Goal: Information Seeking & Learning: Find specific page/section

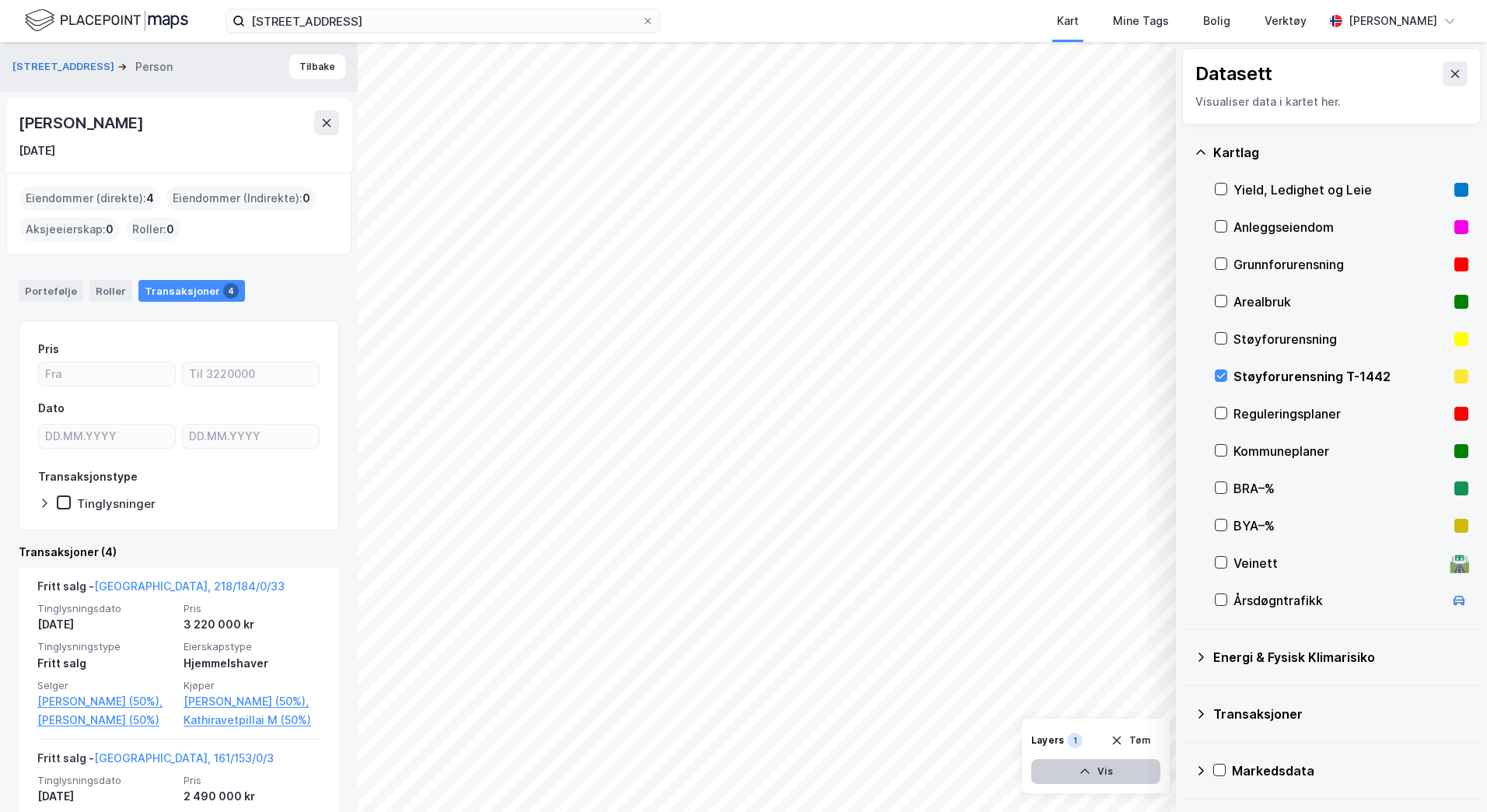
click at [922, 706] on div "Datasett Visualiser data i kartet her. Kartlag Yield, Ledighet og Leie Anleggse…" at bounding box center [743, 427] width 1487 height 770
click at [922, 329] on div "Datasett Visualiser data i kartet her. Kartlag Yield, Ledighet og Leie Anleggse…" at bounding box center [743, 427] width 1487 height 770
click at [603, 36] on div "Havreveien 28 Kart Mine Tags Bolig Verktøy Anita Boye Datasett Visualiser data …" at bounding box center [743, 406] width 1487 height 812
click at [922, 706] on html "Havreveien 28 Kart Mine Tags Bolig Verktøy Anita Boye Datasett Visualiser data …" at bounding box center [743, 406] width 1487 height 812
click at [922, 416] on div "Datasett Visualiser data i kartet her. Kartlag Yield, Ledighet og Leie Anleggse…" at bounding box center [743, 427] width 1487 height 770
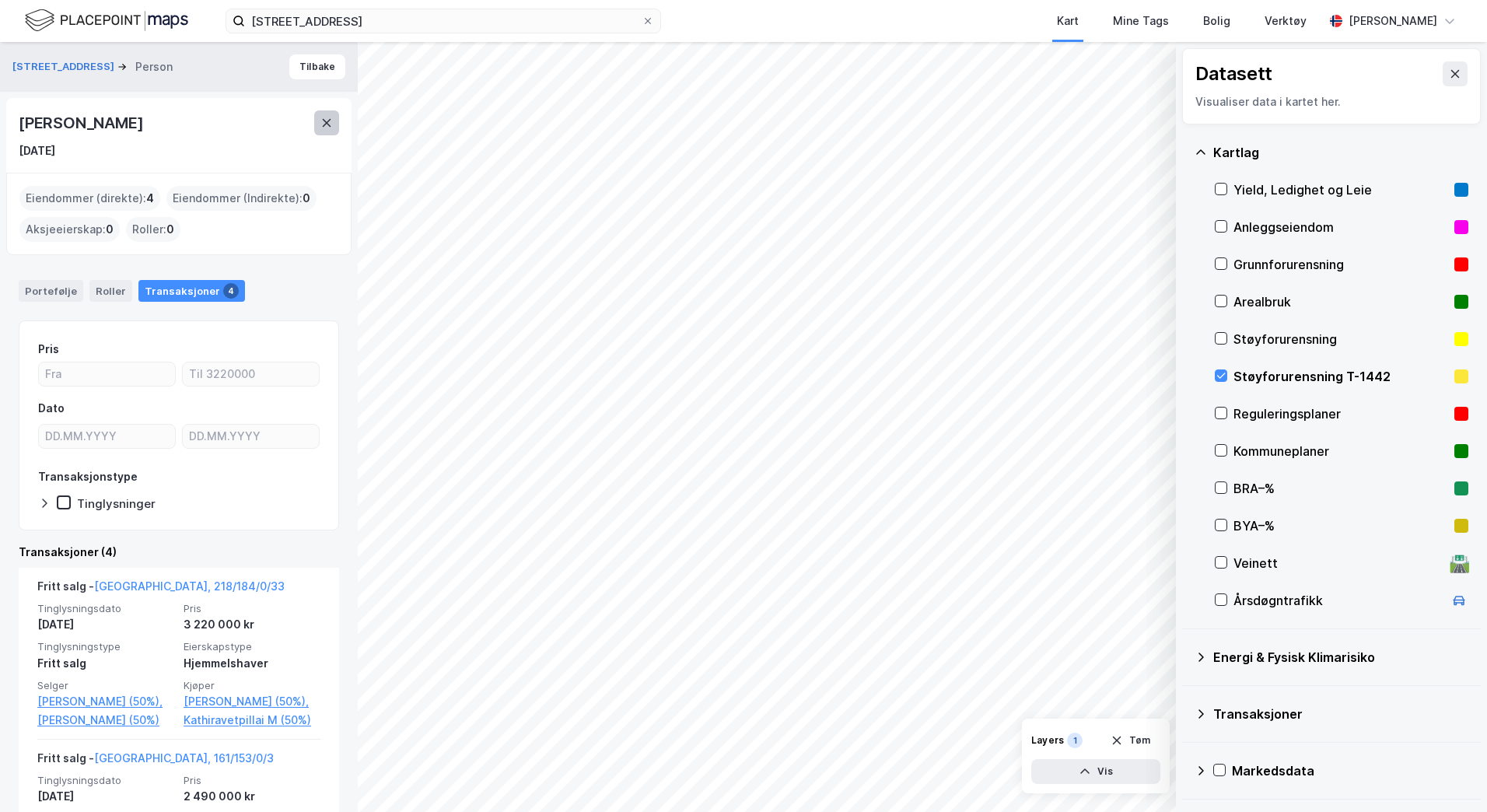
click at [324, 118] on icon at bounding box center [327, 123] width 13 height 13
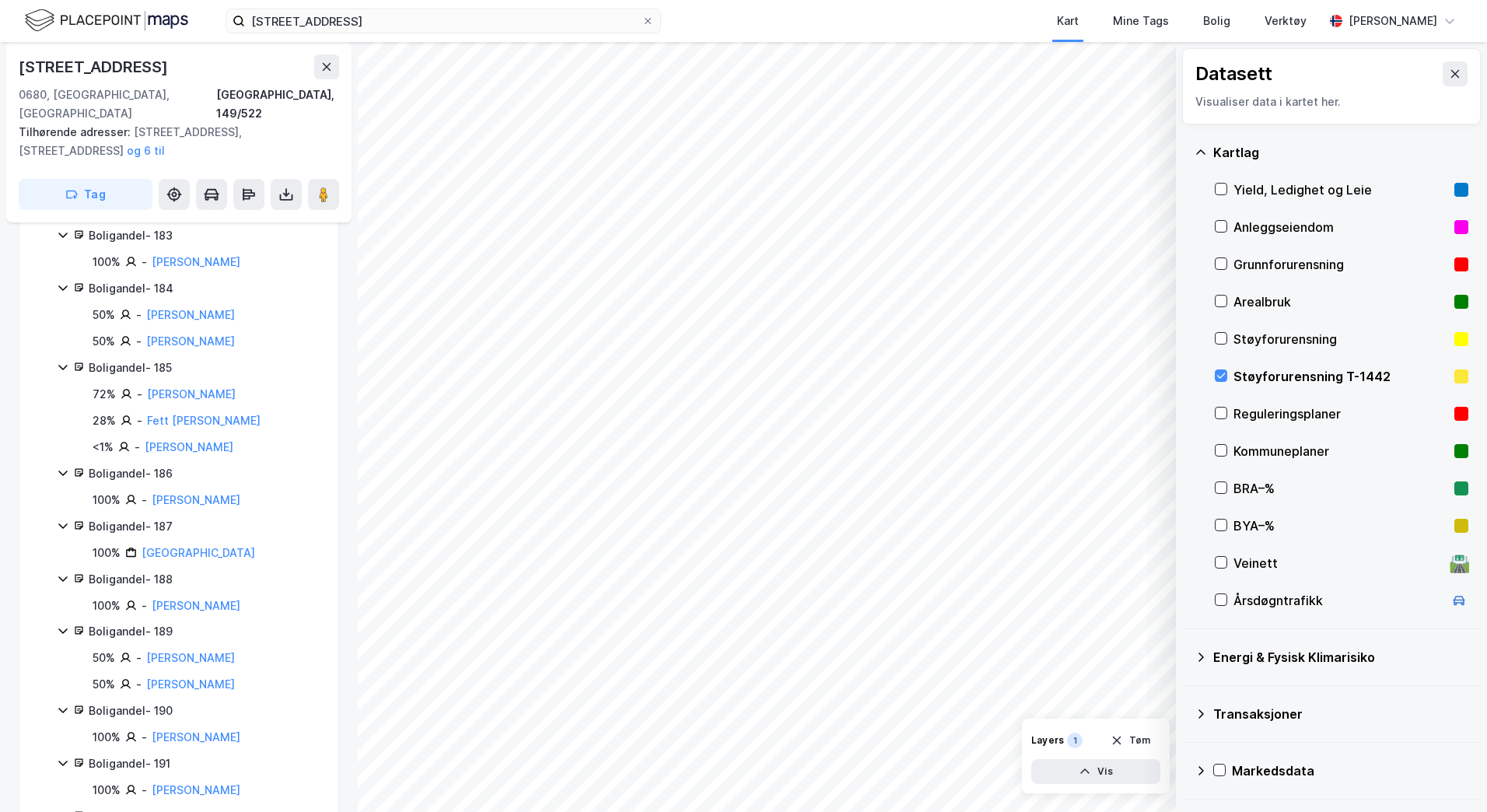
scroll to position [1944, 0]
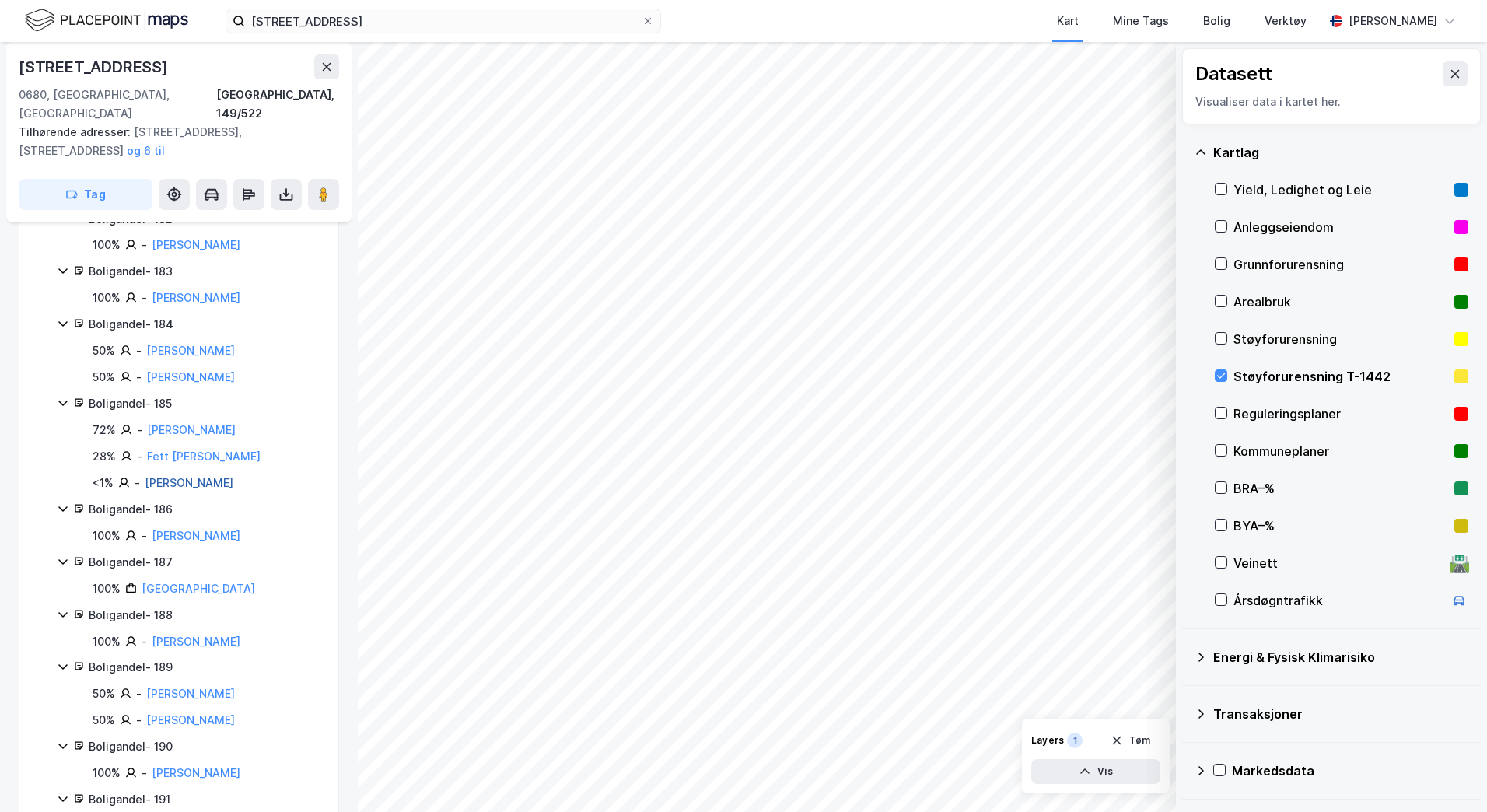
click at [176, 476] on link "Boye Ragnar" at bounding box center [189, 482] width 88 height 14
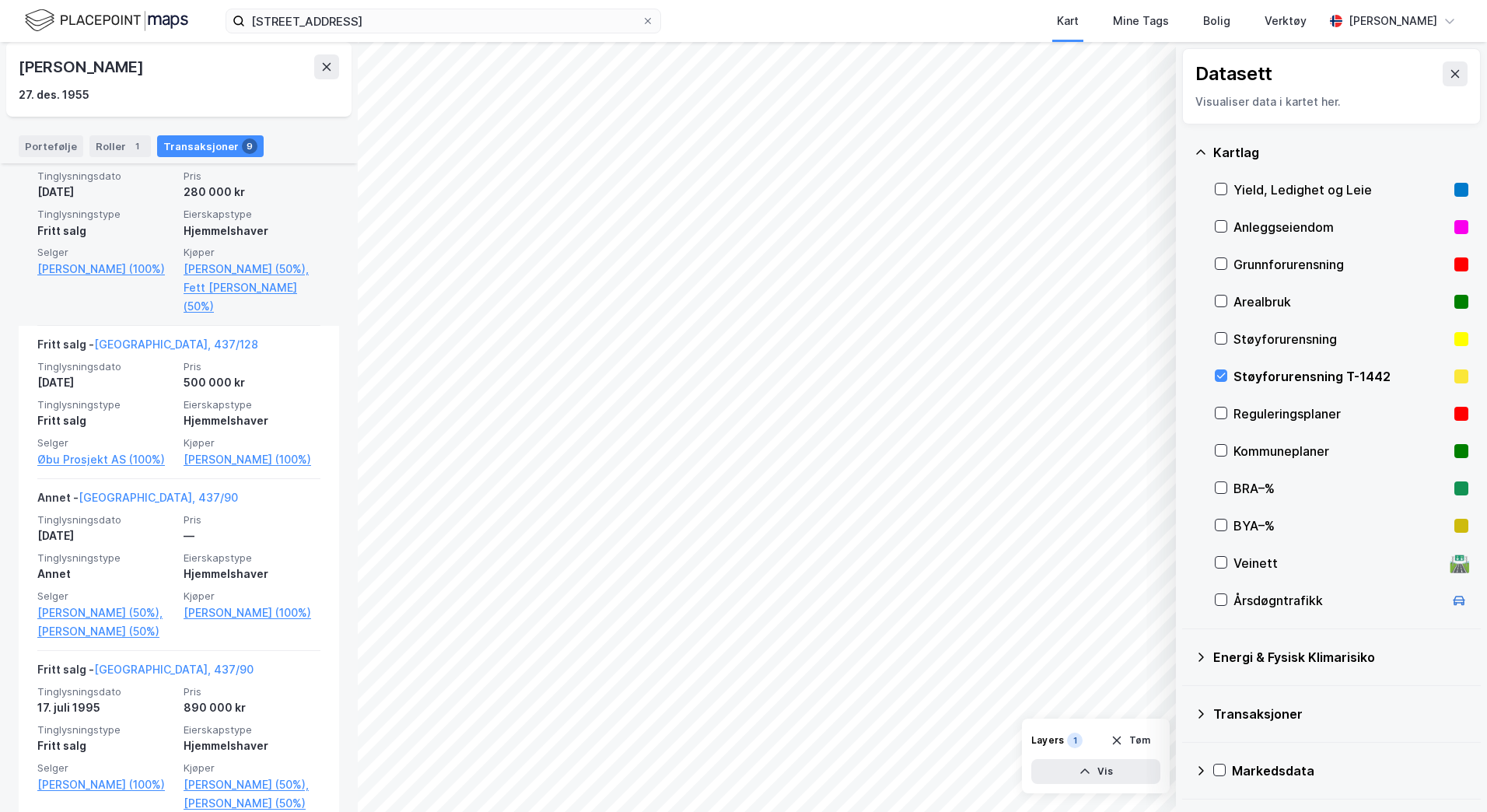
scroll to position [1011, 0]
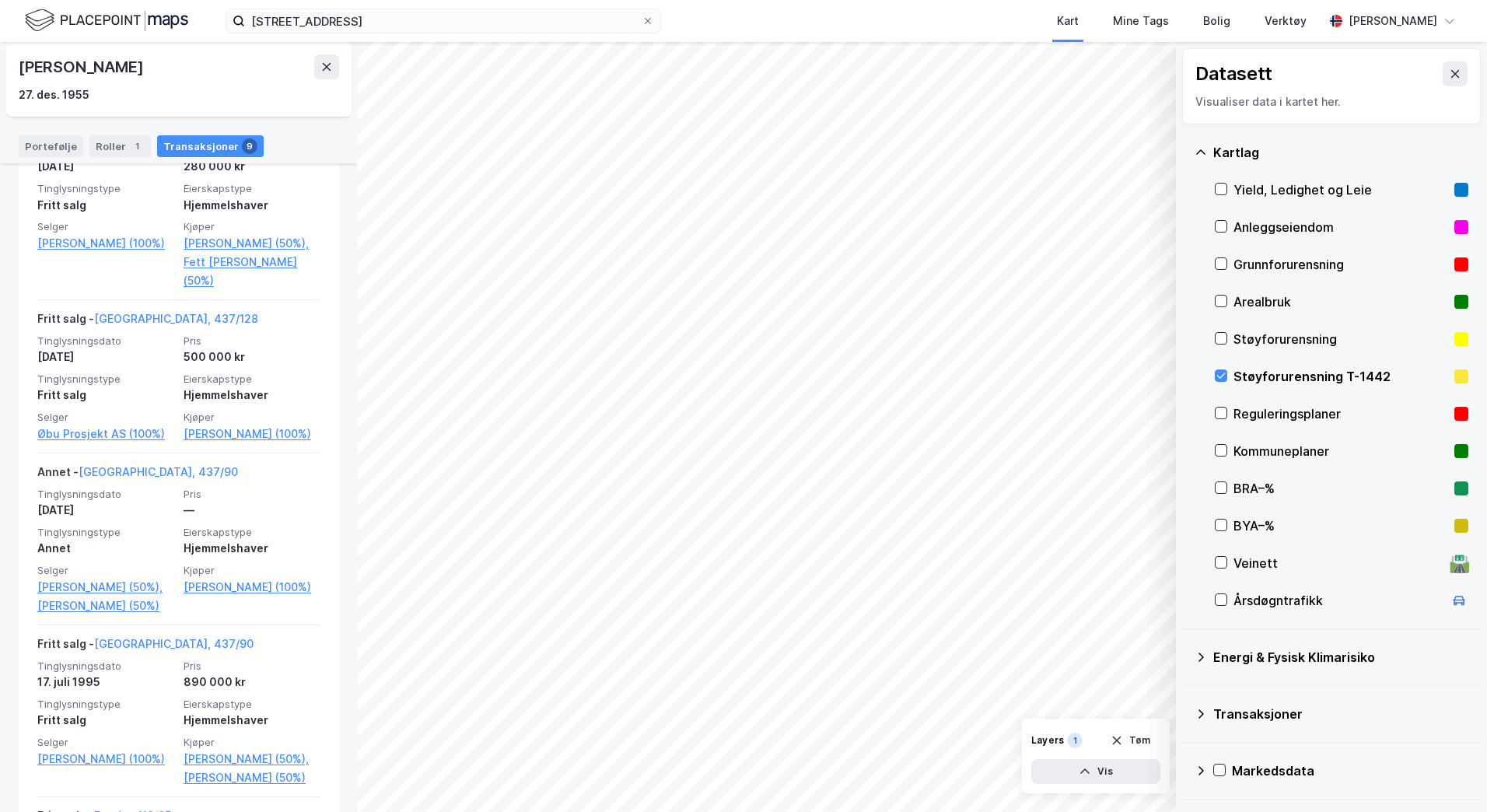
click at [341, 339] on div "Havreveien 22 Person Tilbake Ragnar Boye 27. des. 1955 Eiendommer (direkte) : 6…" at bounding box center [179, 427] width 358 height 770
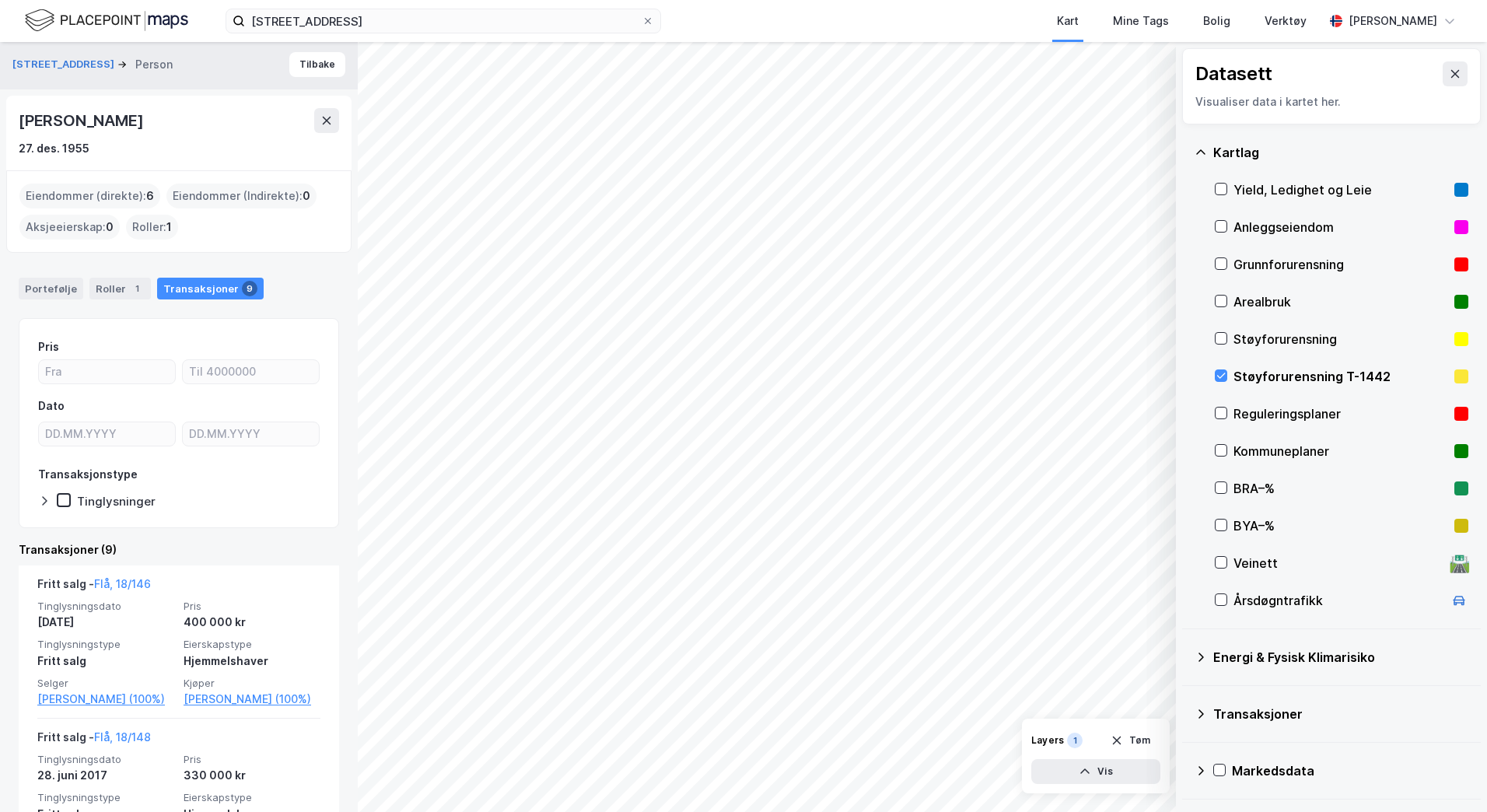
scroll to position [0, 0]
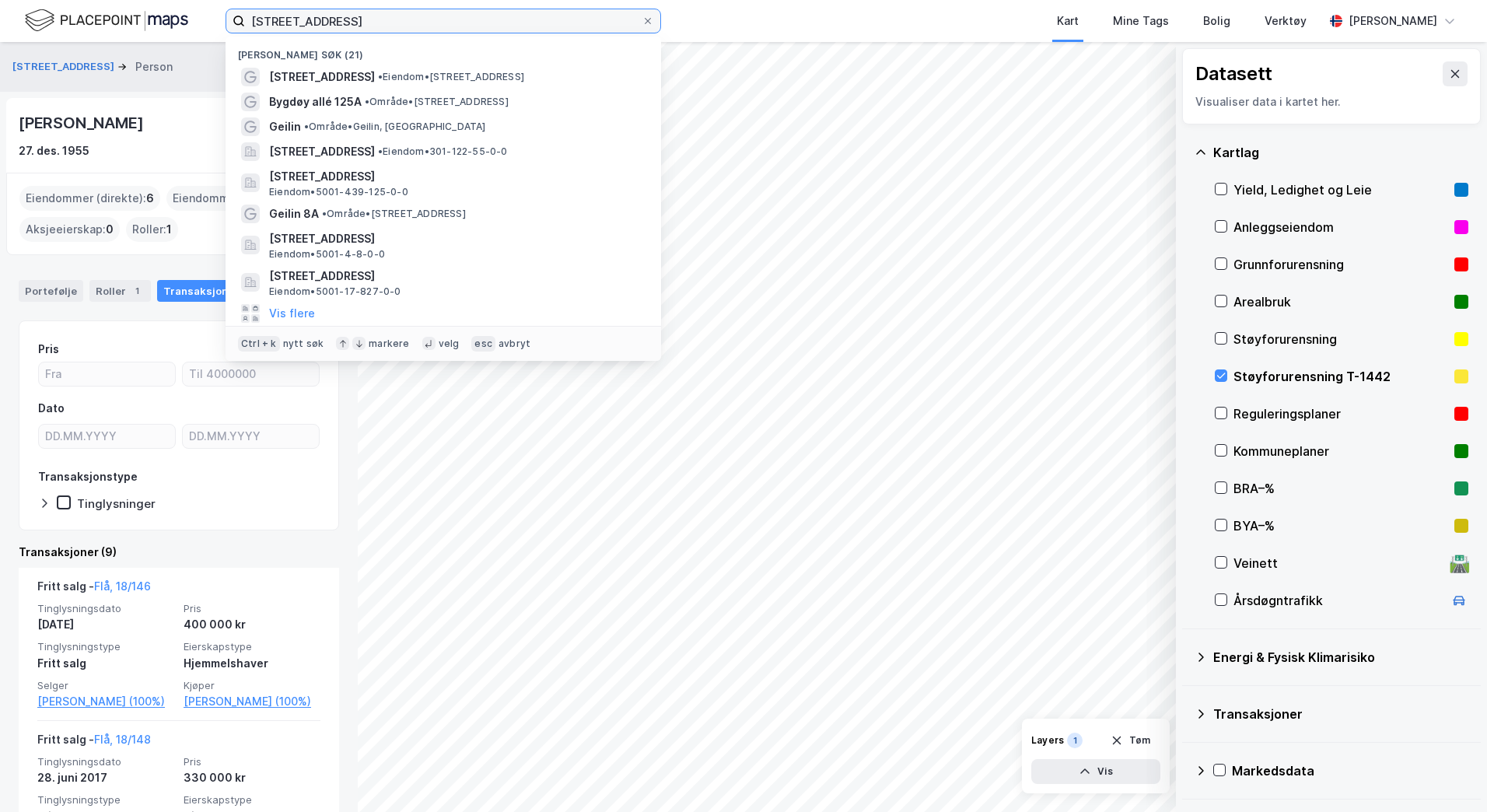
click at [360, 19] on input "[STREET_ADDRESS]" at bounding box center [443, 21] width 397 height 23
click at [239, 20] on icon at bounding box center [239, 21] width 13 height 13
click at [245, 20] on input "[STREET_ADDRESS]" at bounding box center [443, 21] width 397 height 23
click at [609, 21] on input "[STREET_ADDRESS]" at bounding box center [443, 21] width 397 height 23
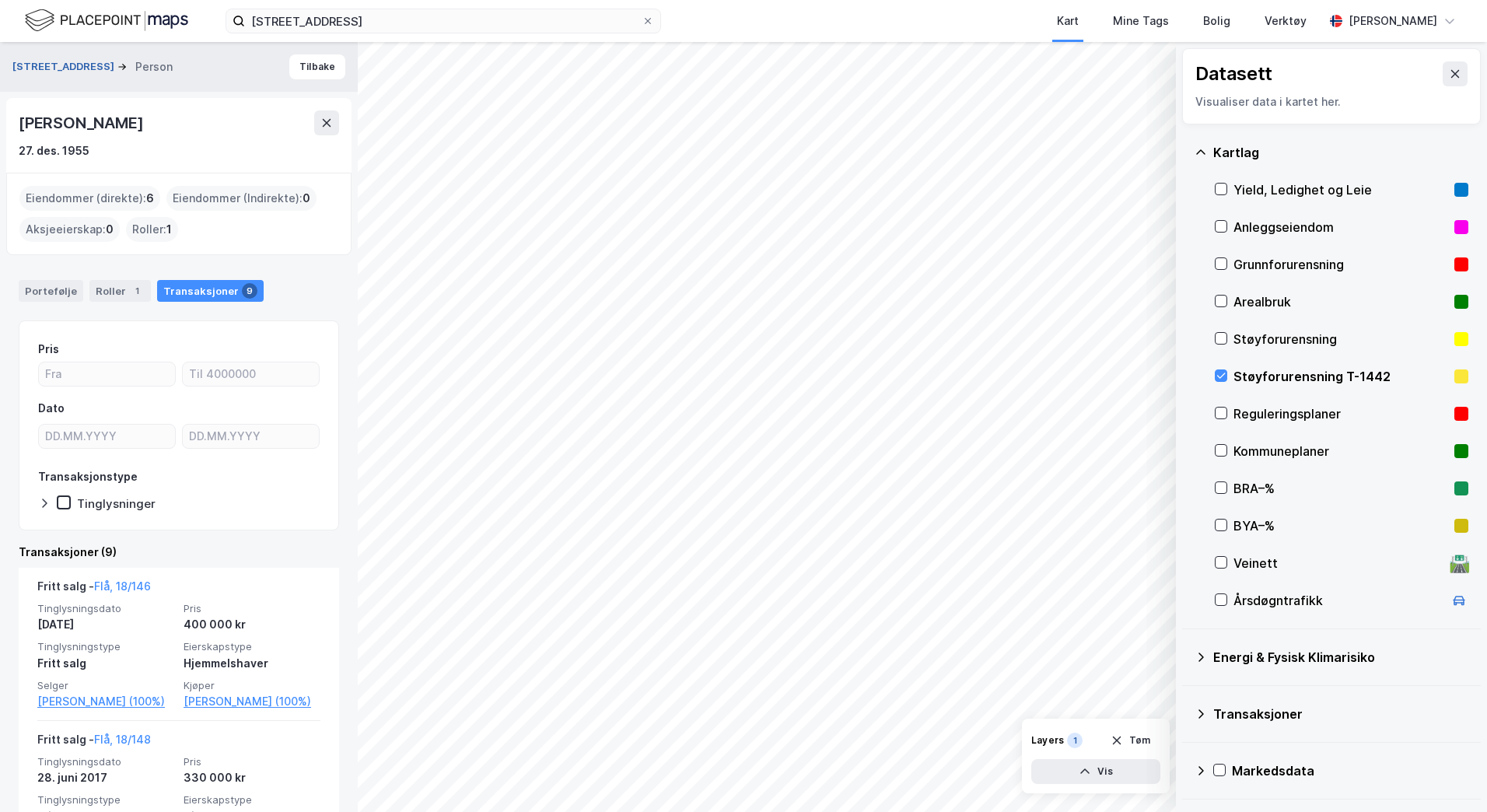
click at [47, 62] on button "Havreveien 22" at bounding box center [65, 67] width 105 height 16
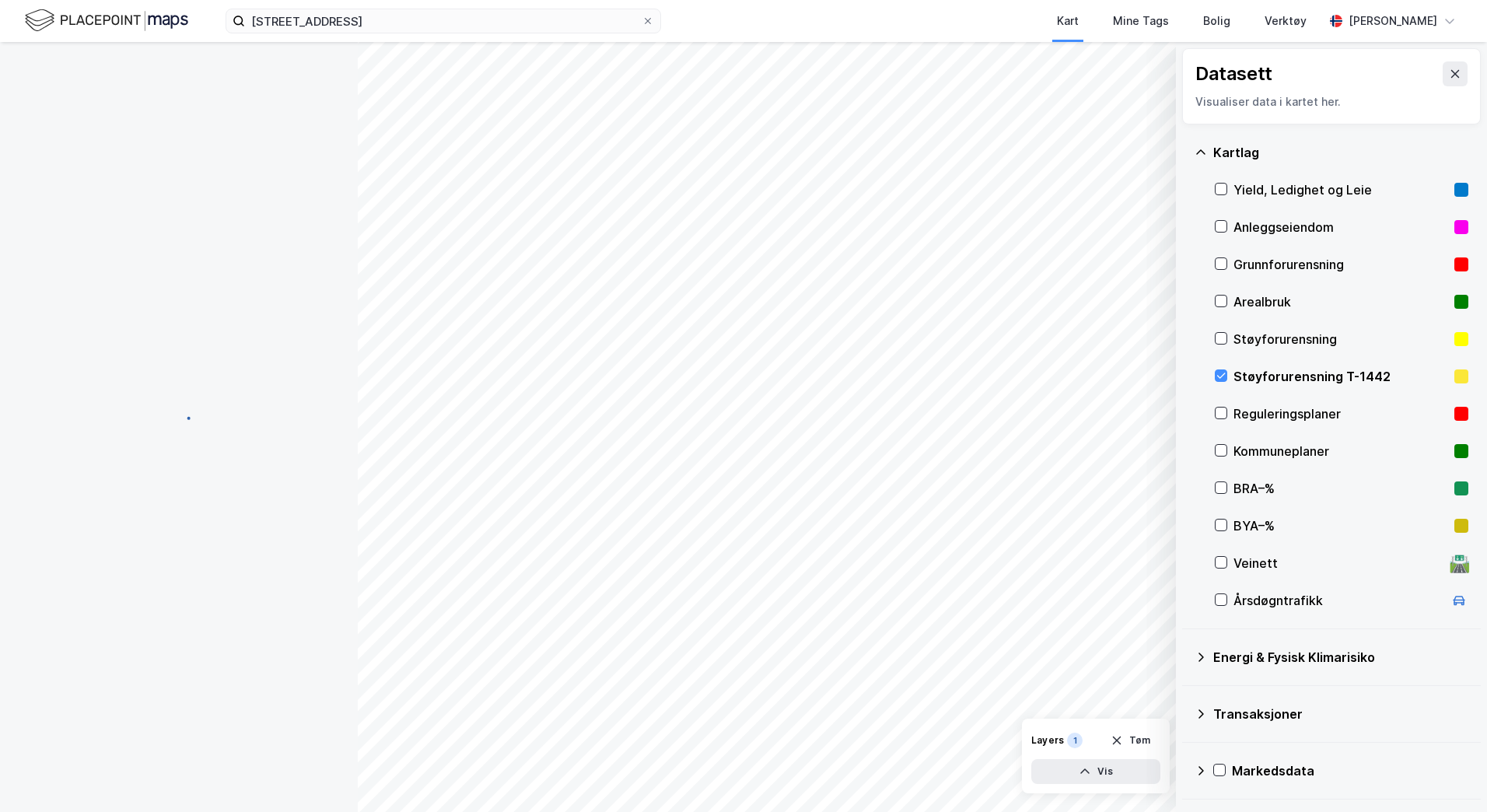
scroll to position [1944, 0]
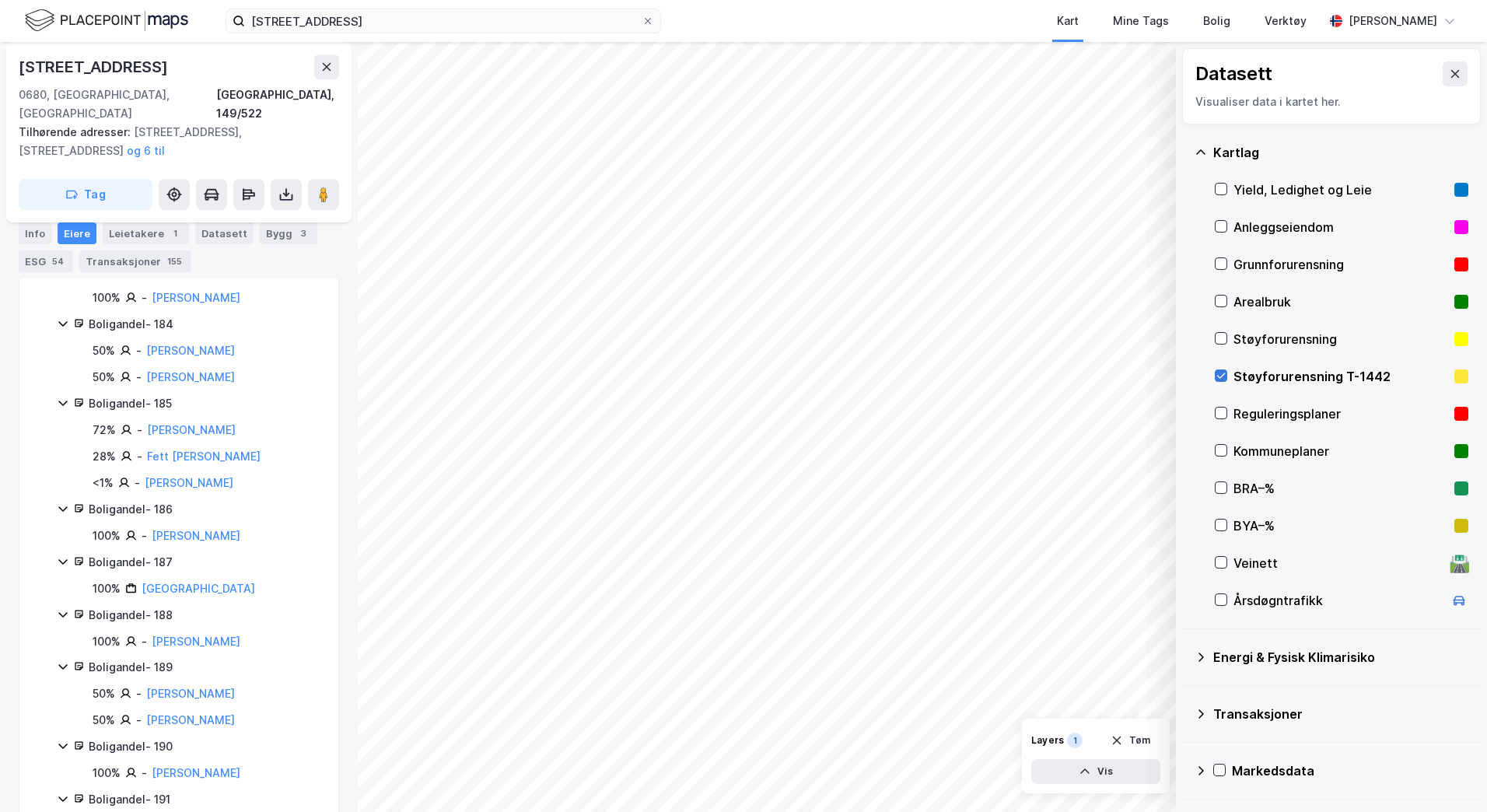
click at [922, 378] on icon at bounding box center [1221, 375] width 11 height 11
click at [742, 0] on html "Havreveien 28 Kart Mine Tags Bolig Verktøy Anita Boye Datasett Visualiser data …" at bounding box center [743, 406] width 1487 height 812
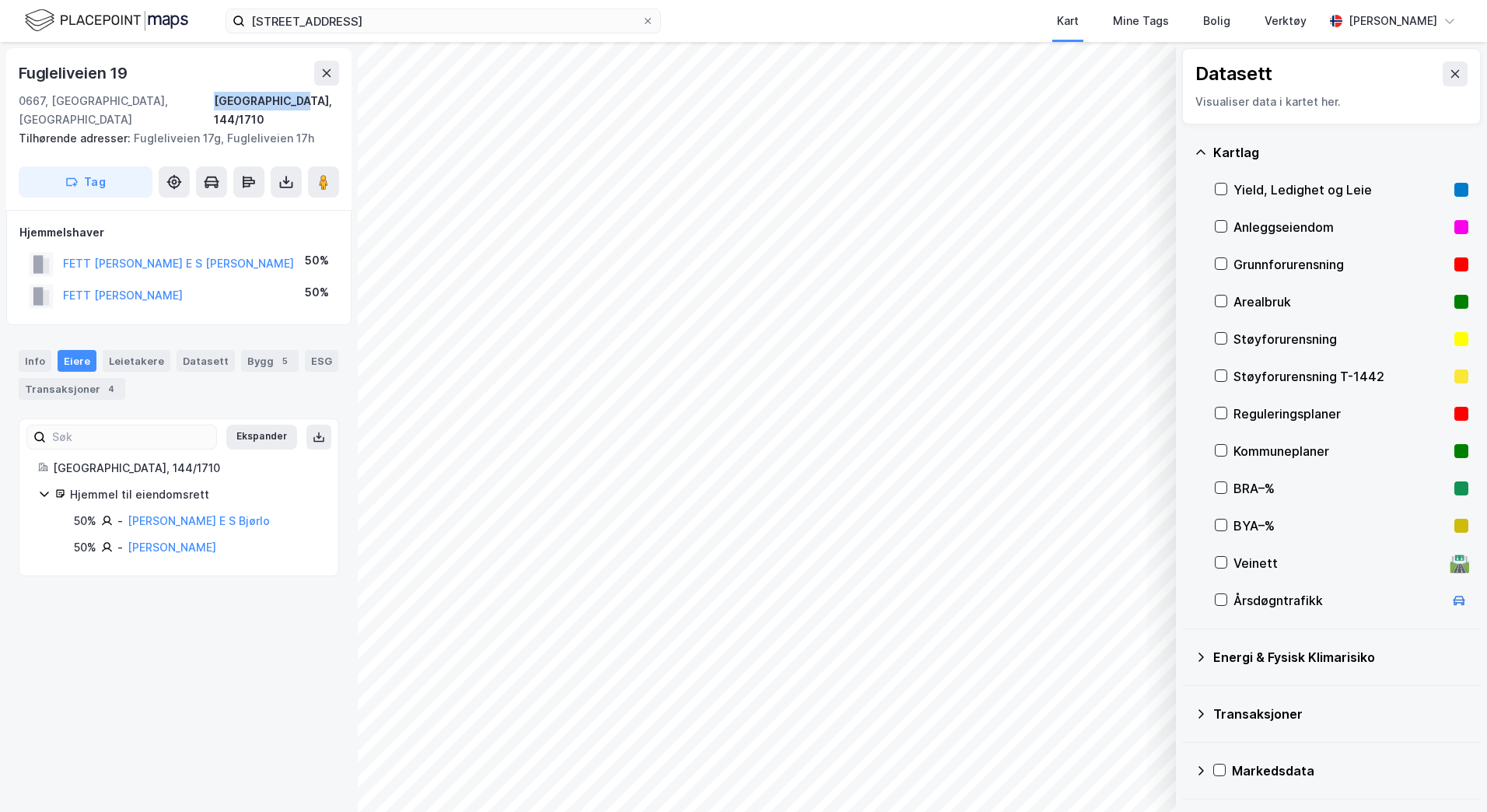
drag, startPoint x: 344, startPoint y: 102, endPoint x: 259, endPoint y: 100, distance: 85.0
click at [259, 100] on div "Fugleliveien 19 0667, Oslo, Oslo Oslo, 144/1710 Tilhørende adresser: Fuglelivei…" at bounding box center [179, 129] width 345 height 161
copy div "[GEOGRAPHIC_DATA], 144/1710"
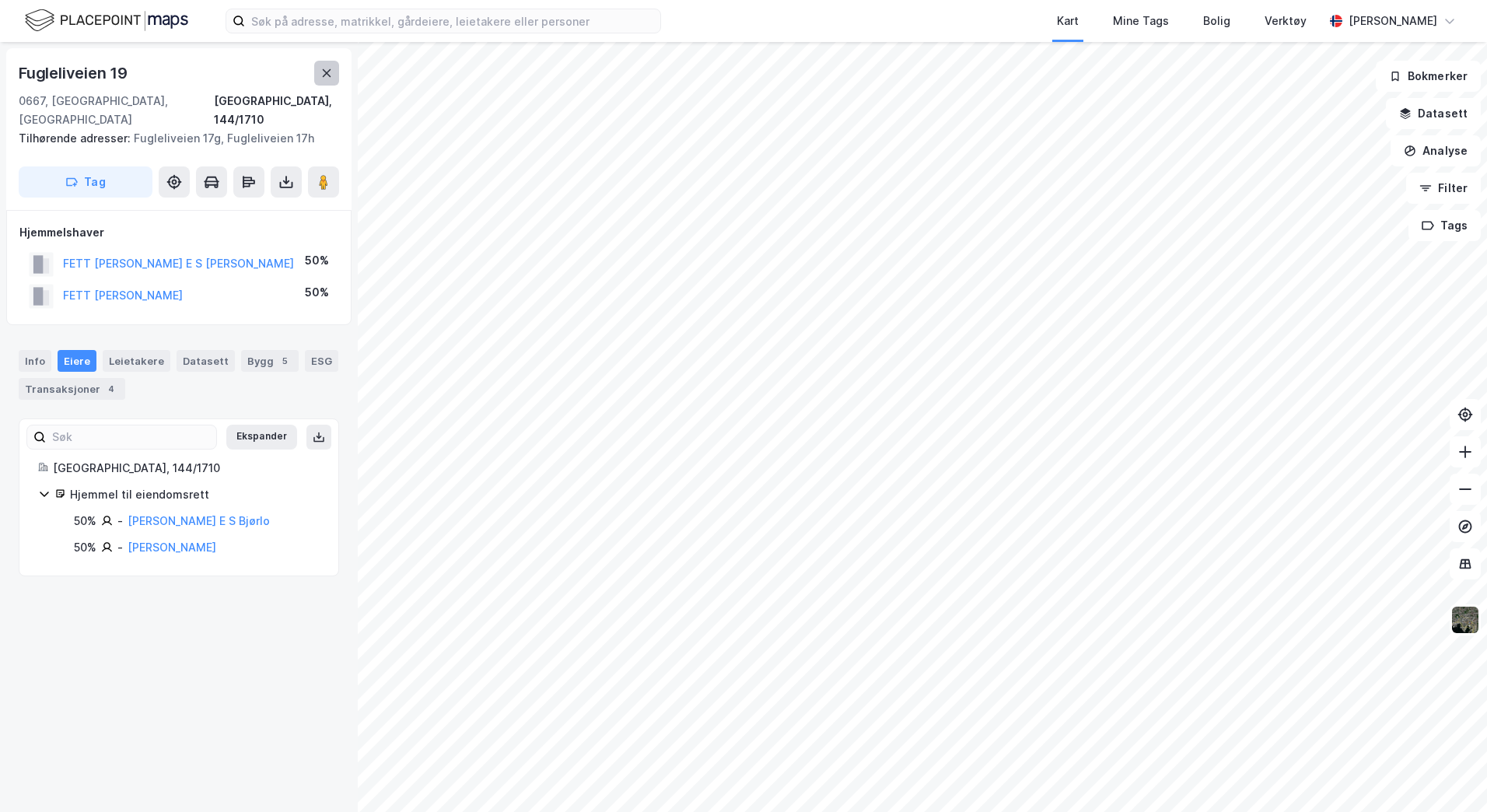
click at [330, 69] on icon at bounding box center [327, 73] width 9 height 8
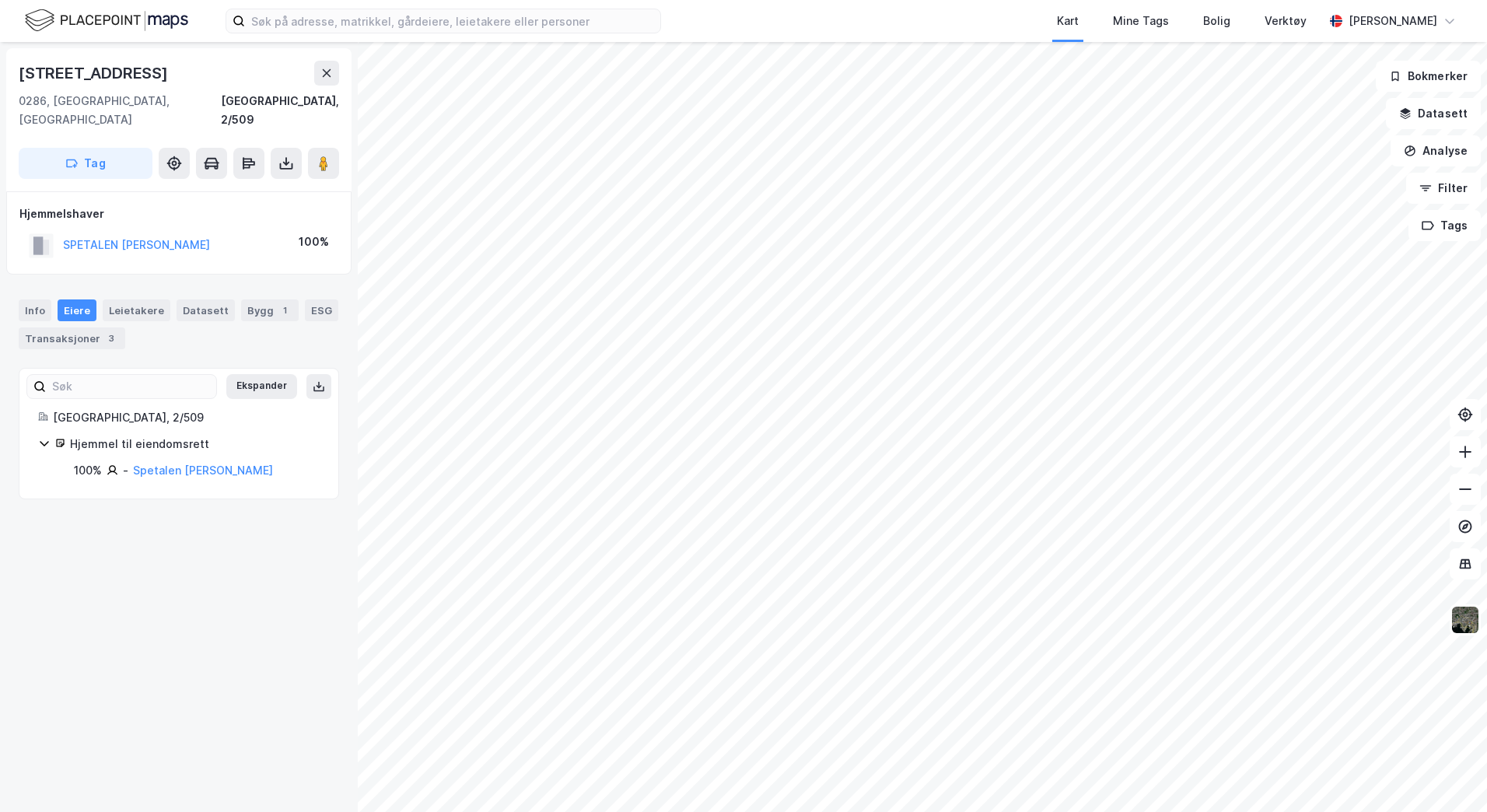
click at [42, 437] on icon at bounding box center [45, 443] width 13 height 13
click at [40, 299] on div "Info" at bounding box center [34, 309] width 33 height 21
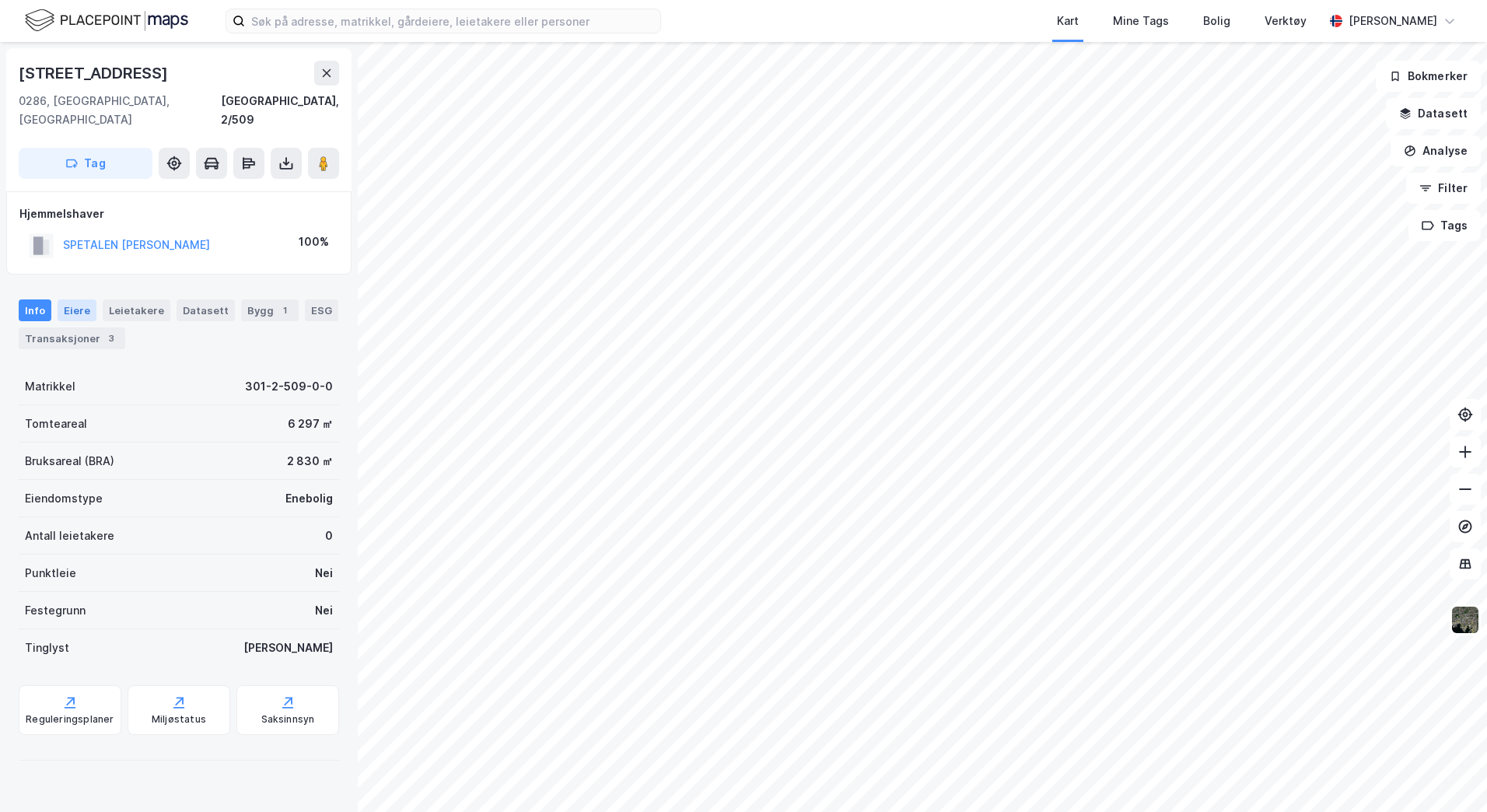
click at [65, 299] on div "Eiere" at bounding box center [76, 309] width 39 height 21
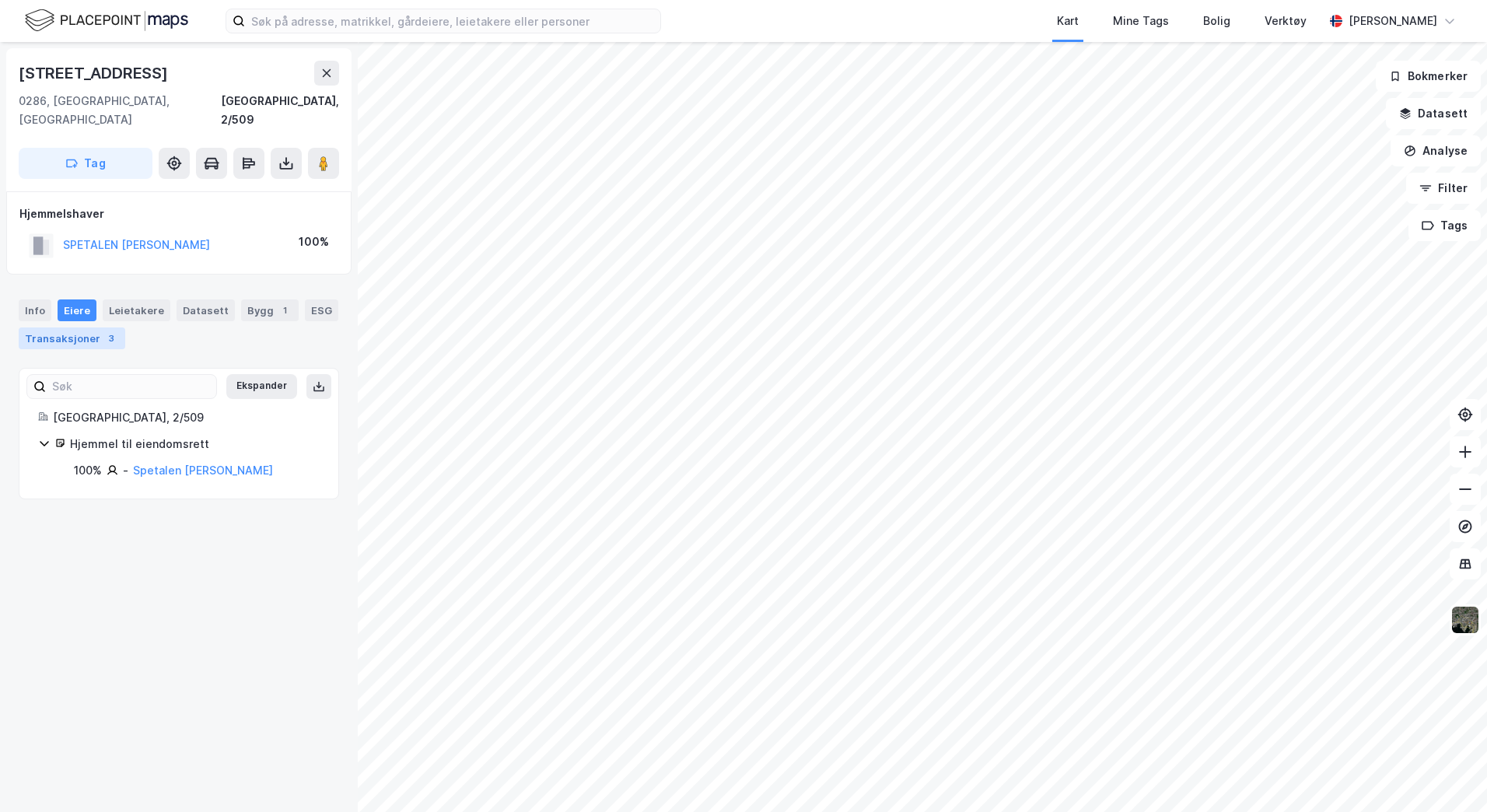
click at [95, 328] on div "Transaksjoner 3" at bounding box center [72, 338] width 107 height 21
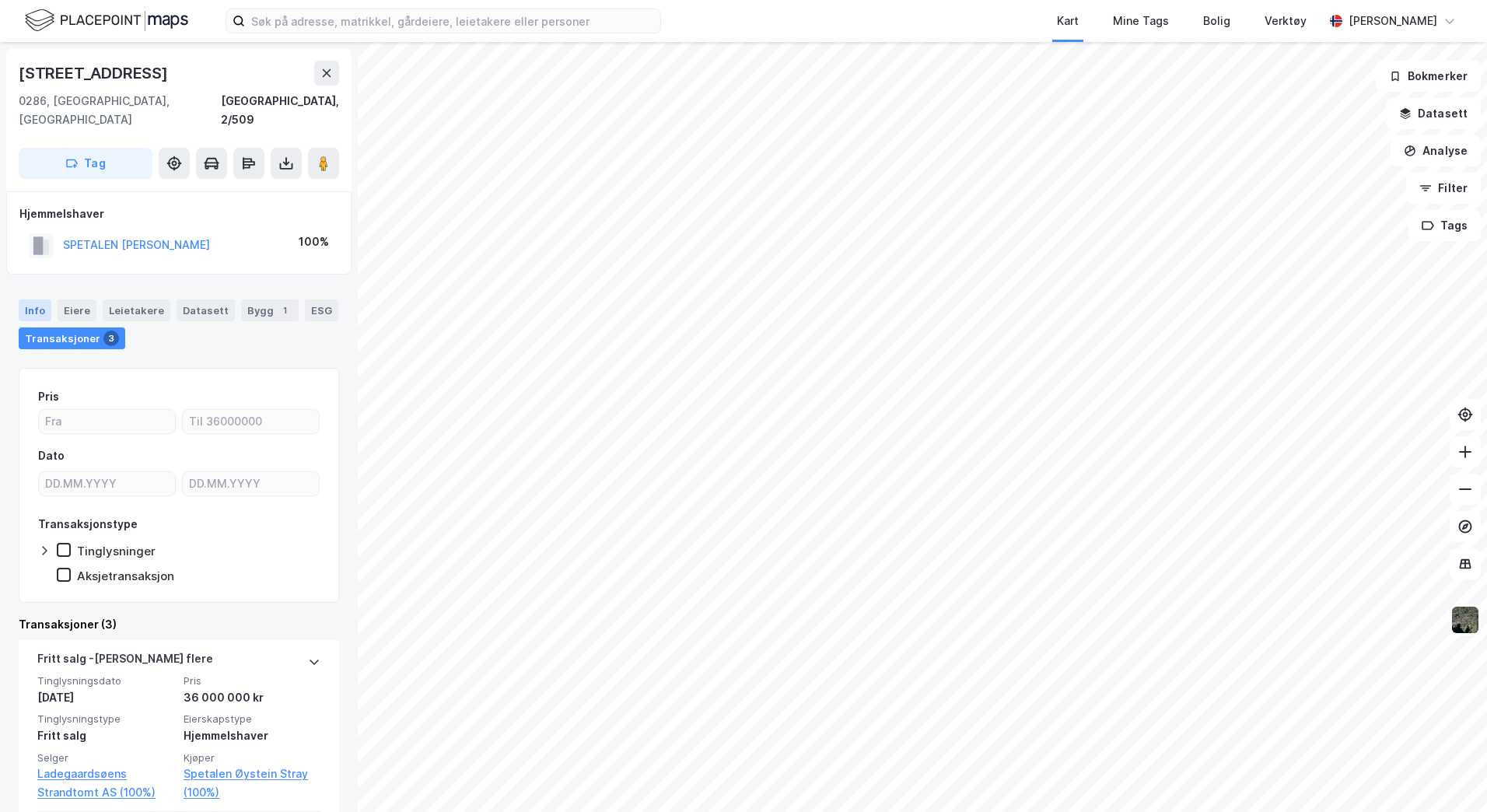
click at [37, 299] on div "Info" at bounding box center [34, 309] width 33 height 21
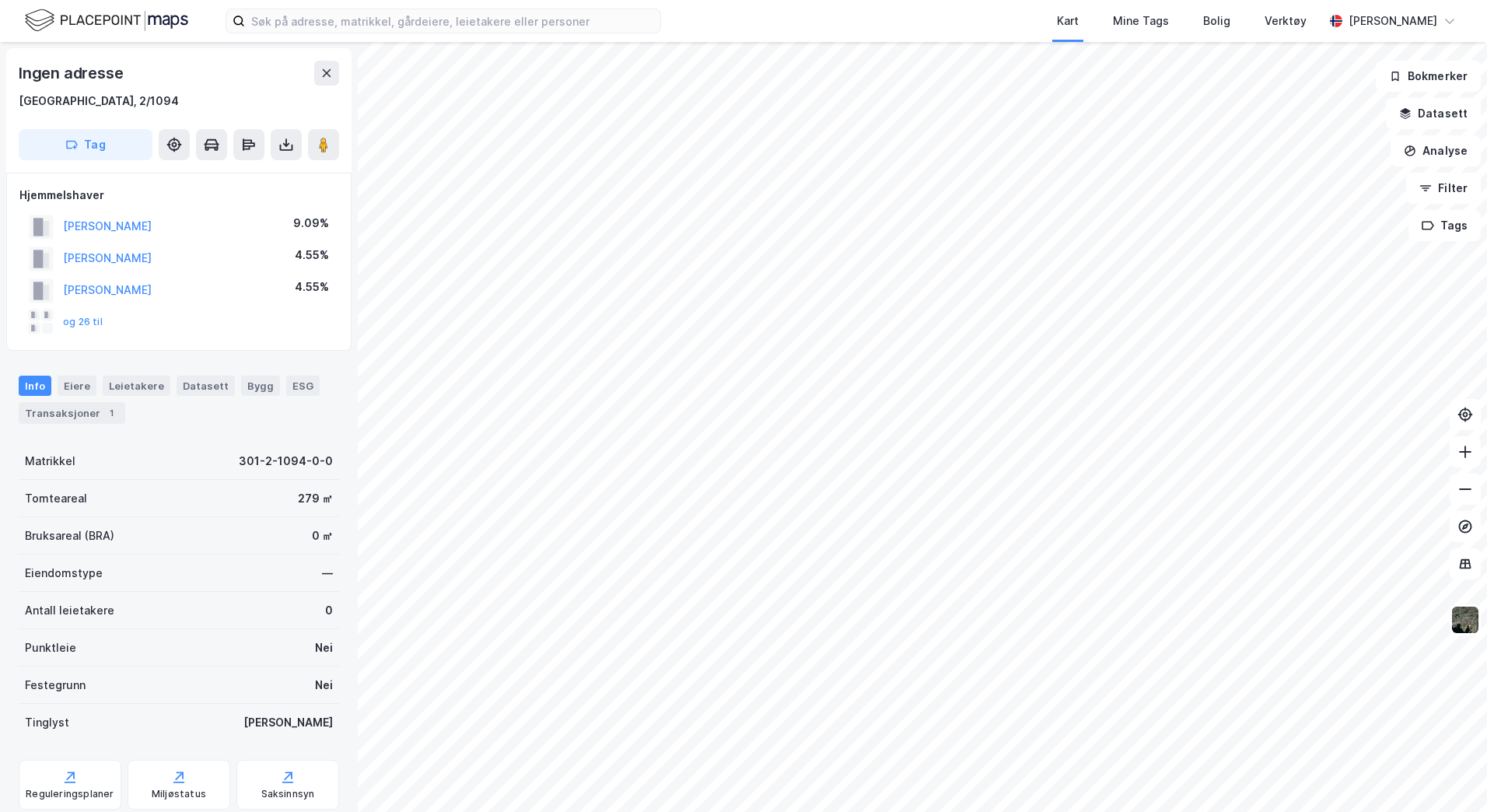
scroll to position [2, 0]
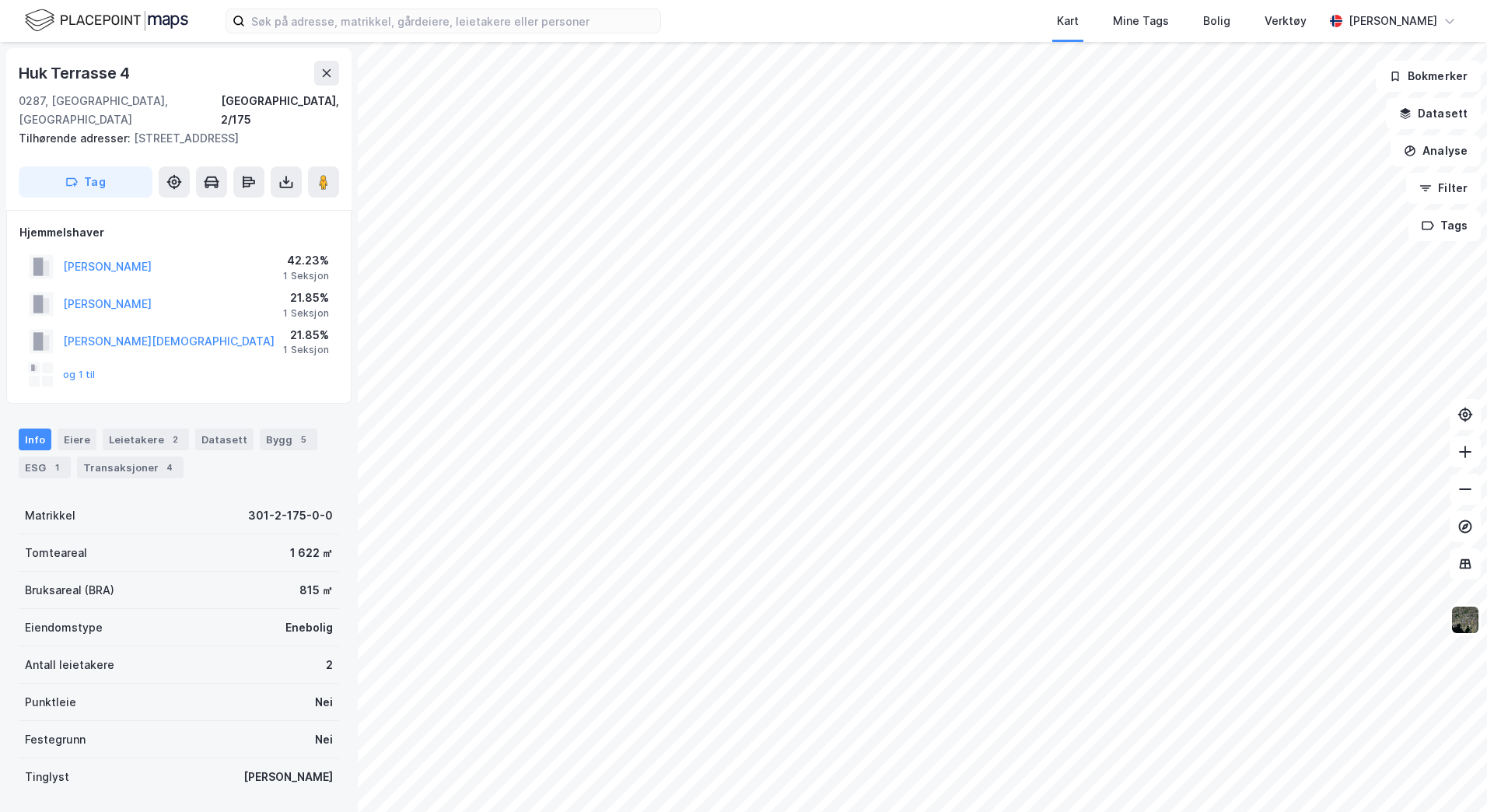
scroll to position [2, 0]
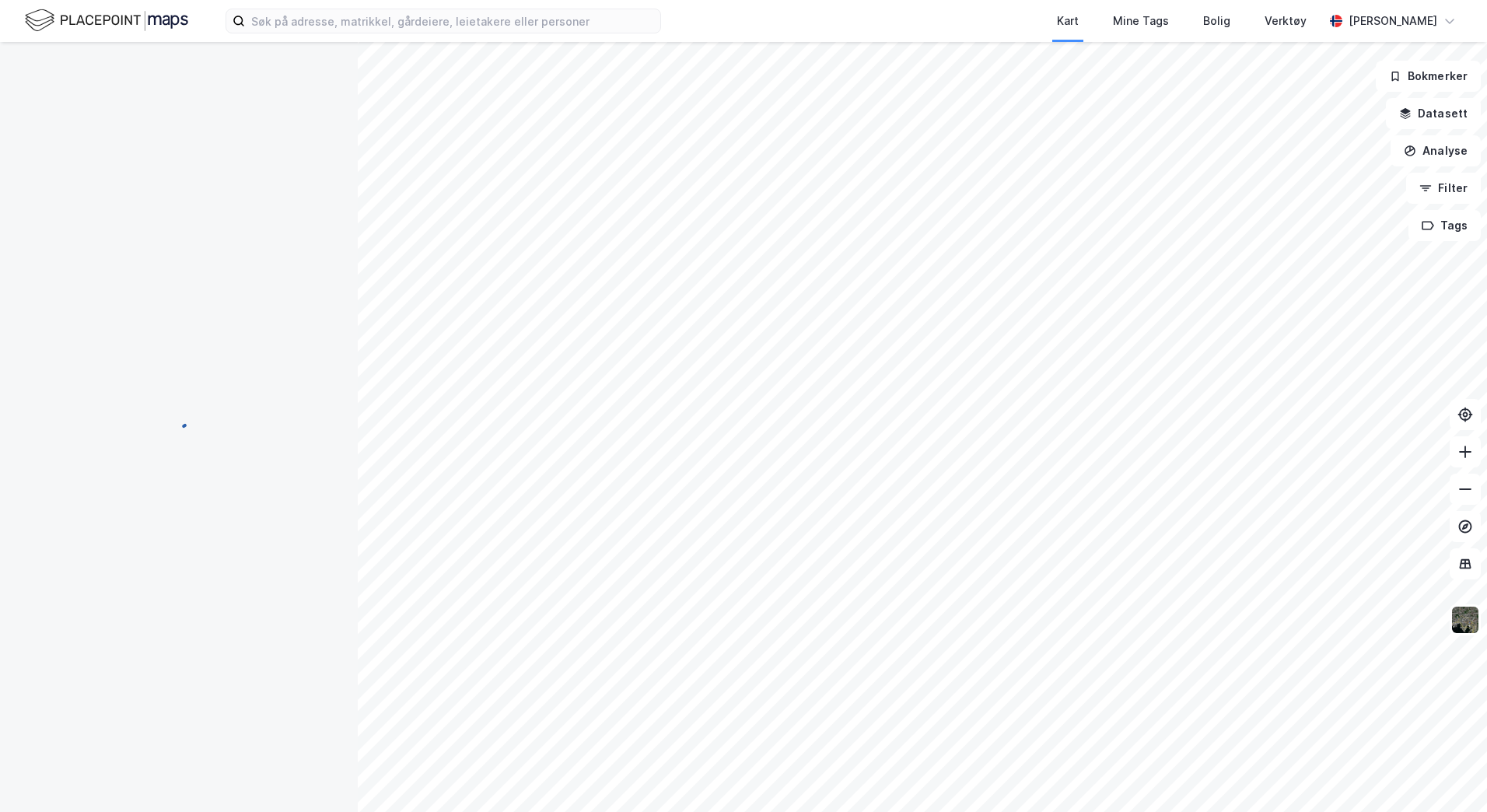
scroll to position [2, 0]
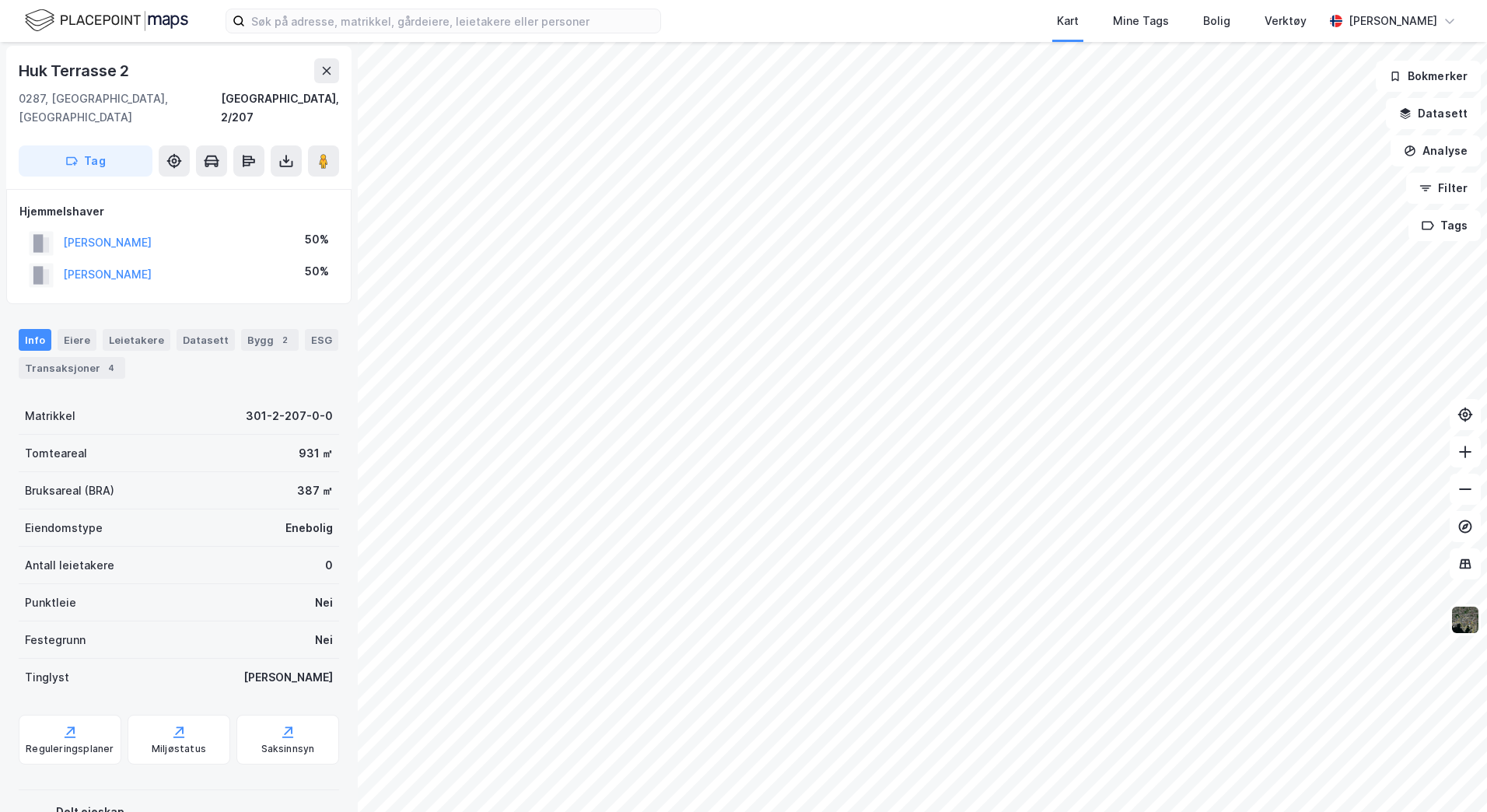
scroll to position [2, 0]
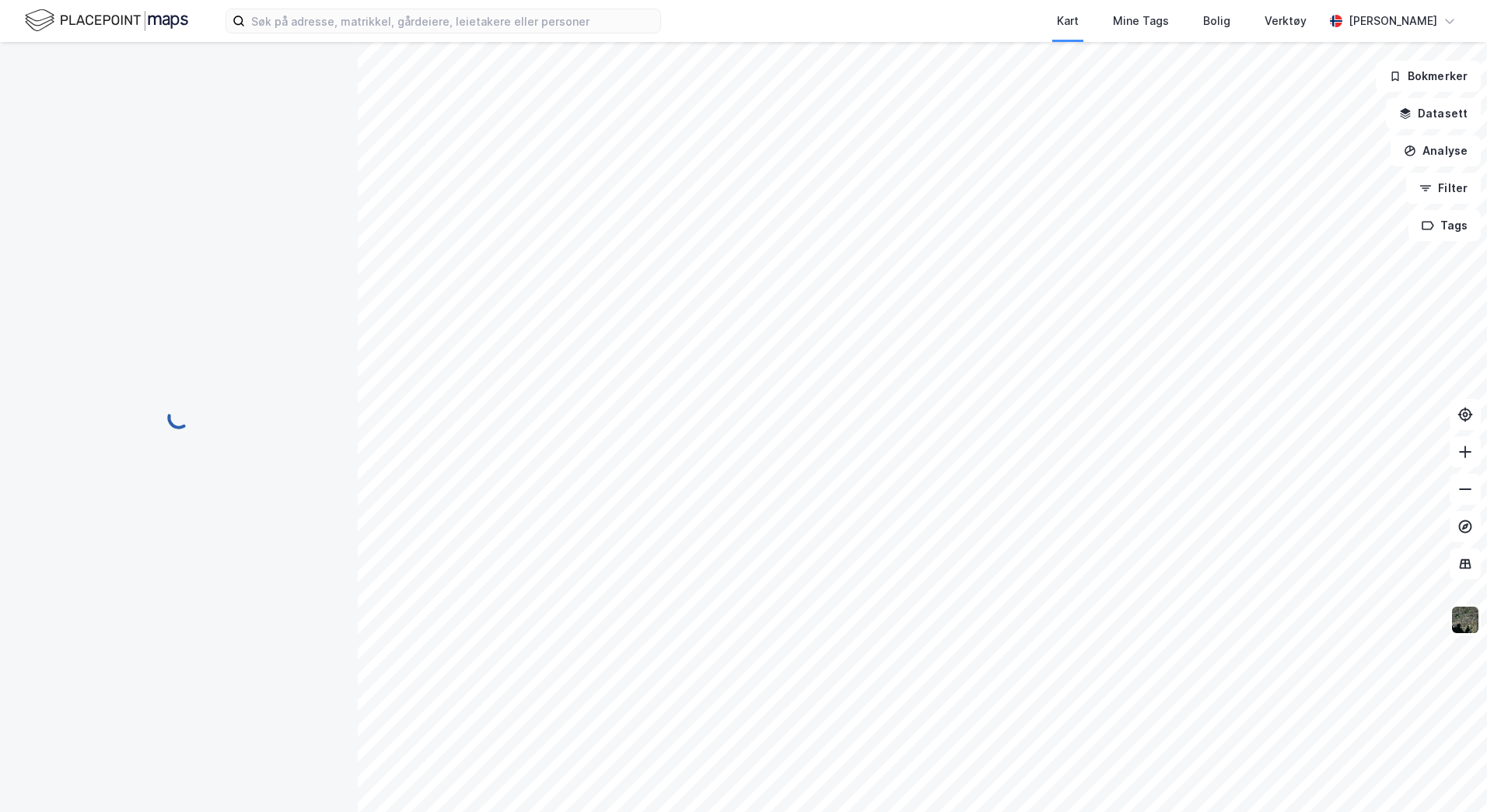
scroll to position [2, 0]
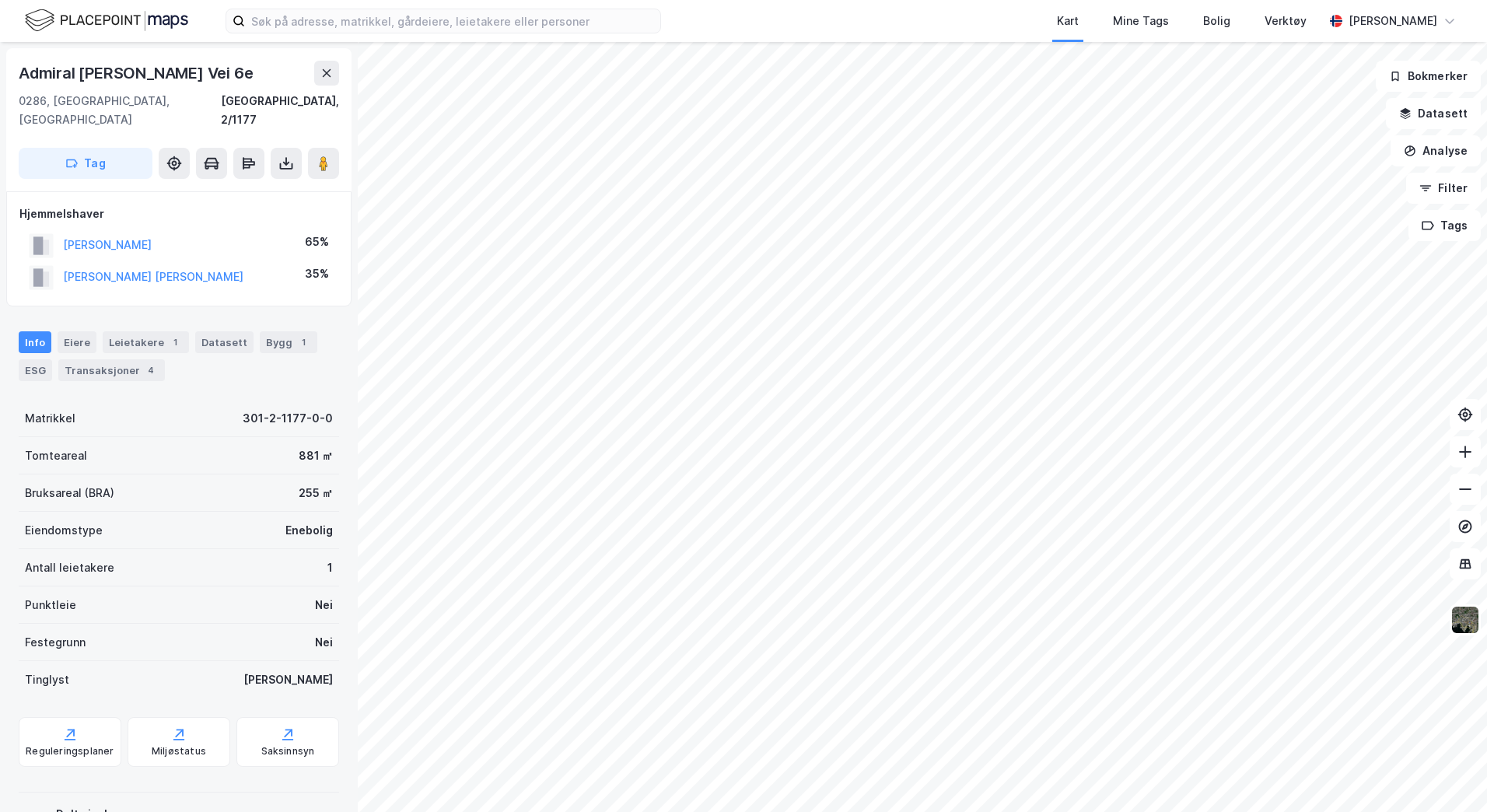
scroll to position [2, 0]
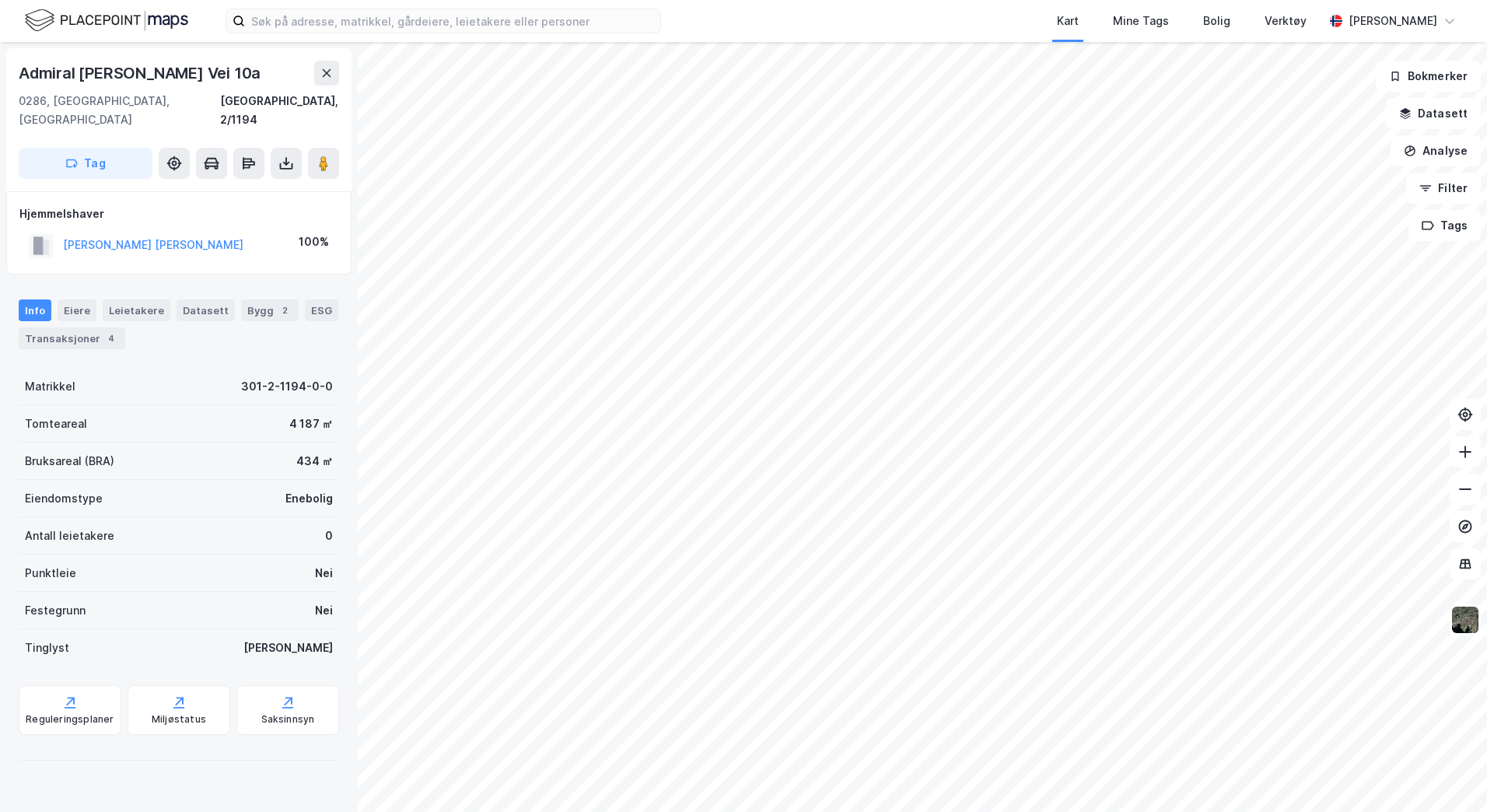
scroll to position [2, 0]
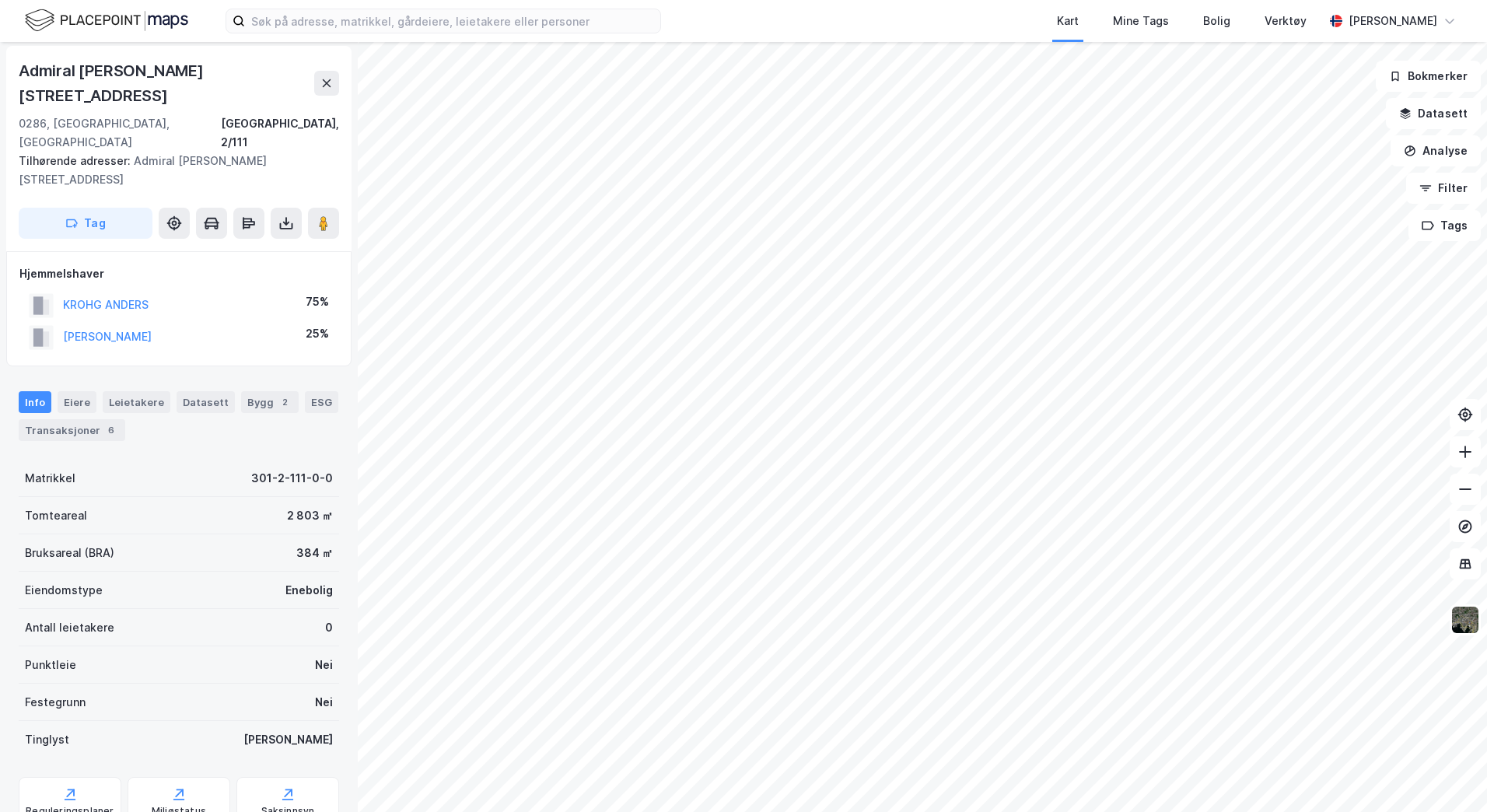
scroll to position [2, 0]
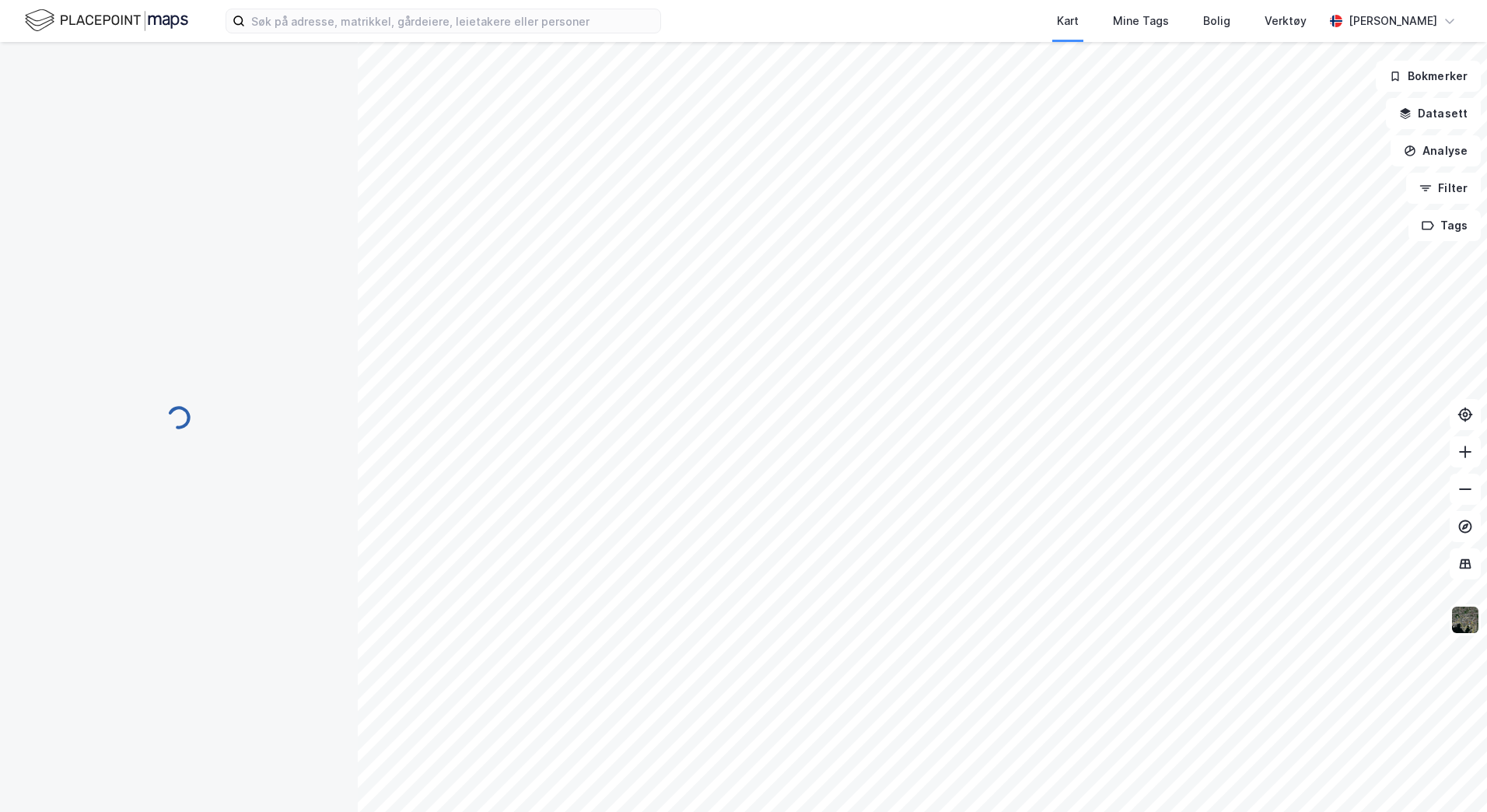
scroll to position [2, 0]
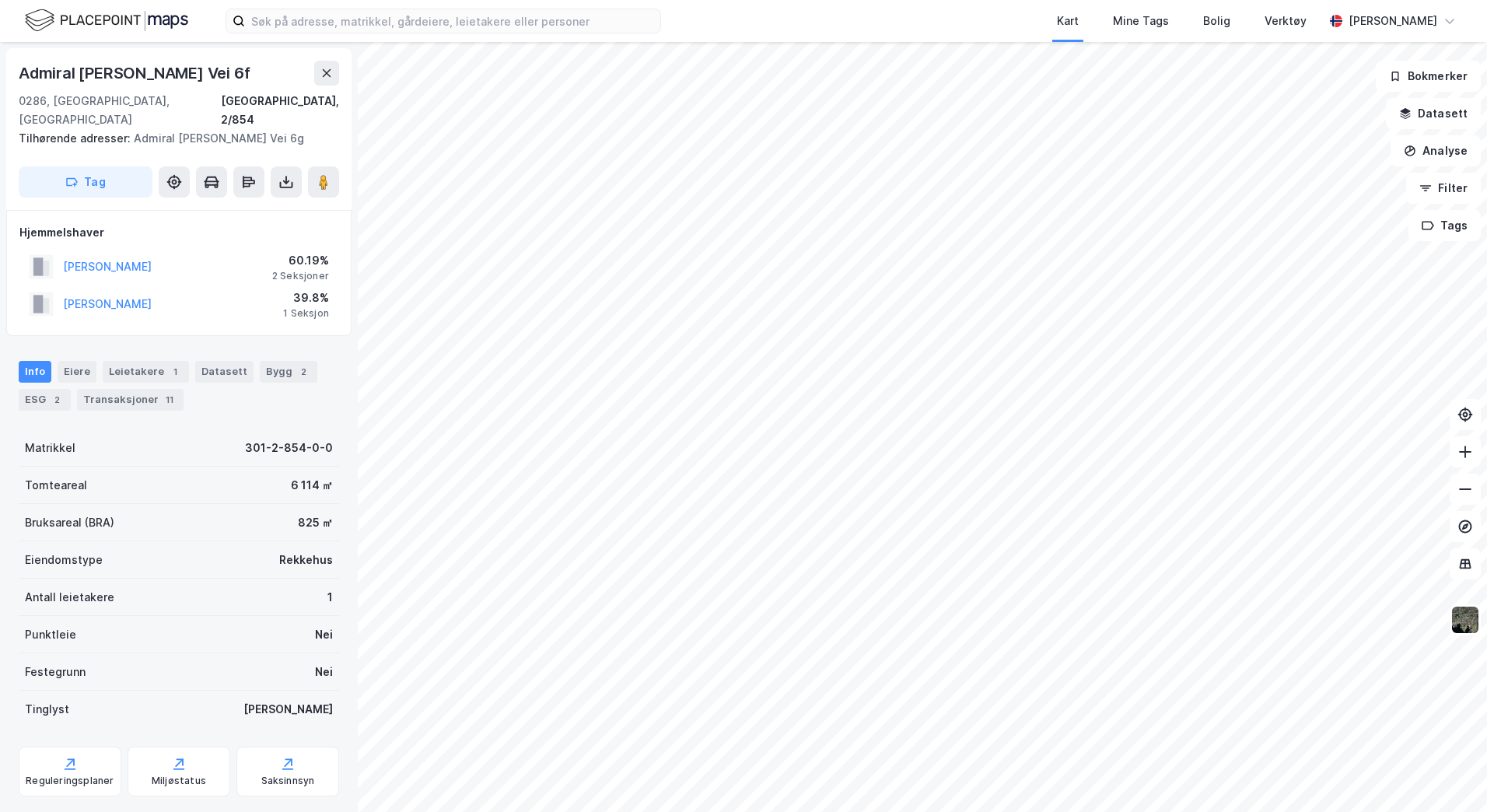
scroll to position [2, 0]
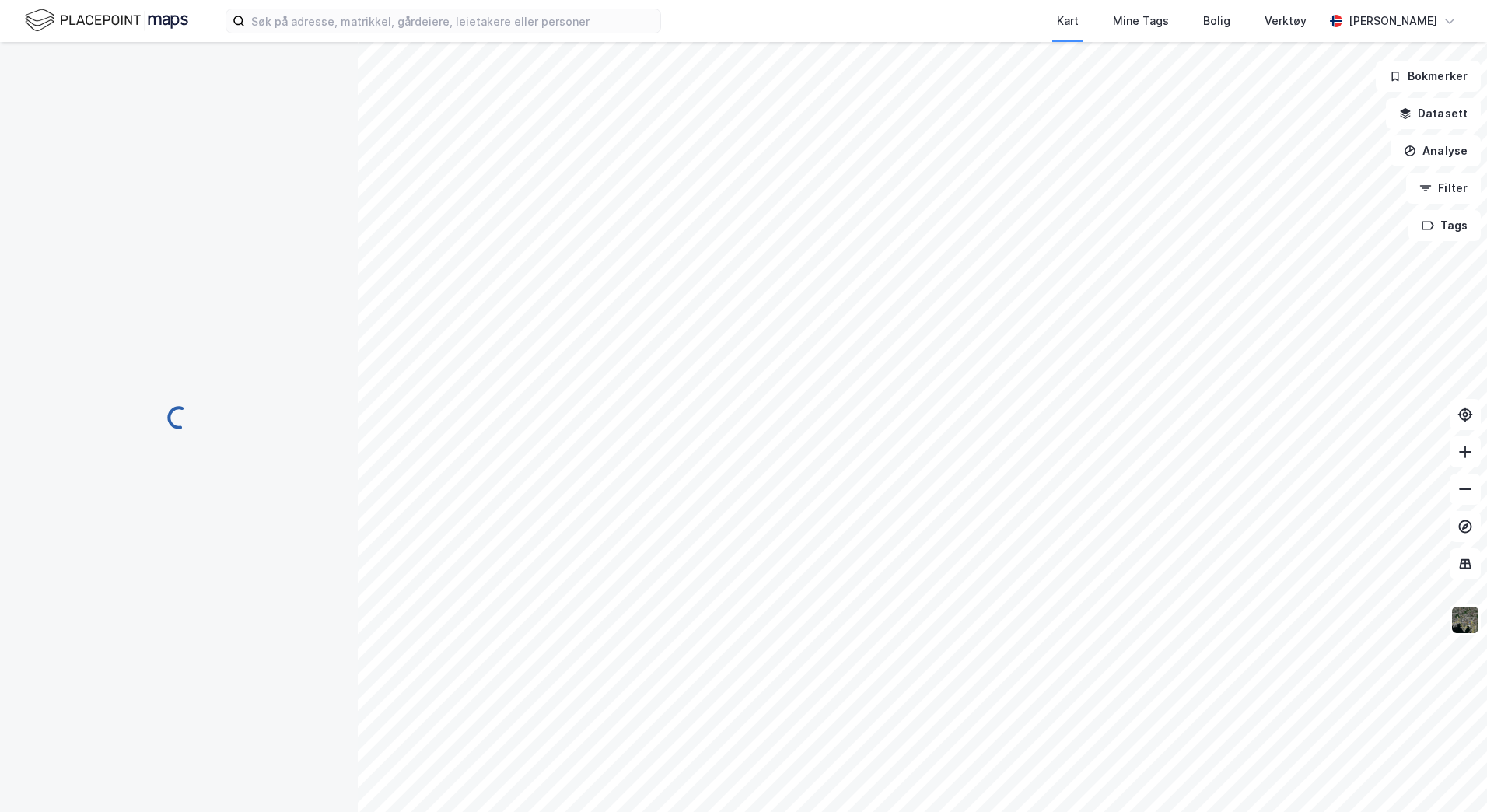
scroll to position [2, 0]
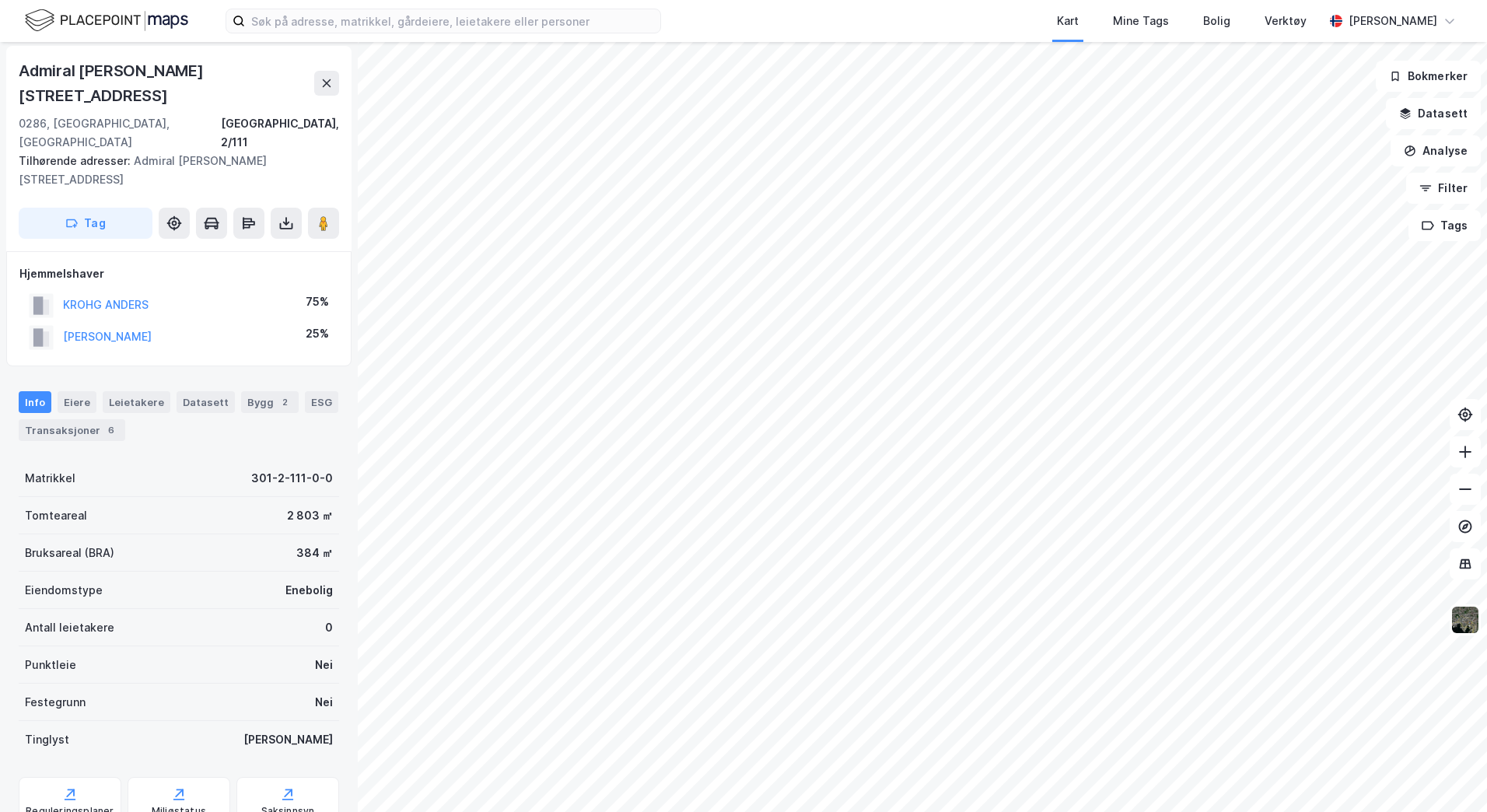
scroll to position [2, 0]
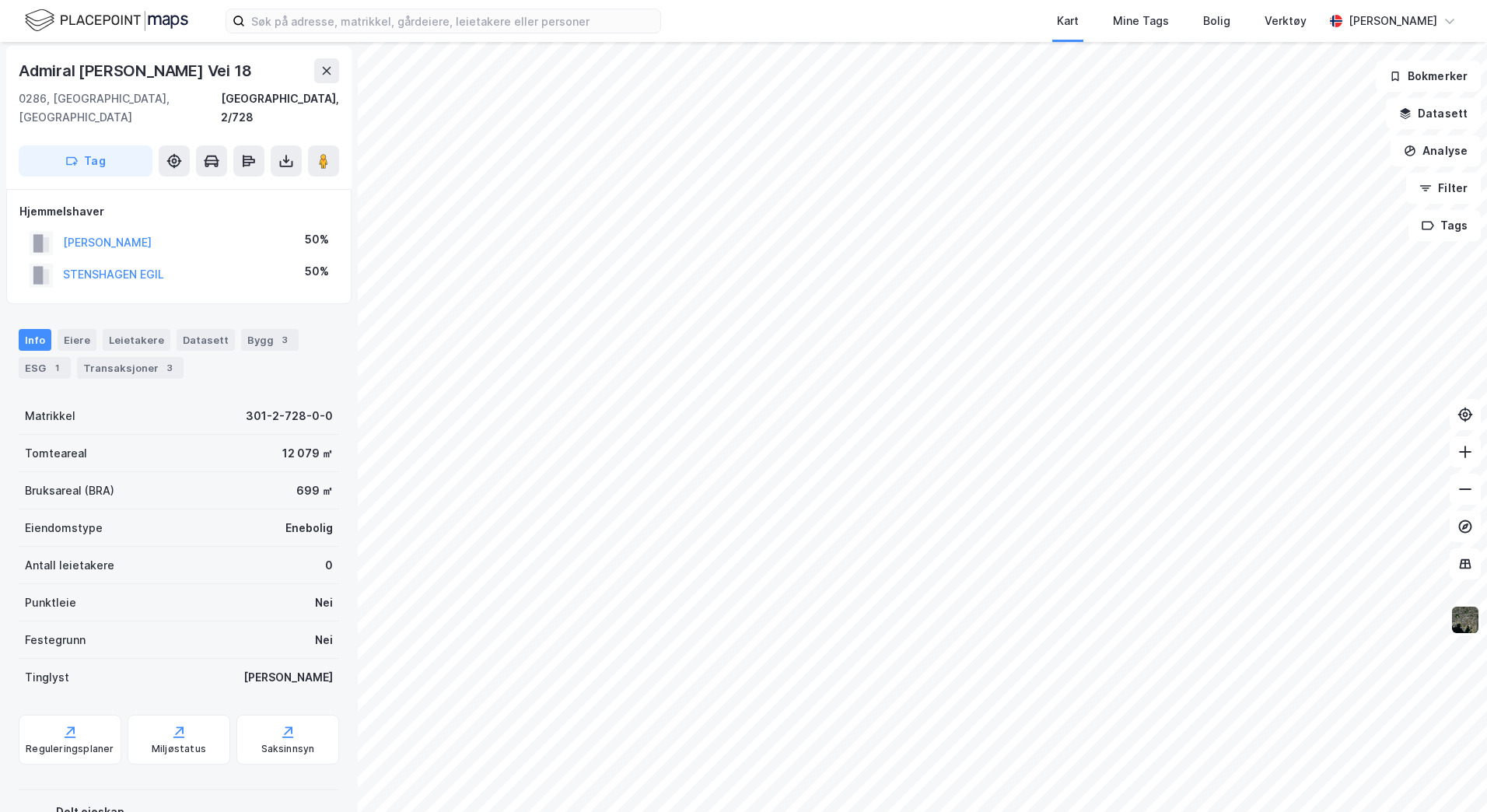
scroll to position [2, 0]
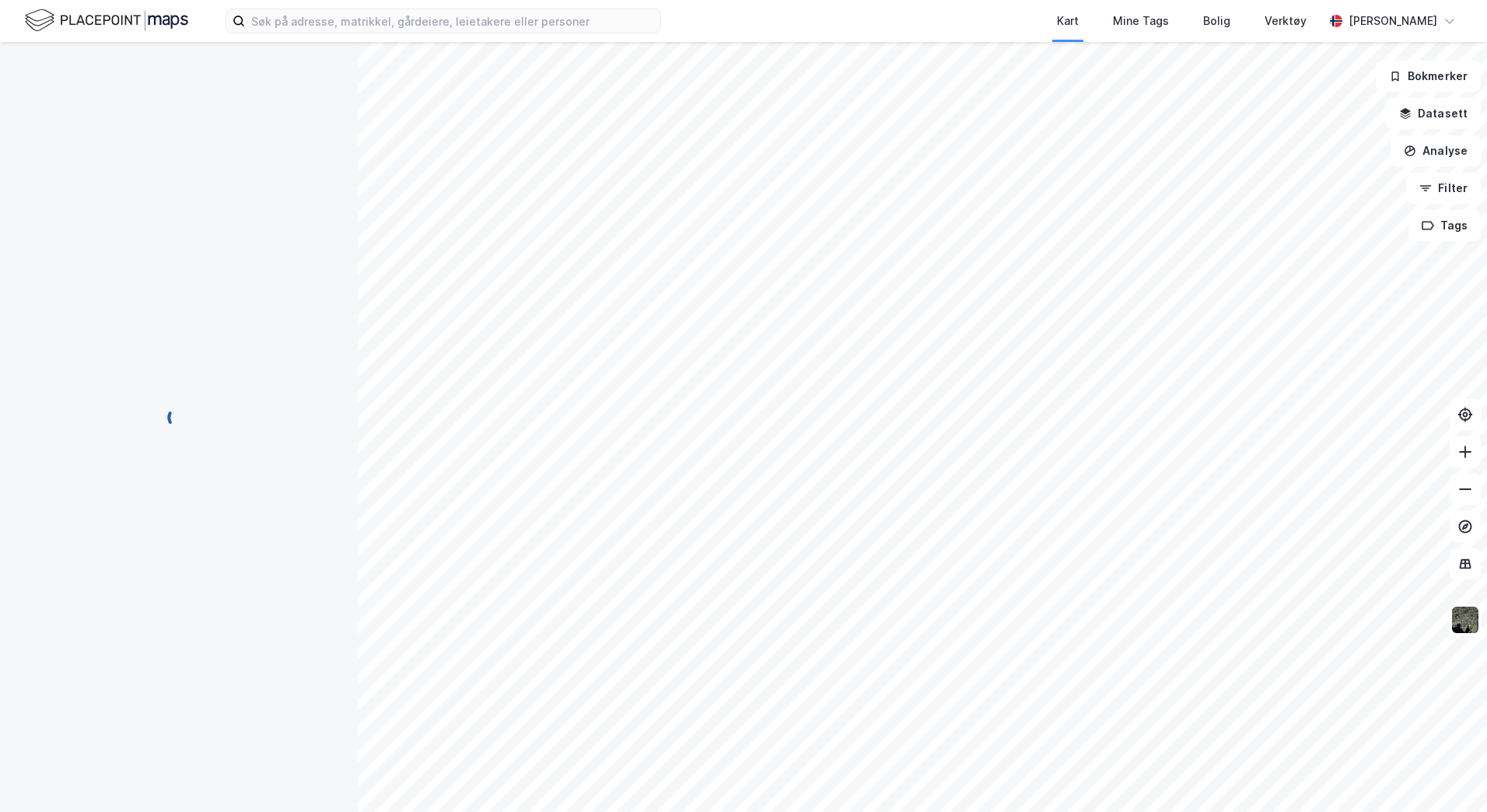
scroll to position [2, 0]
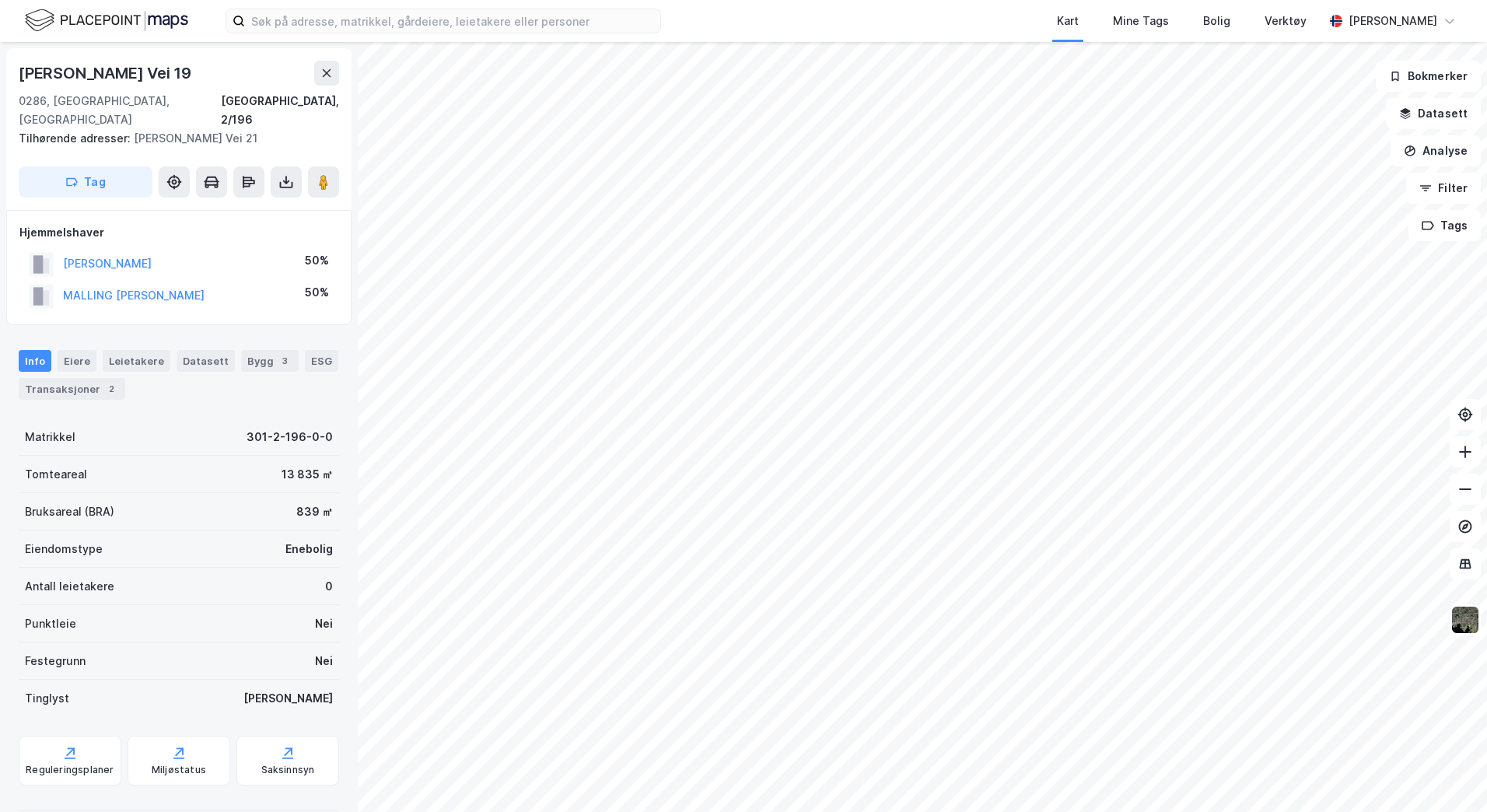
scroll to position [2, 0]
click at [78, 348] on div "Eiere" at bounding box center [76, 358] width 39 height 21
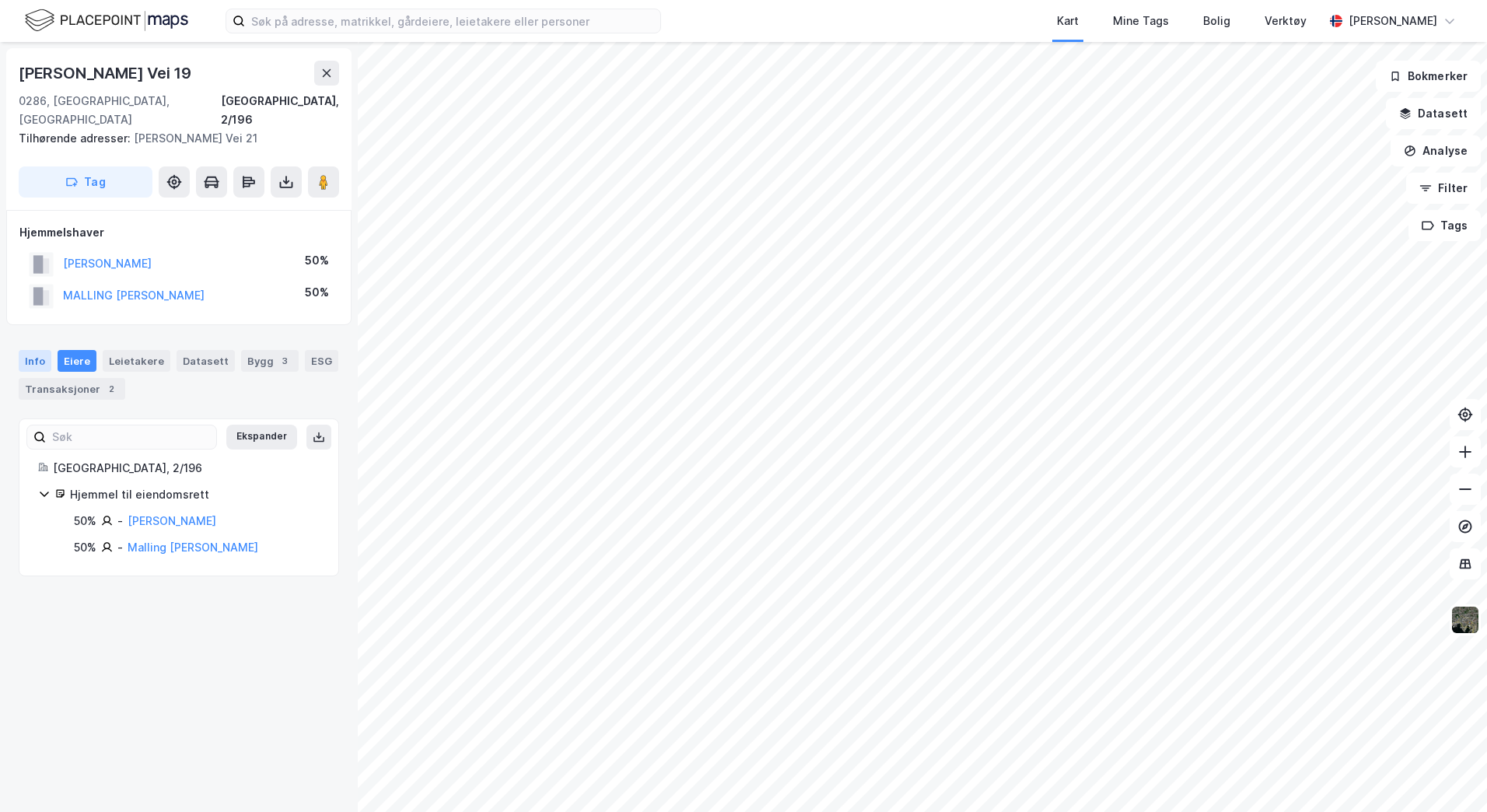
click at [30, 350] on div "Info" at bounding box center [34, 360] width 33 height 21
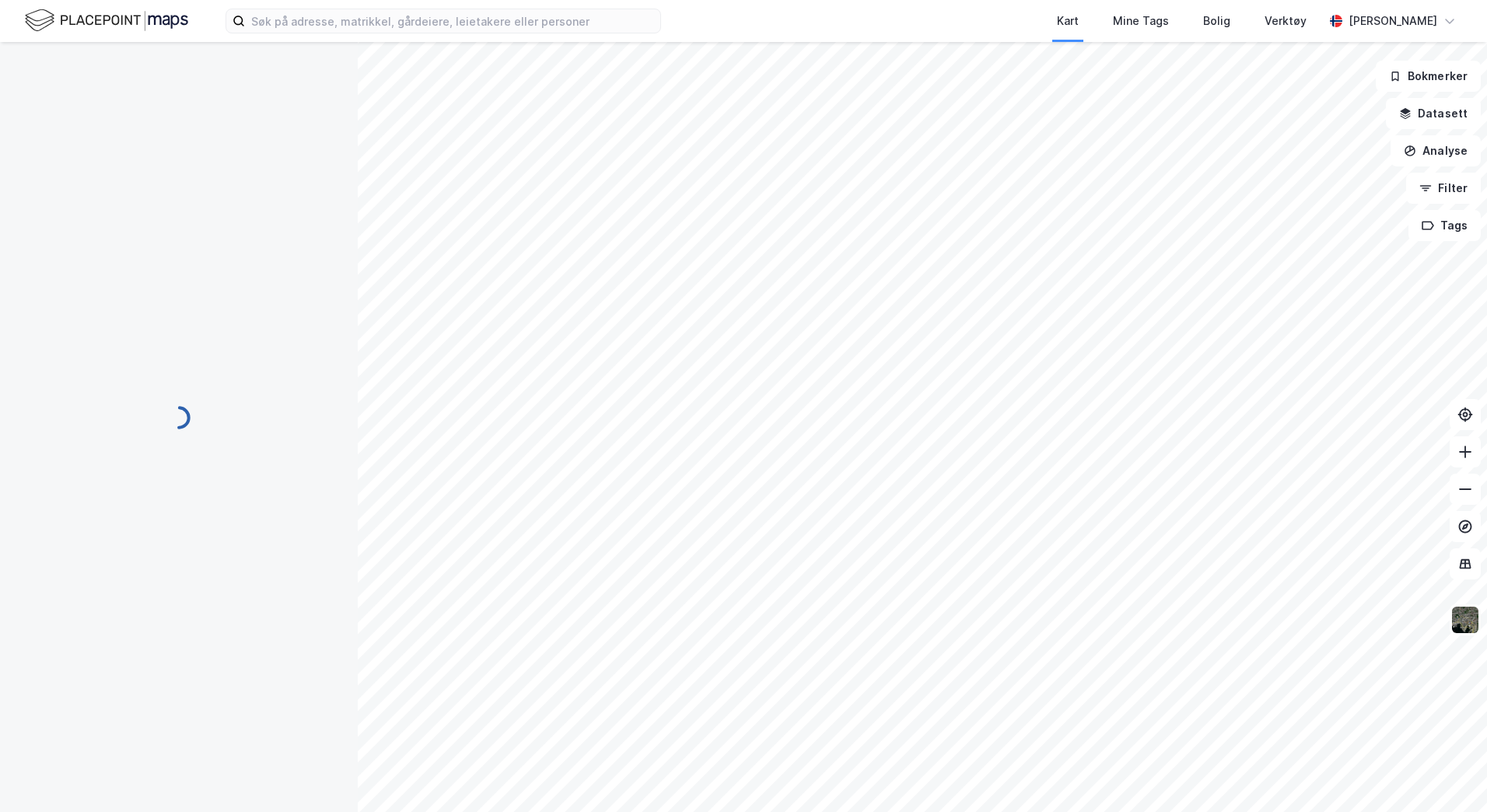
scroll to position [2, 0]
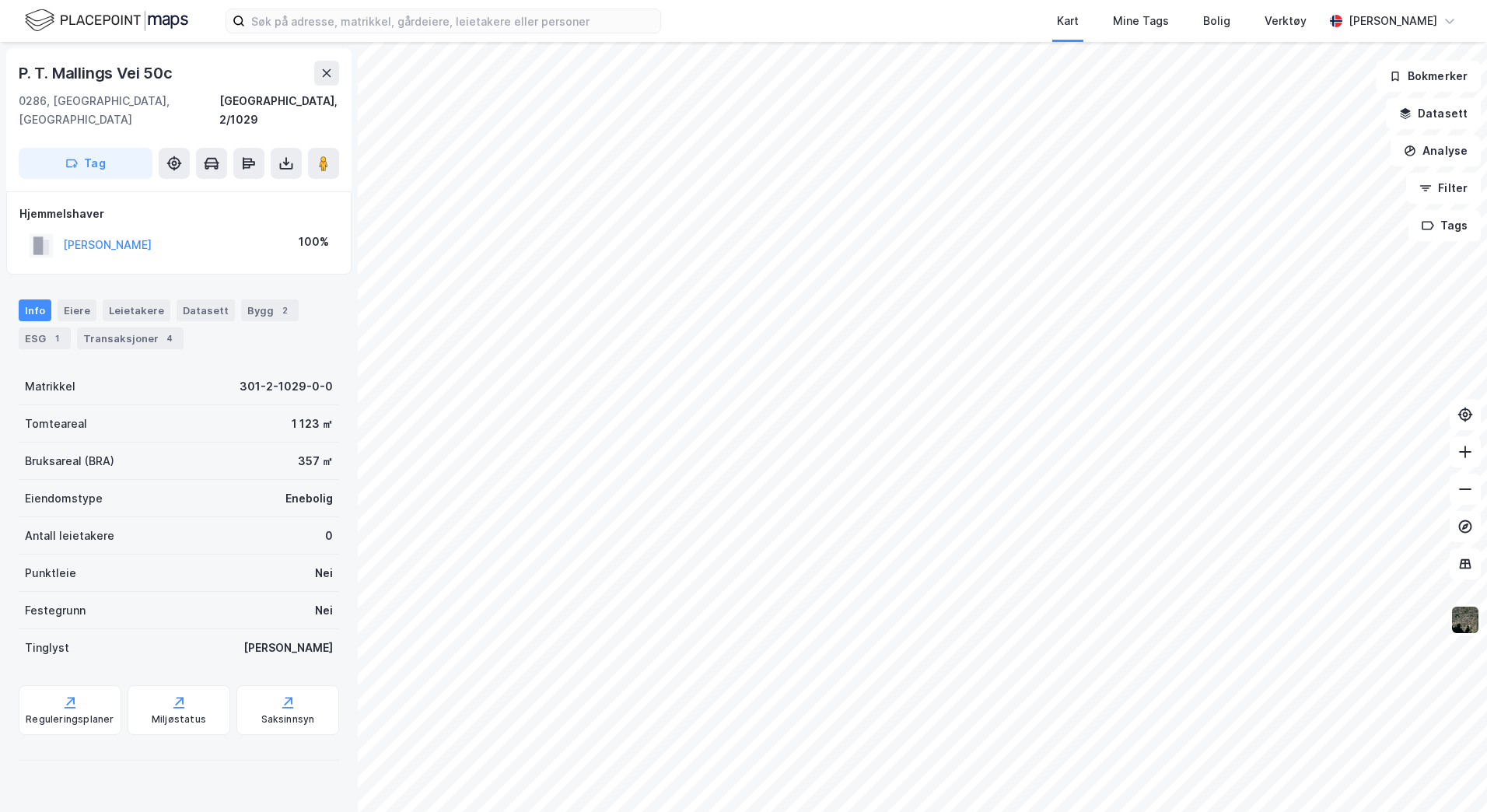
scroll to position [2, 0]
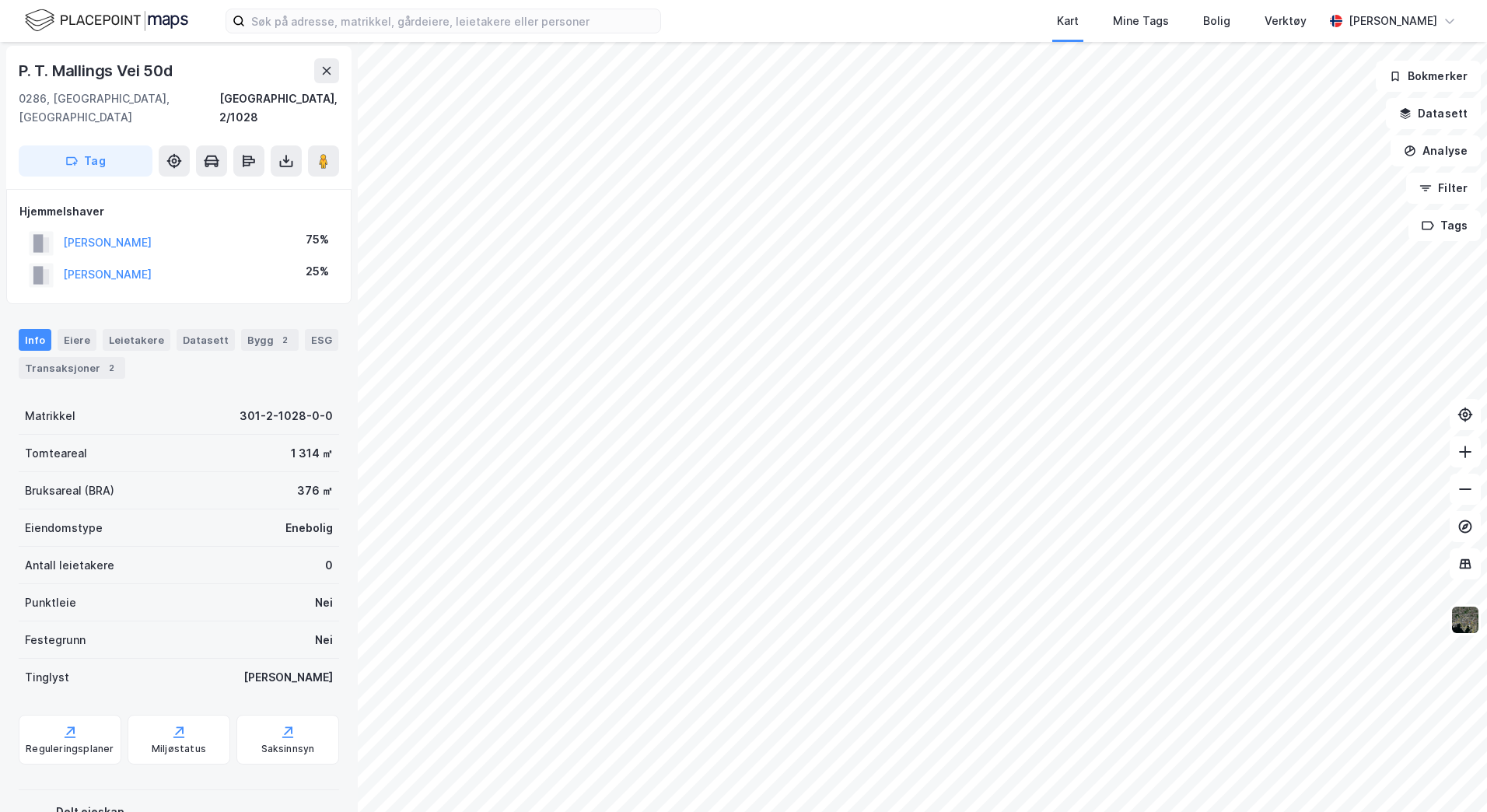
scroll to position [2, 0]
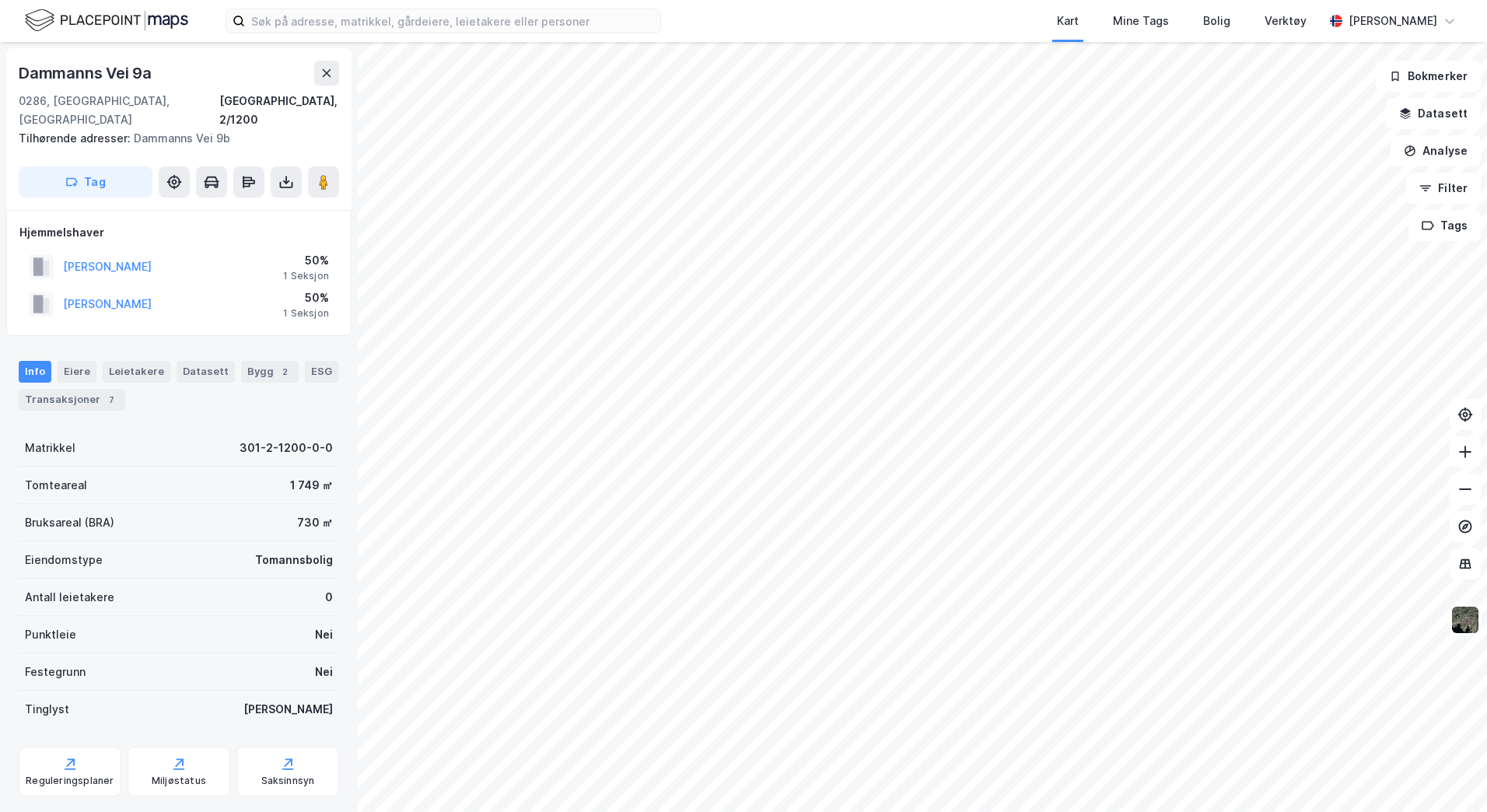
scroll to position [2, 0]
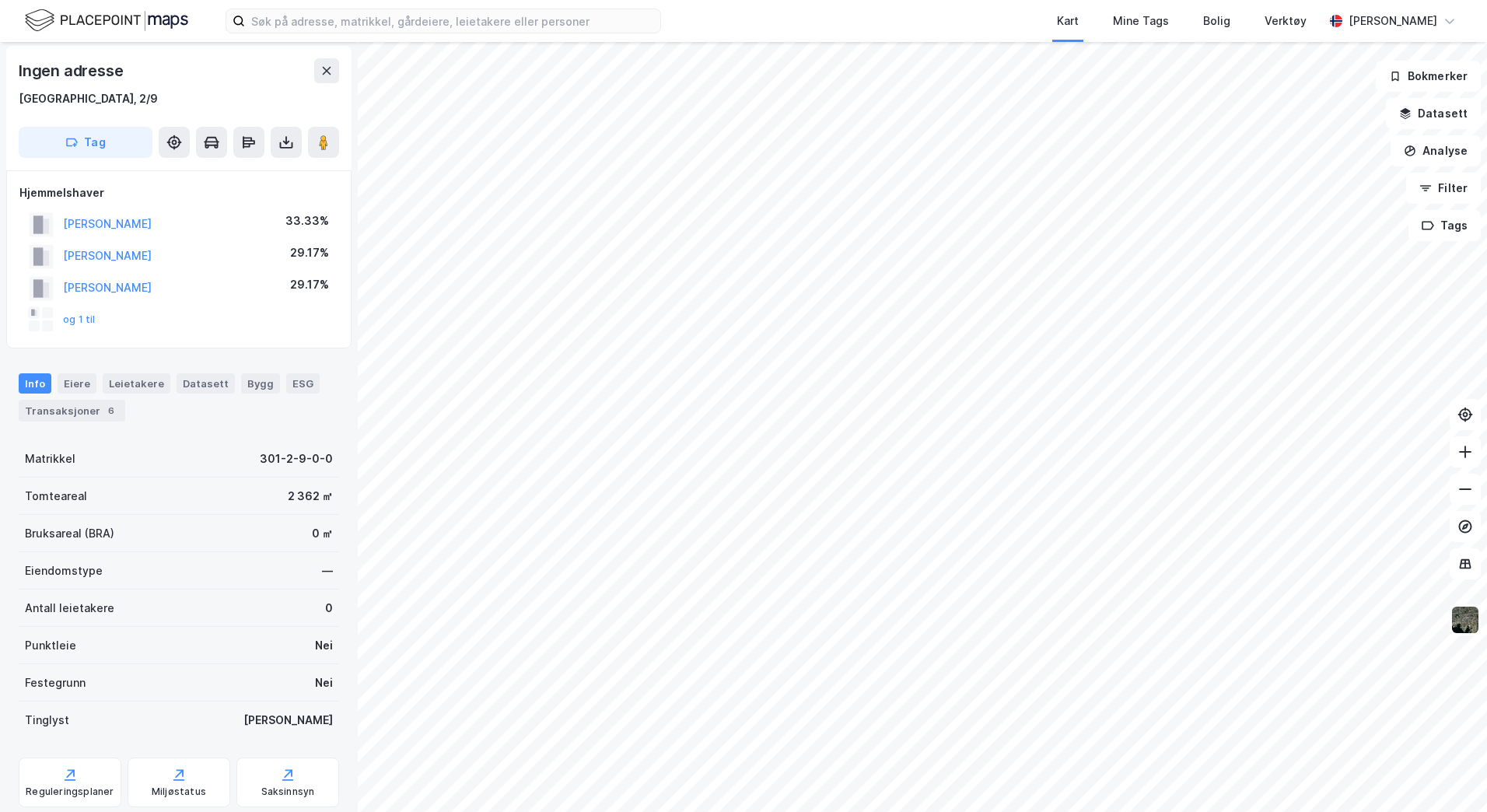
scroll to position [2, 0]
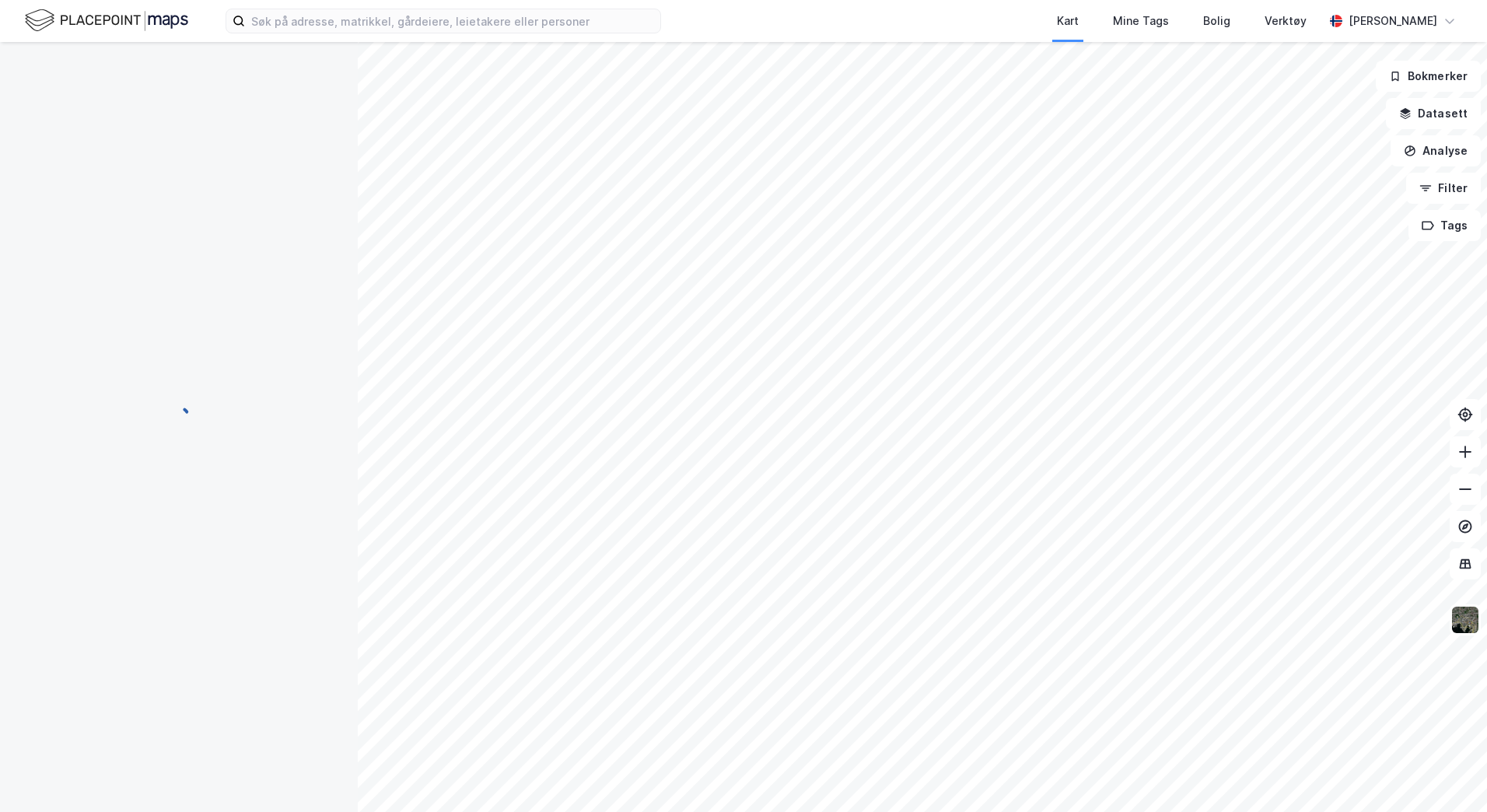
scroll to position [2, 0]
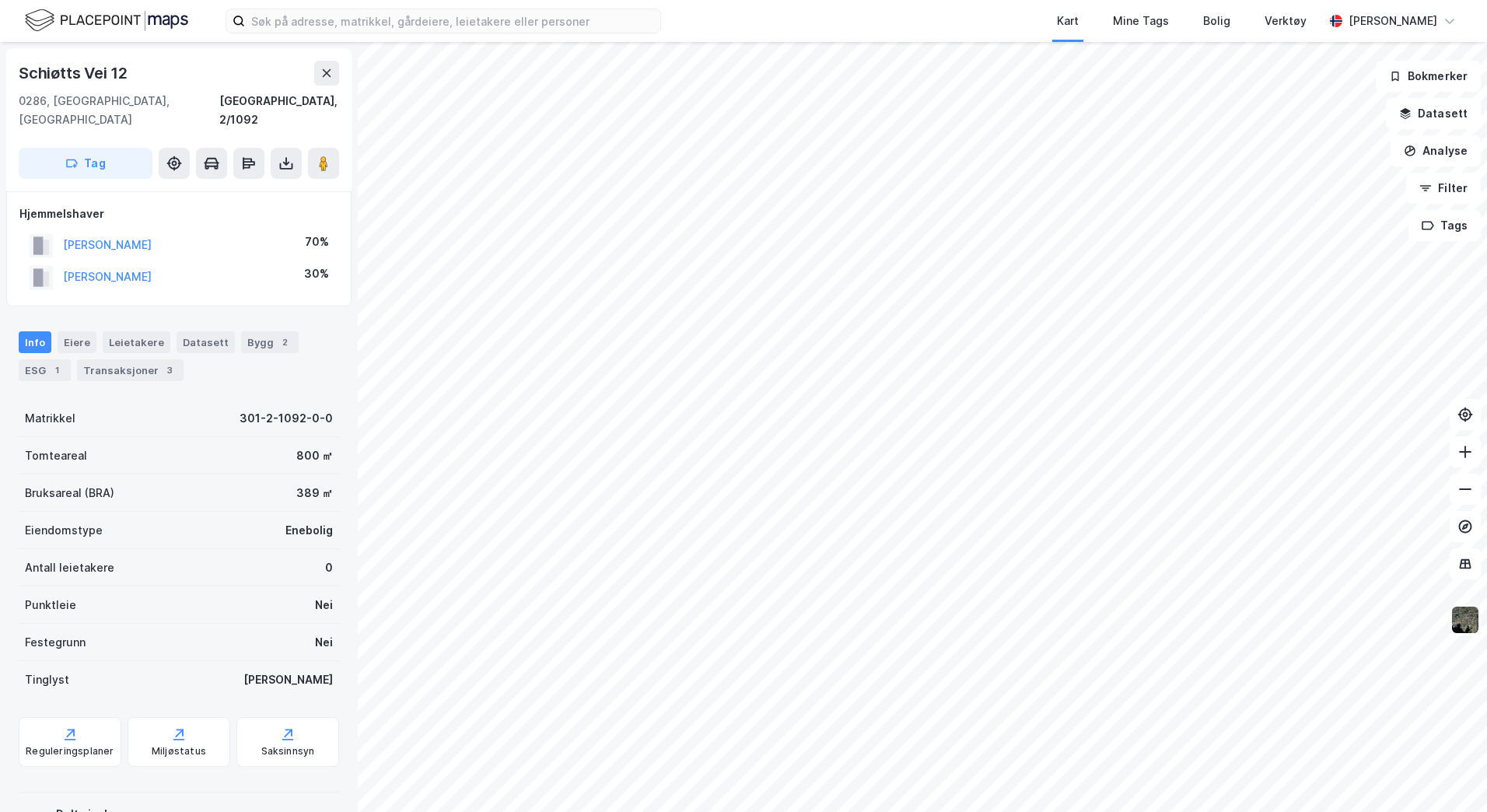
scroll to position [2, 0]
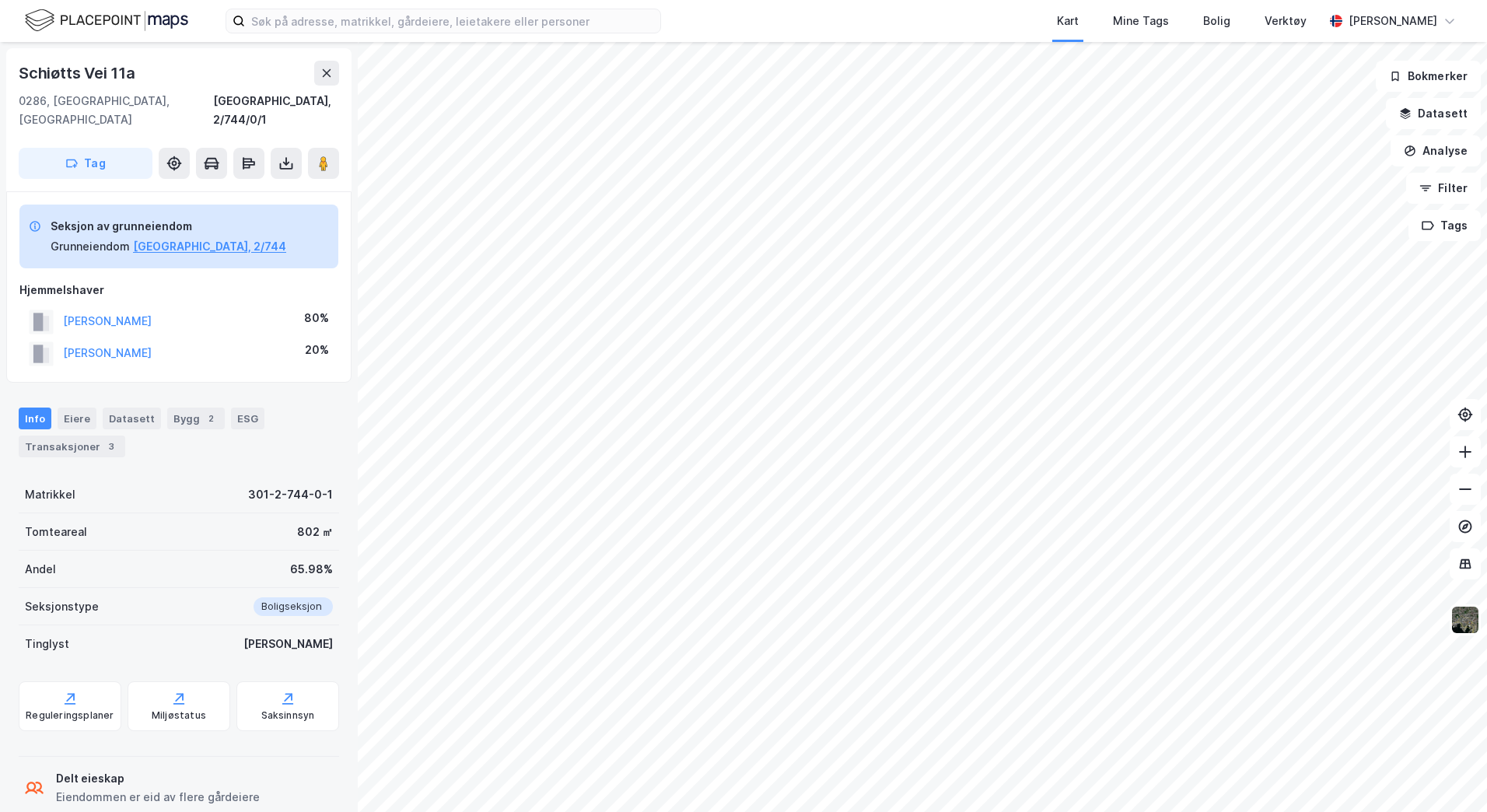
scroll to position [2, 0]
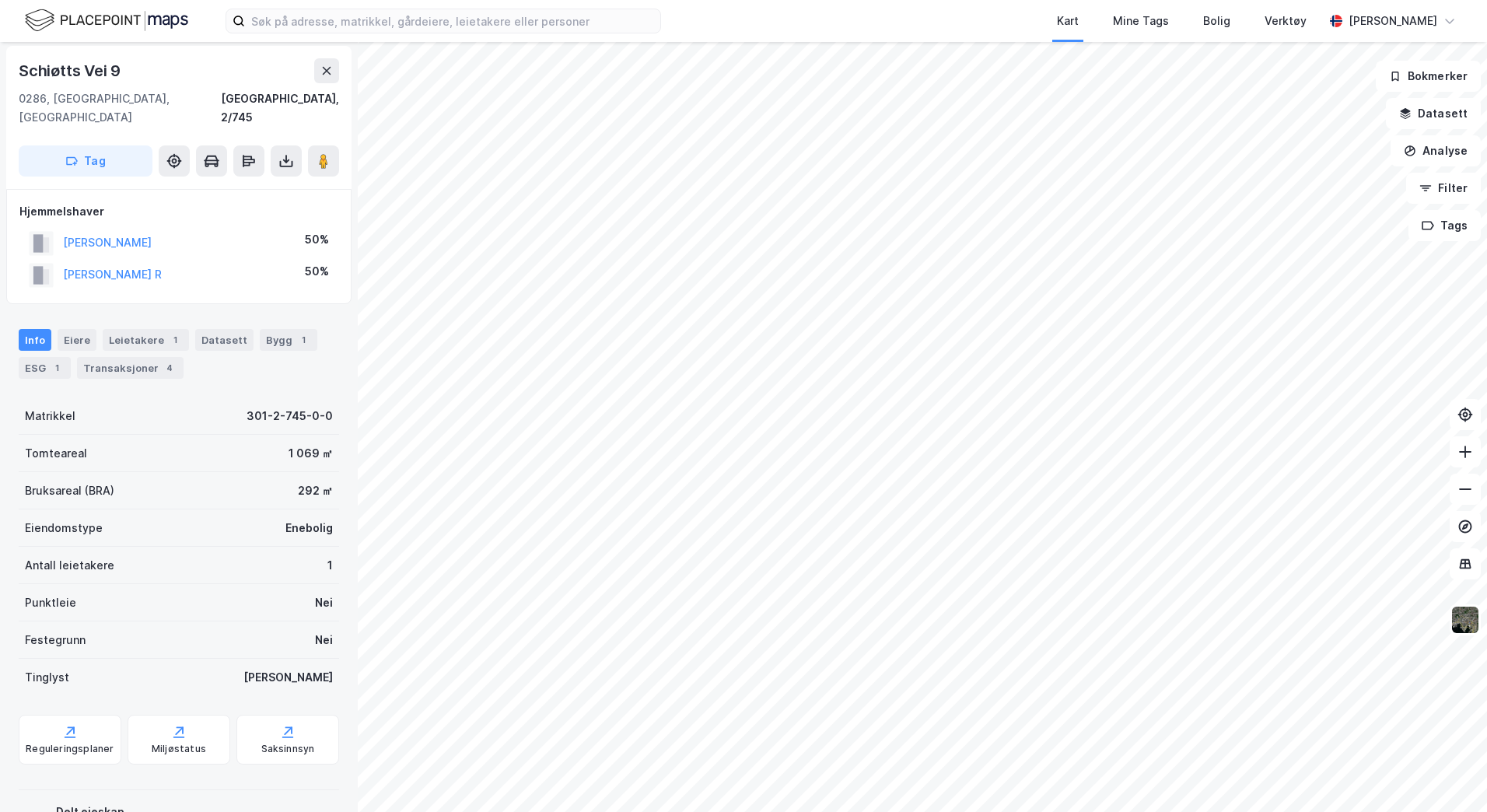
scroll to position [2, 0]
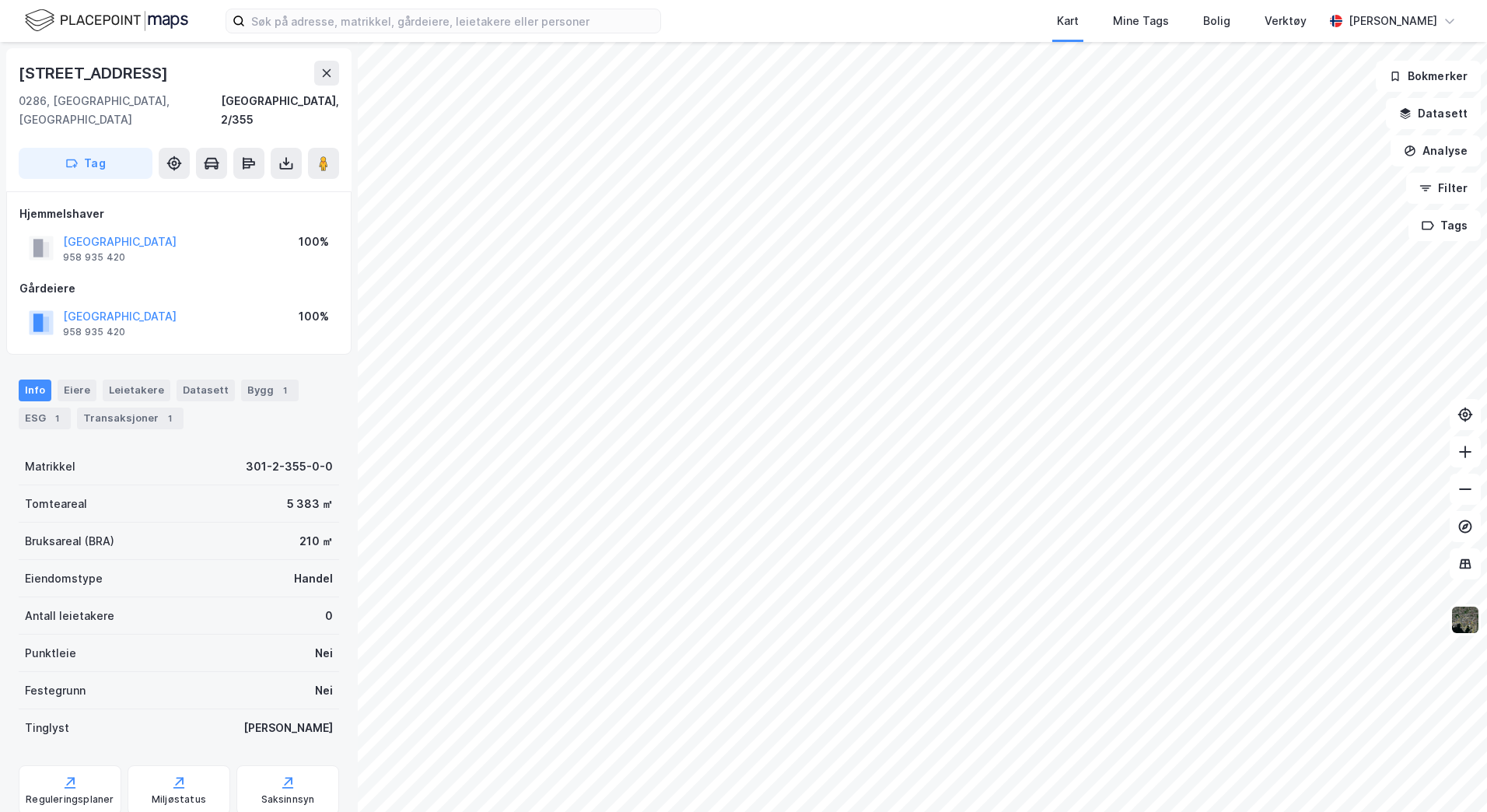
scroll to position [2, 0]
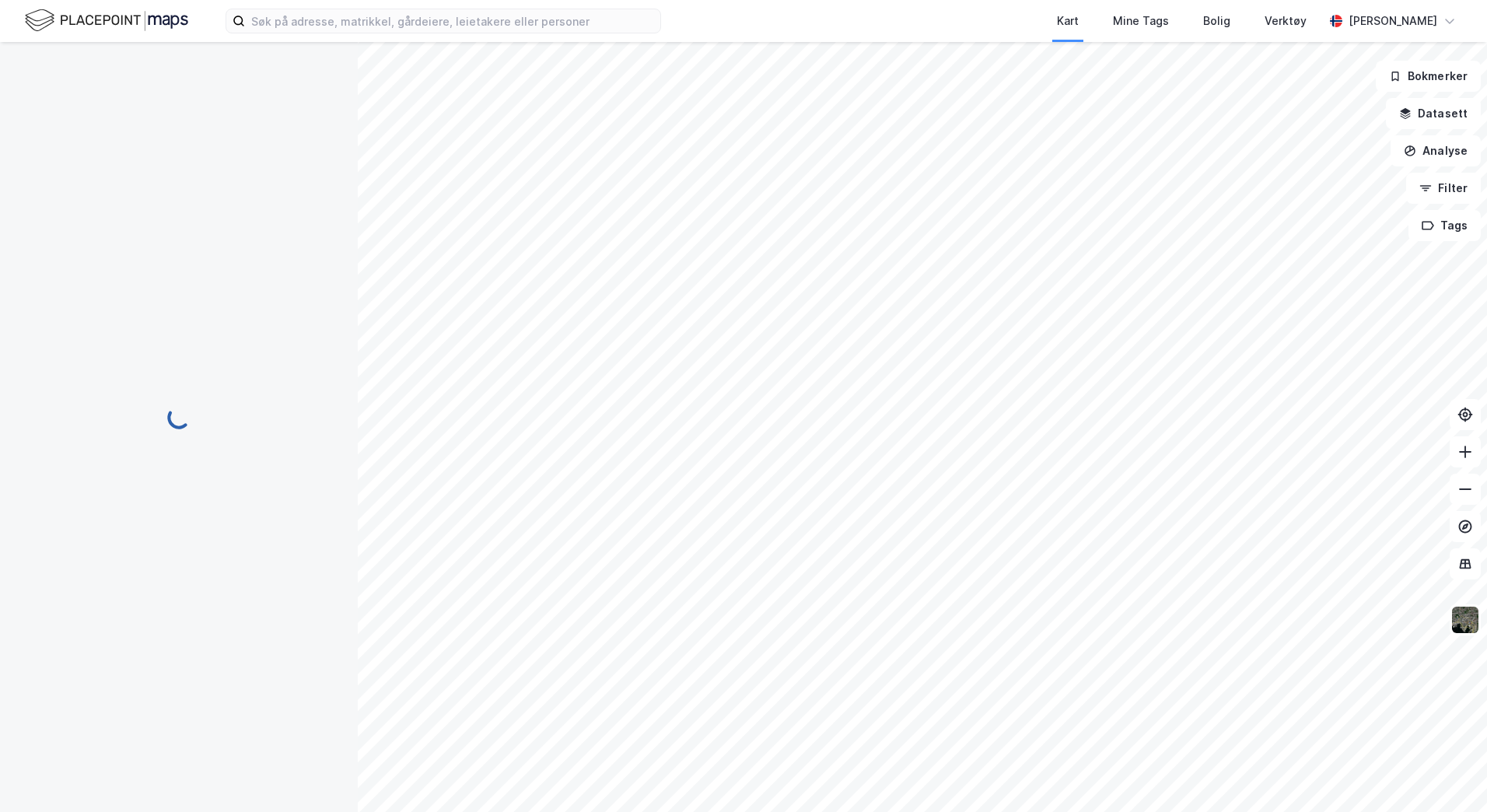
scroll to position [2, 0]
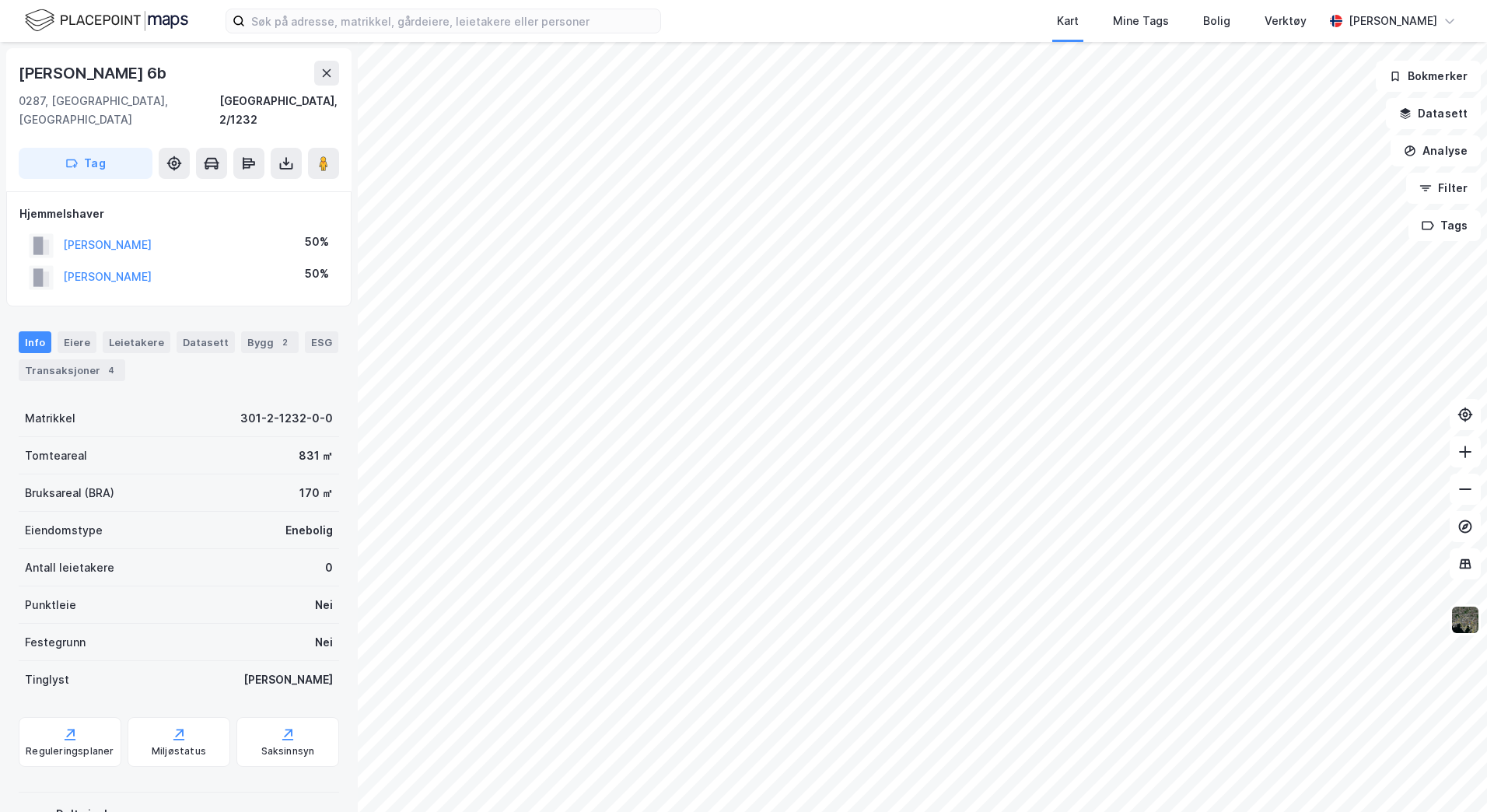
scroll to position [2, 0]
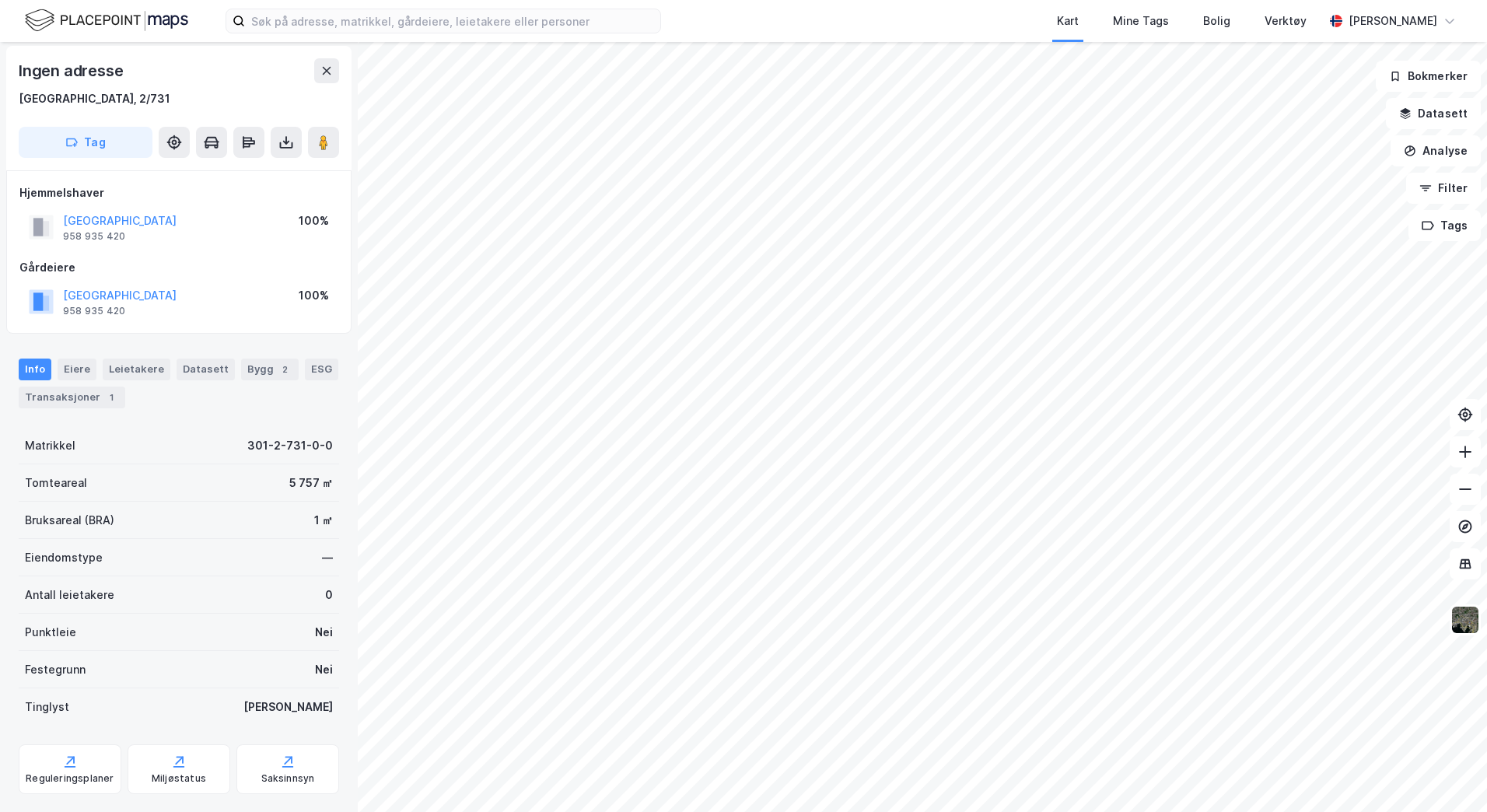
scroll to position [2, 0]
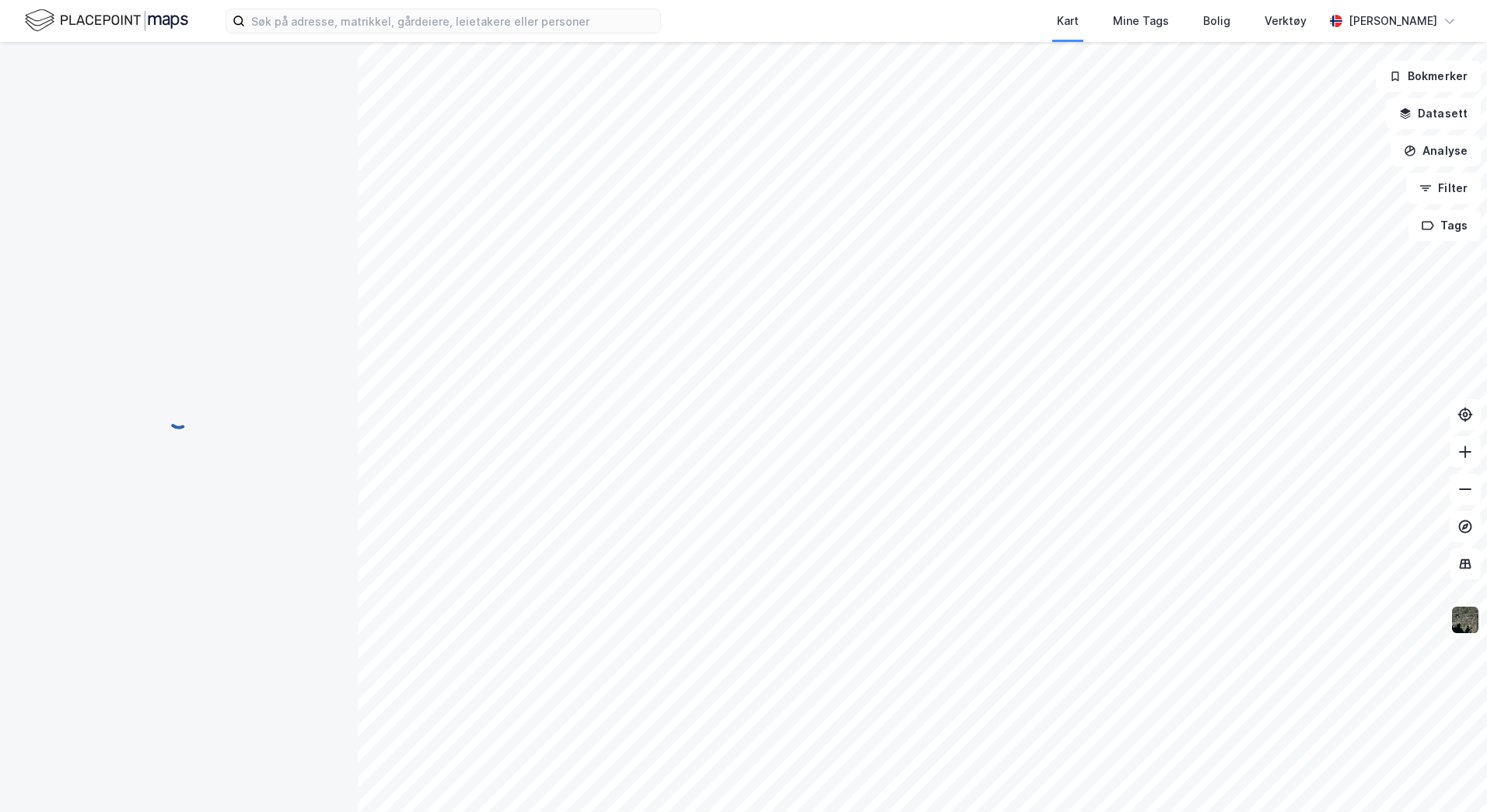
scroll to position [2, 0]
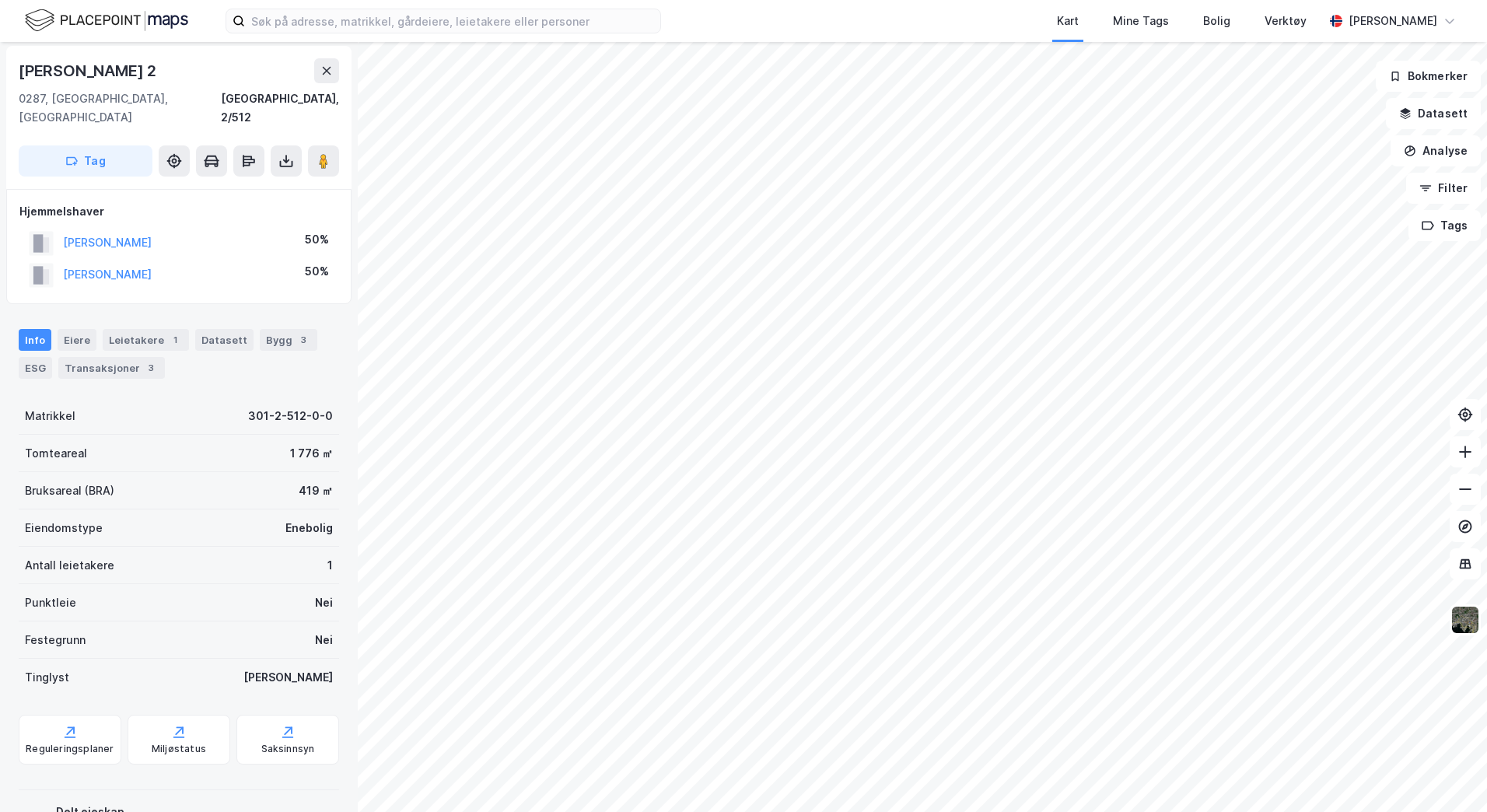
scroll to position [2, 0]
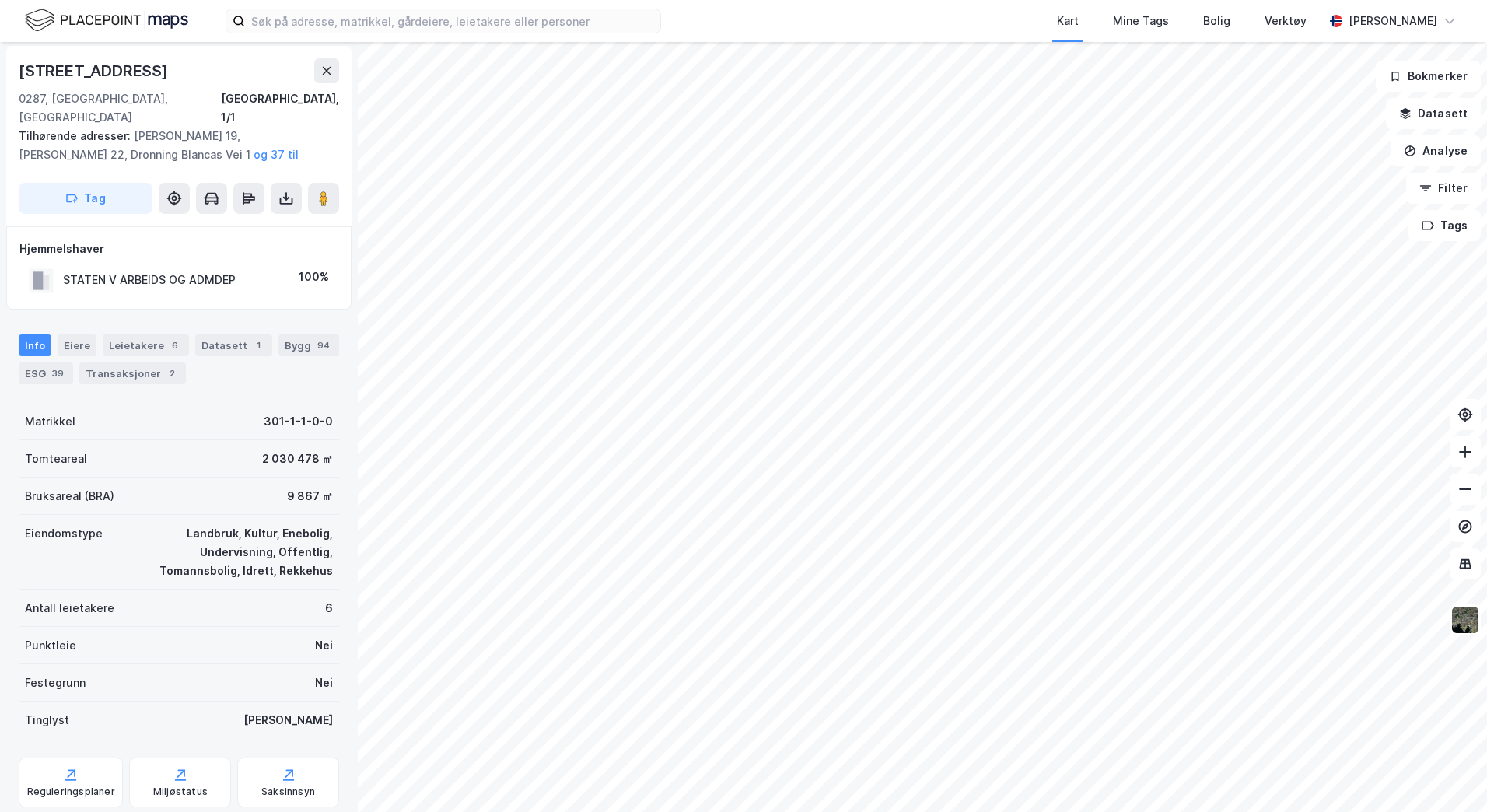
scroll to position [2, 0]
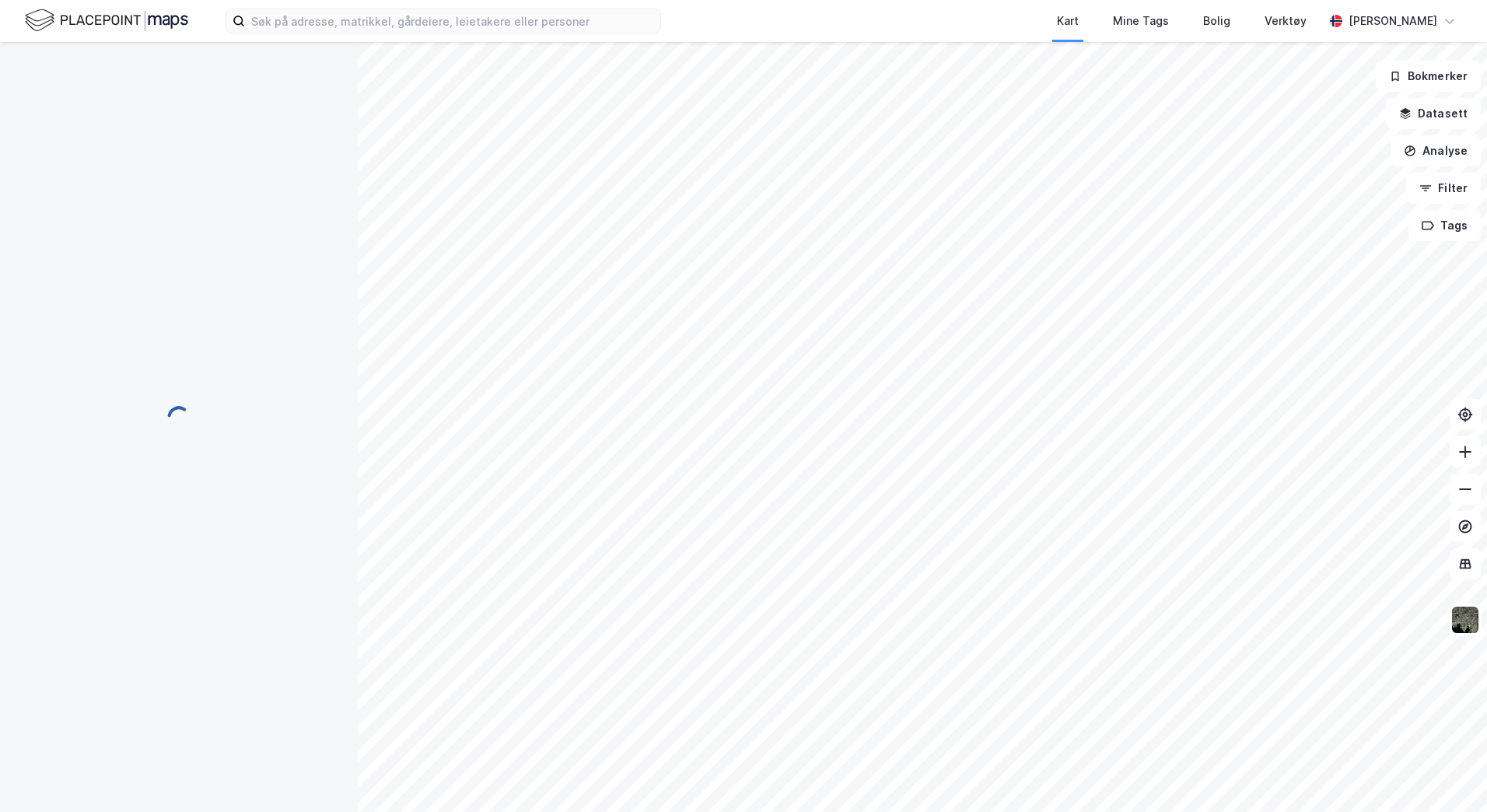
scroll to position [2, 0]
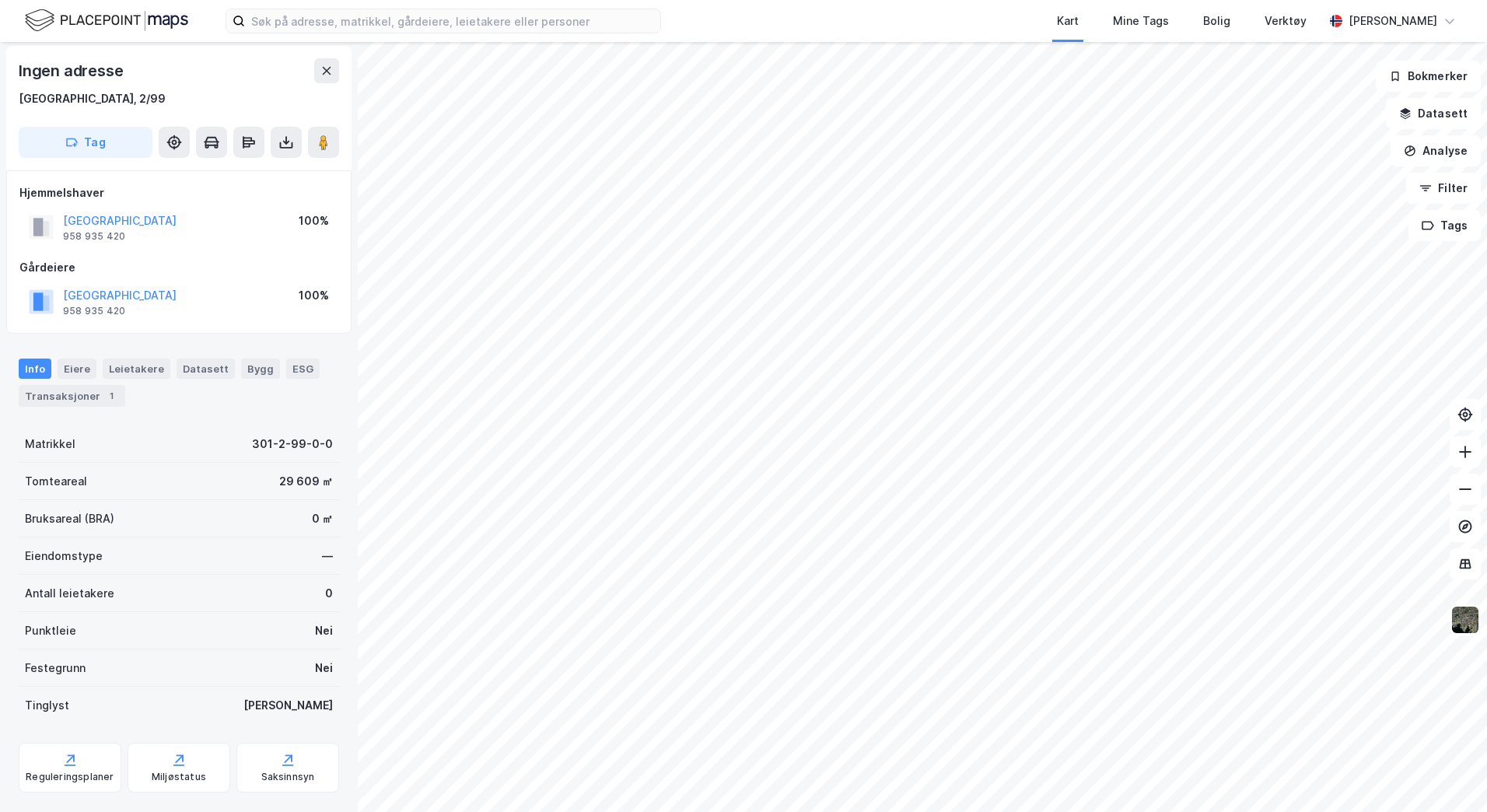
scroll to position [2, 0]
click at [1082, 9] on div "Kart Mine Tags Bolig Verktøy [PERSON_NAME] Ingen adresse [GEOGRAPHIC_DATA], 2/9…" at bounding box center [743, 406] width 1487 height 812
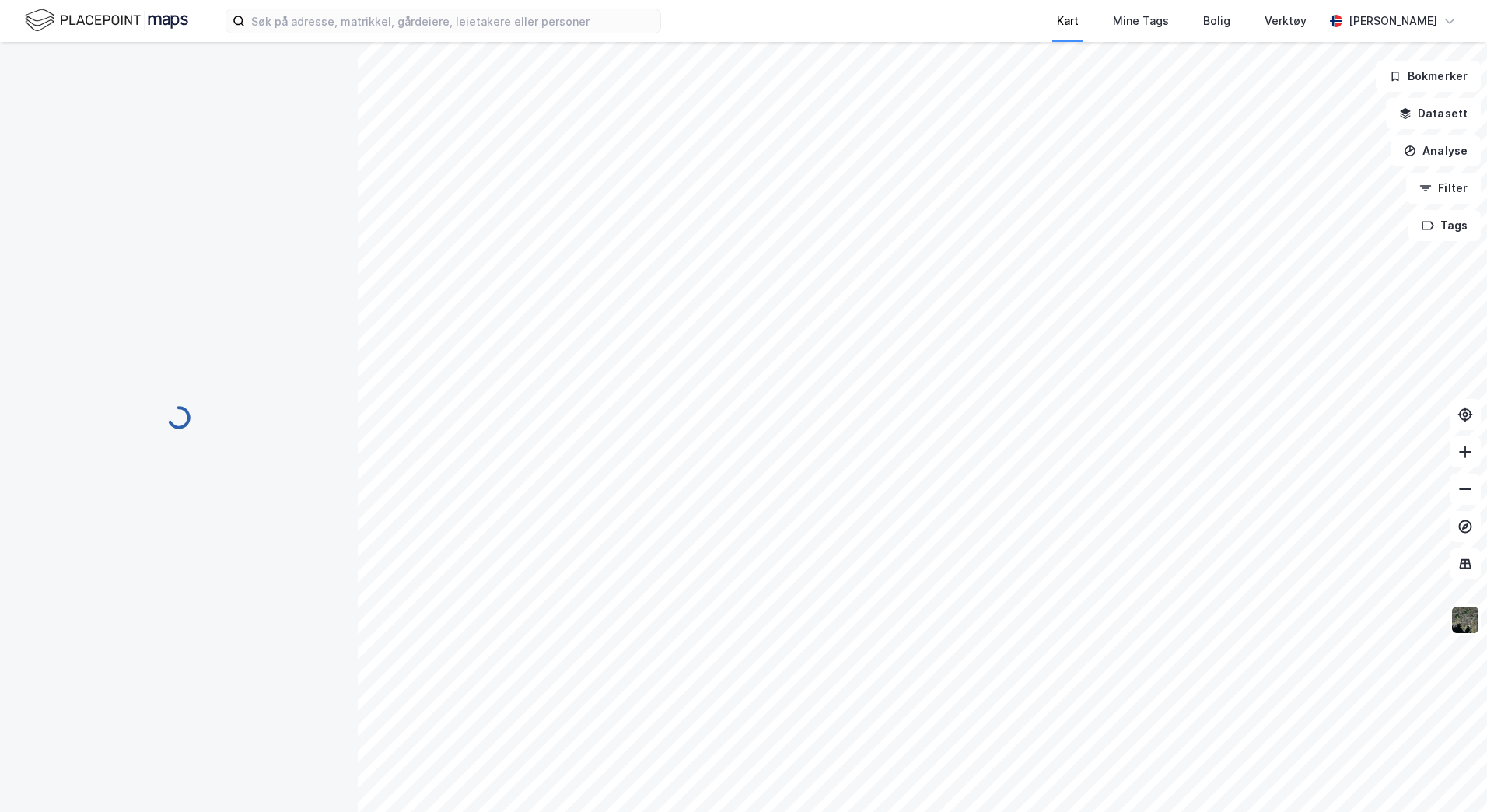
scroll to position [2, 0]
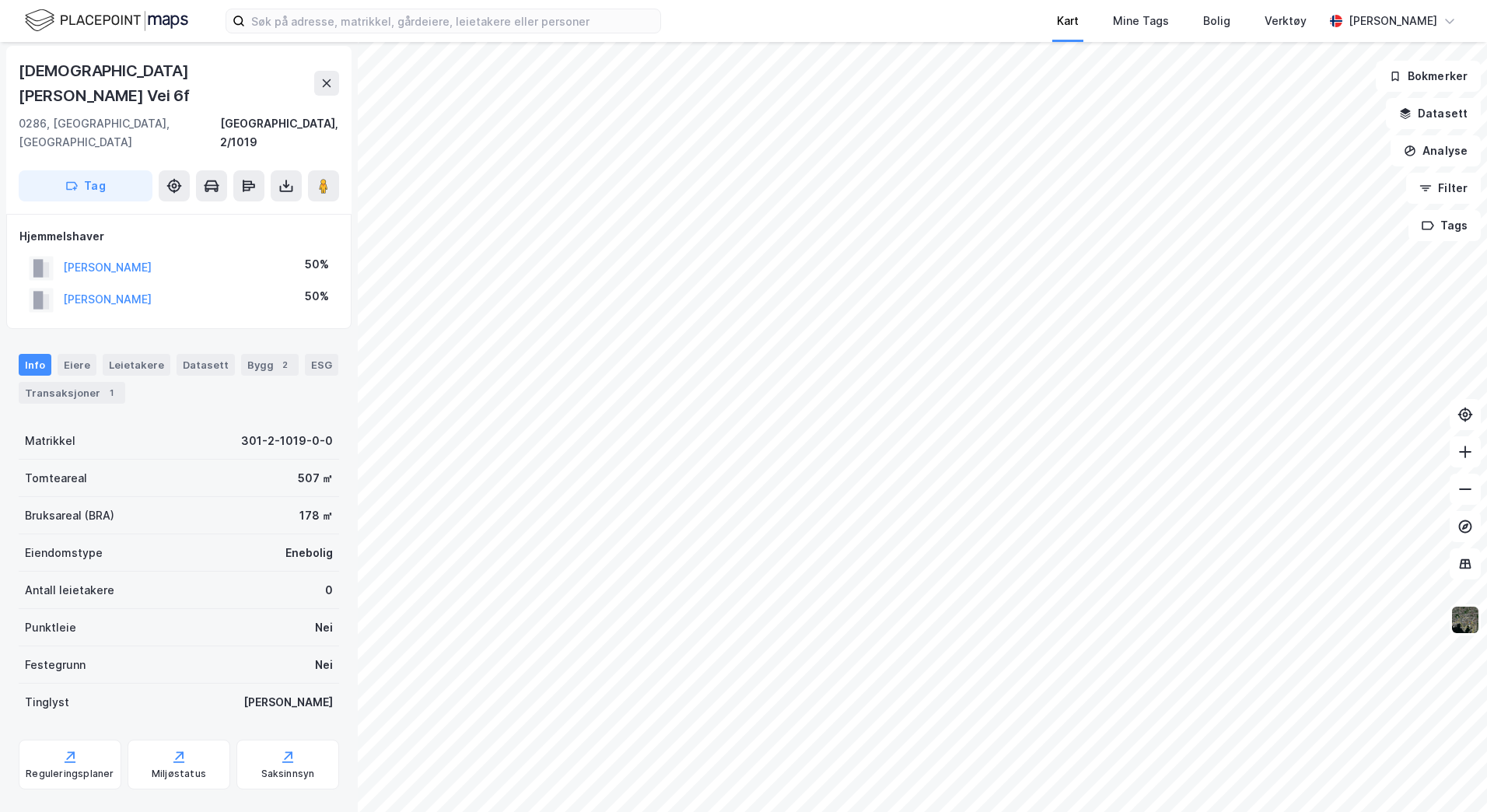
scroll to position [2, 0]
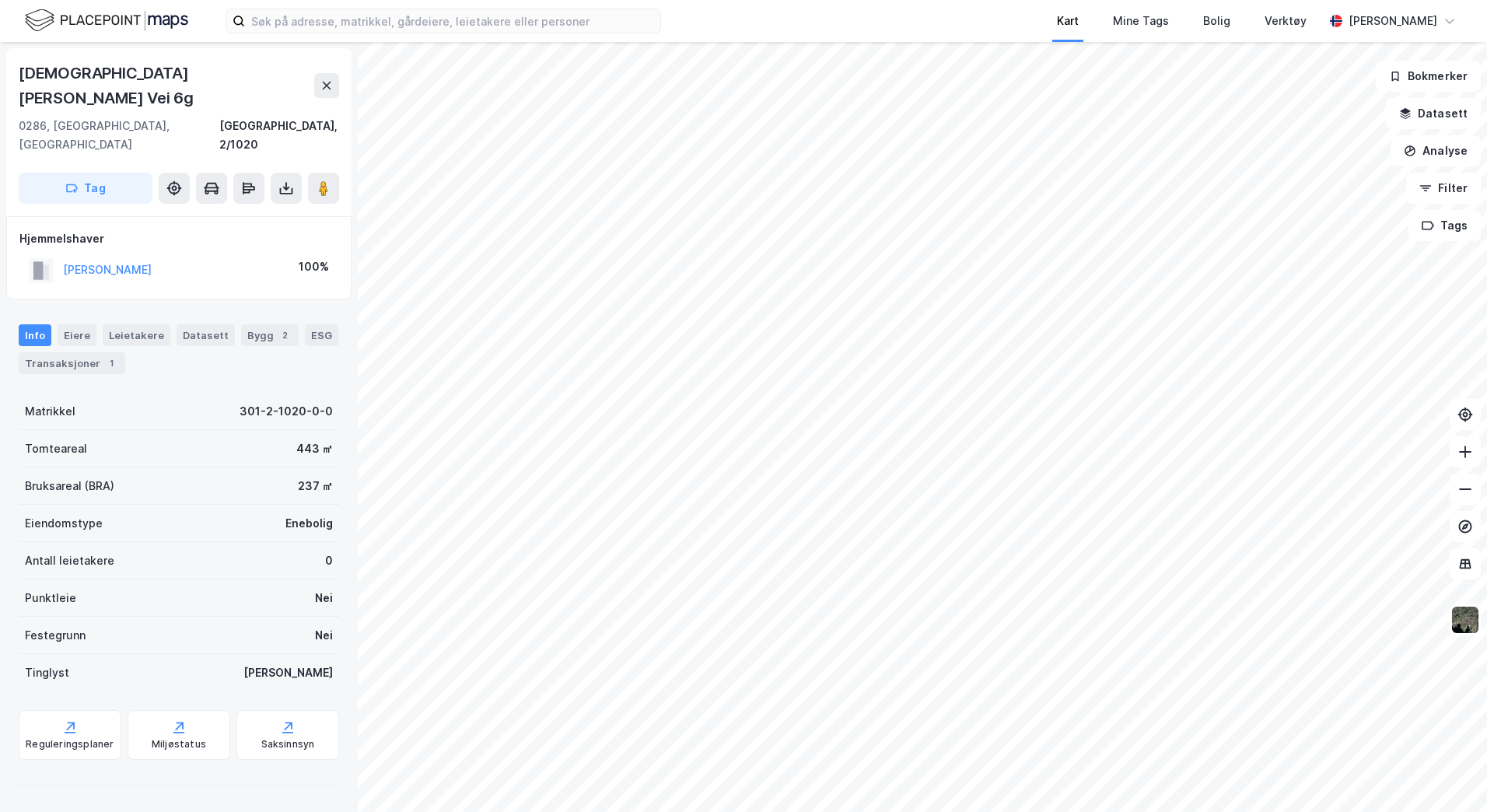
scroll to position [2, 0]
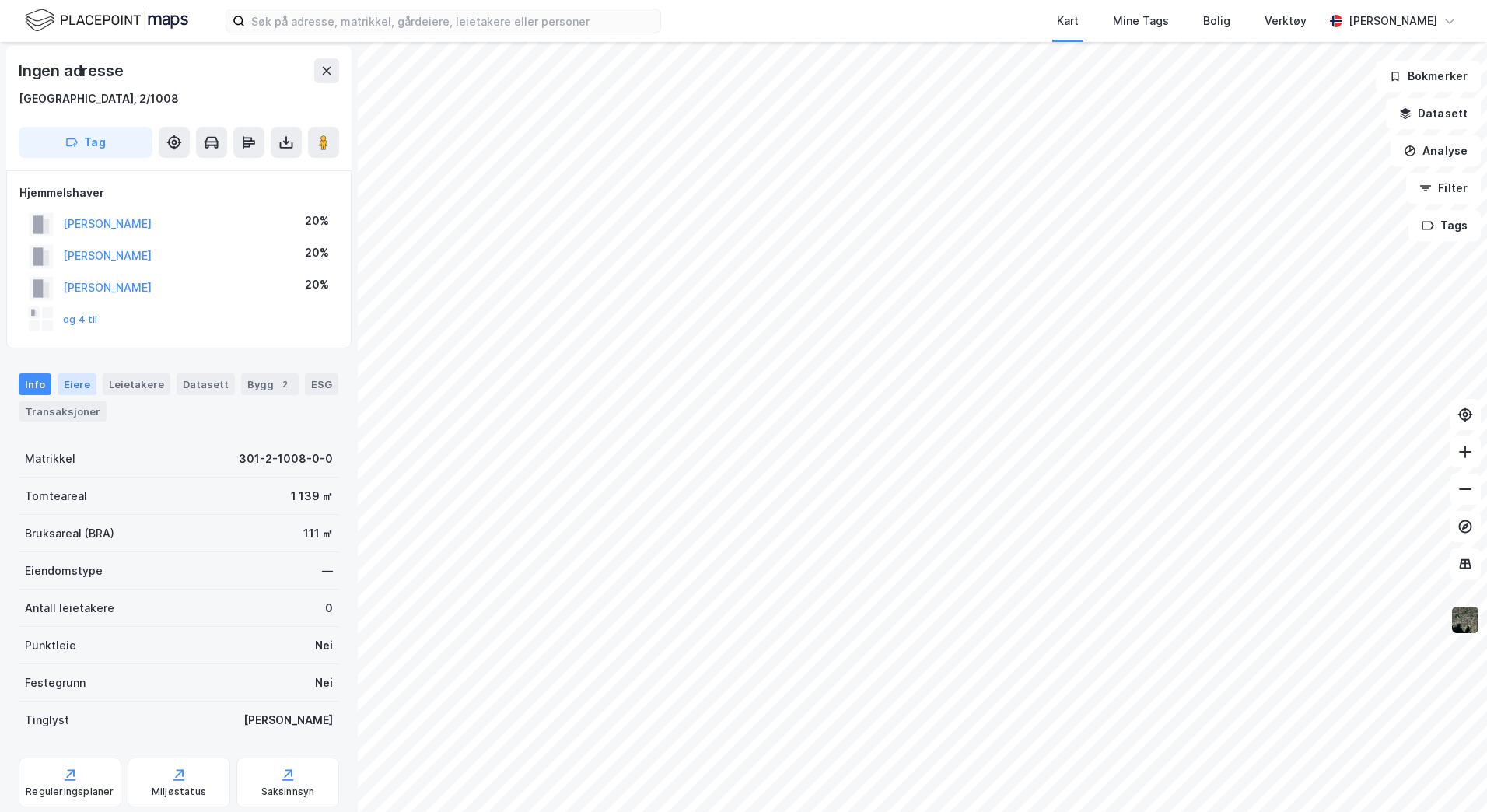
click at [69, 390] on div "Eiere" at bounding box center [76, 383] width 39 height 21
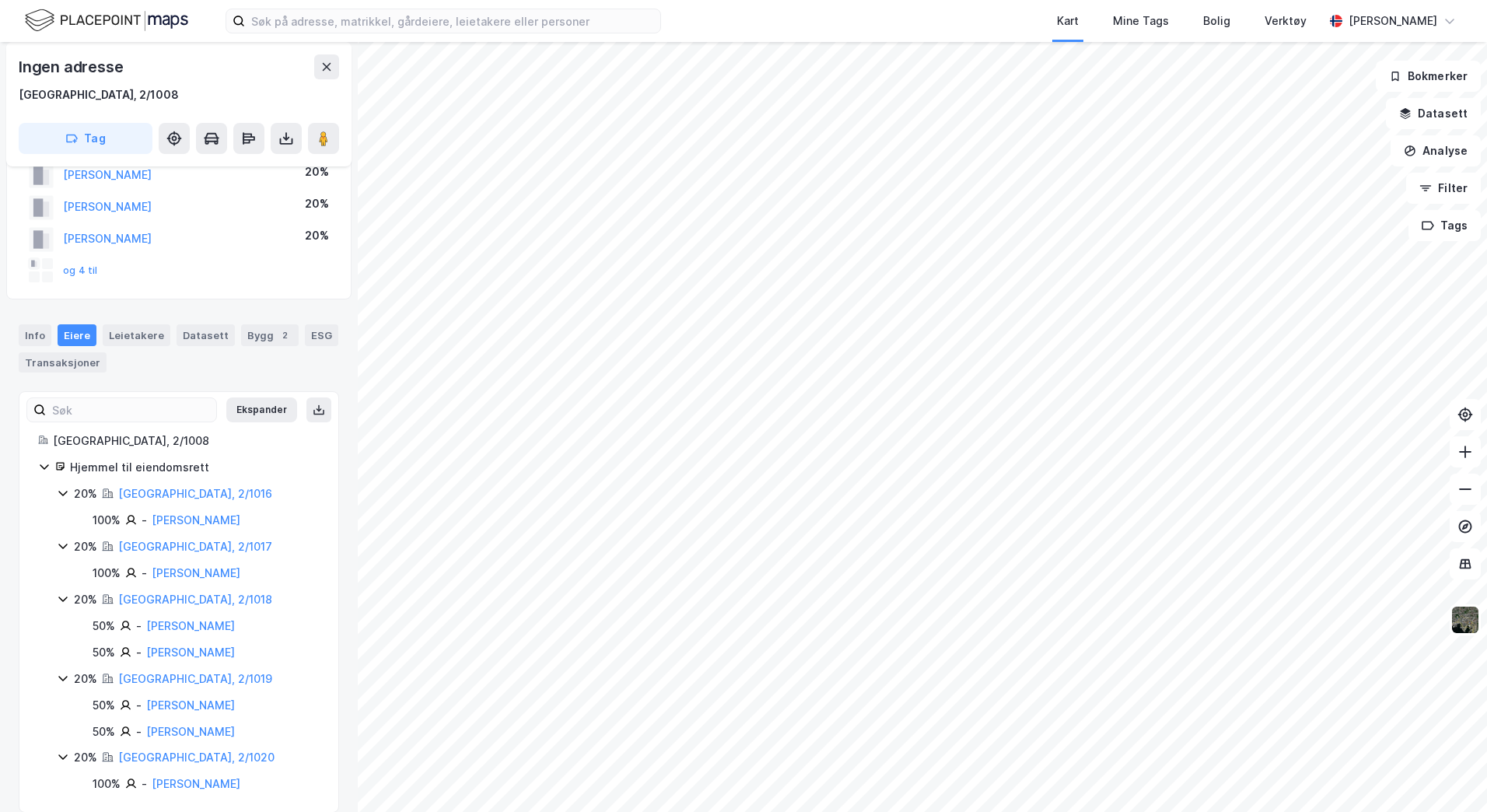
scroll to position [71, 0]
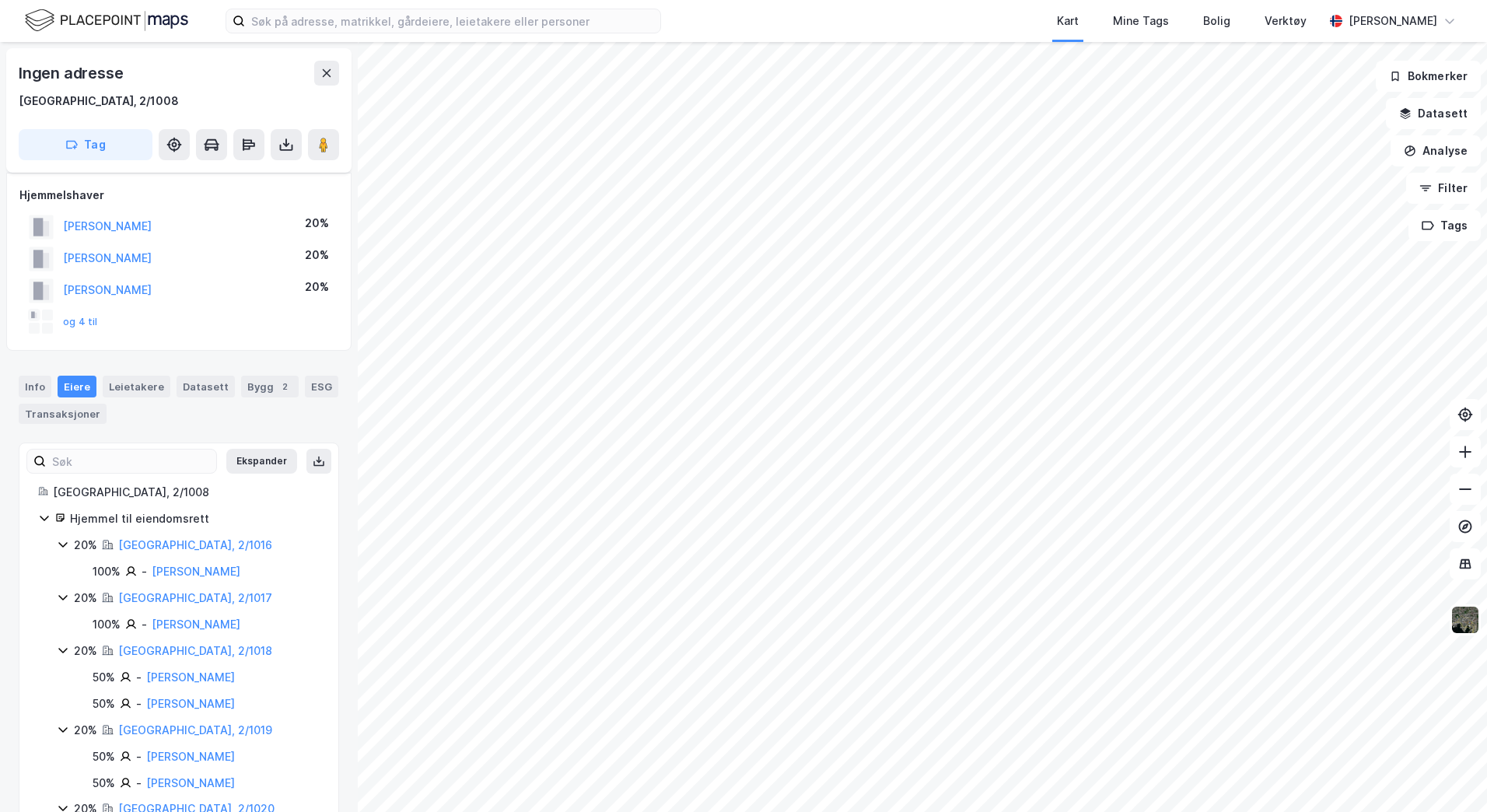
scroll to position [71, 0]
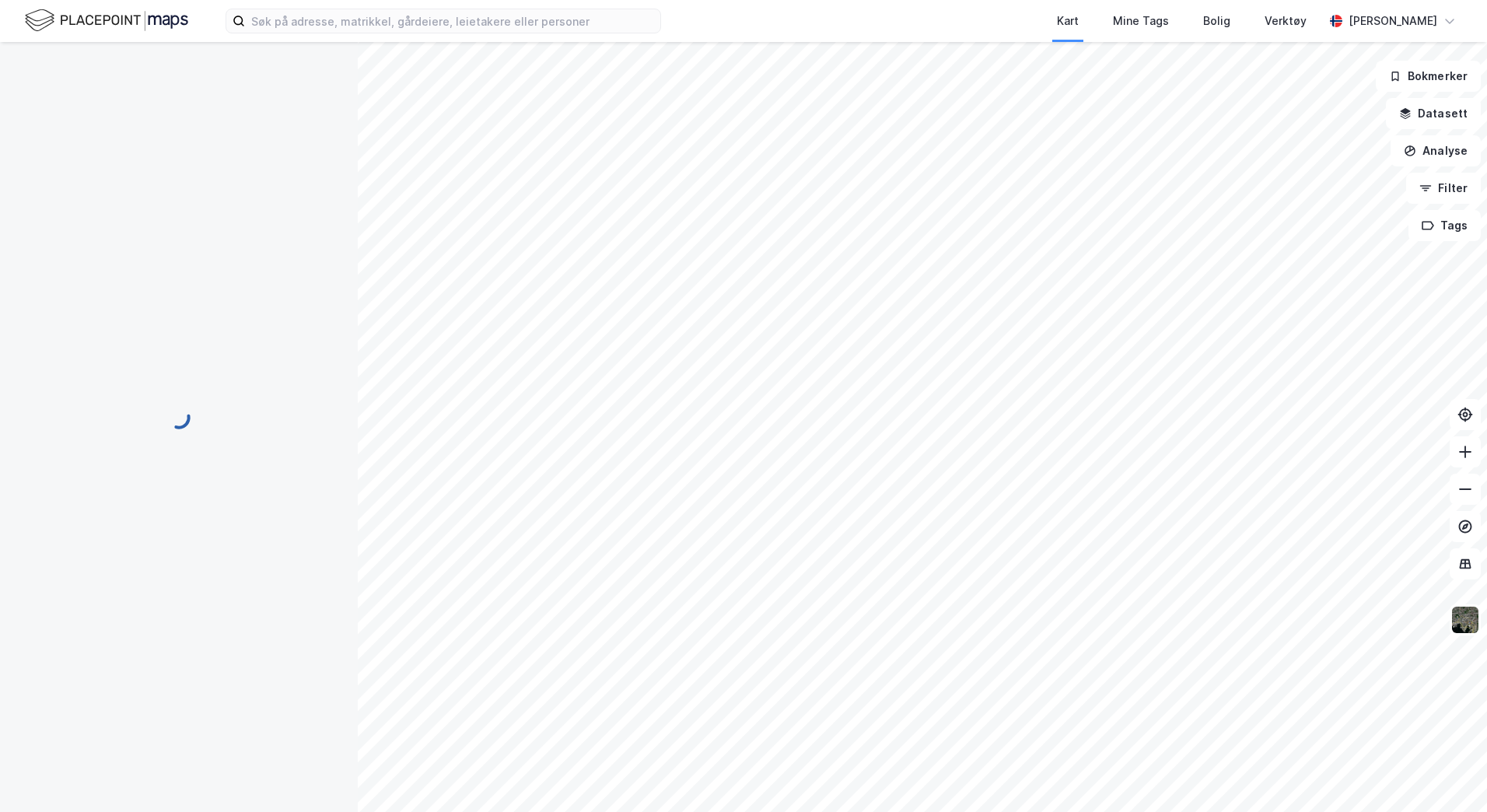
scroll to position [33, 0]
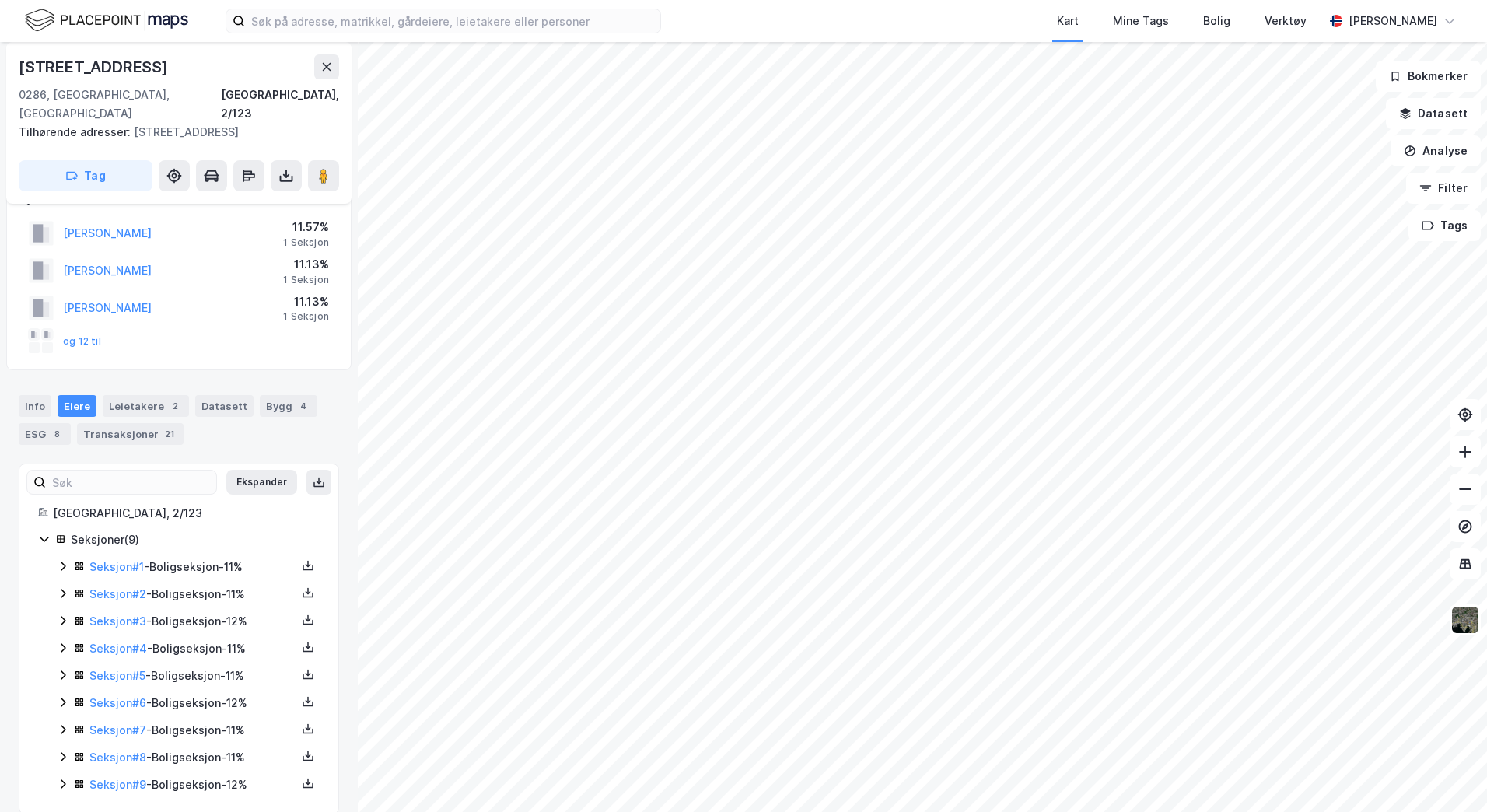
scroll to position [33, 0]
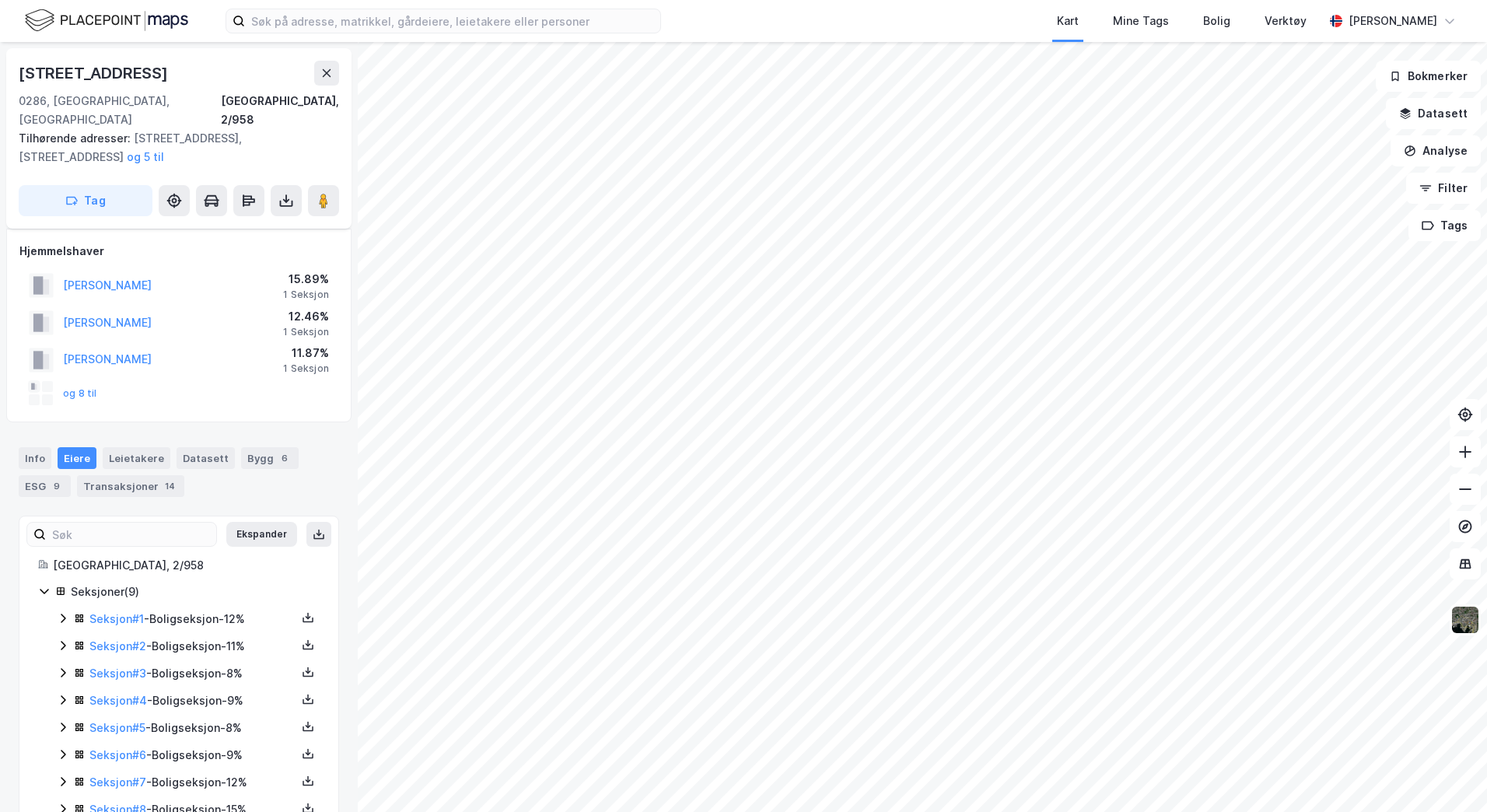
scroll to position [33, 0]
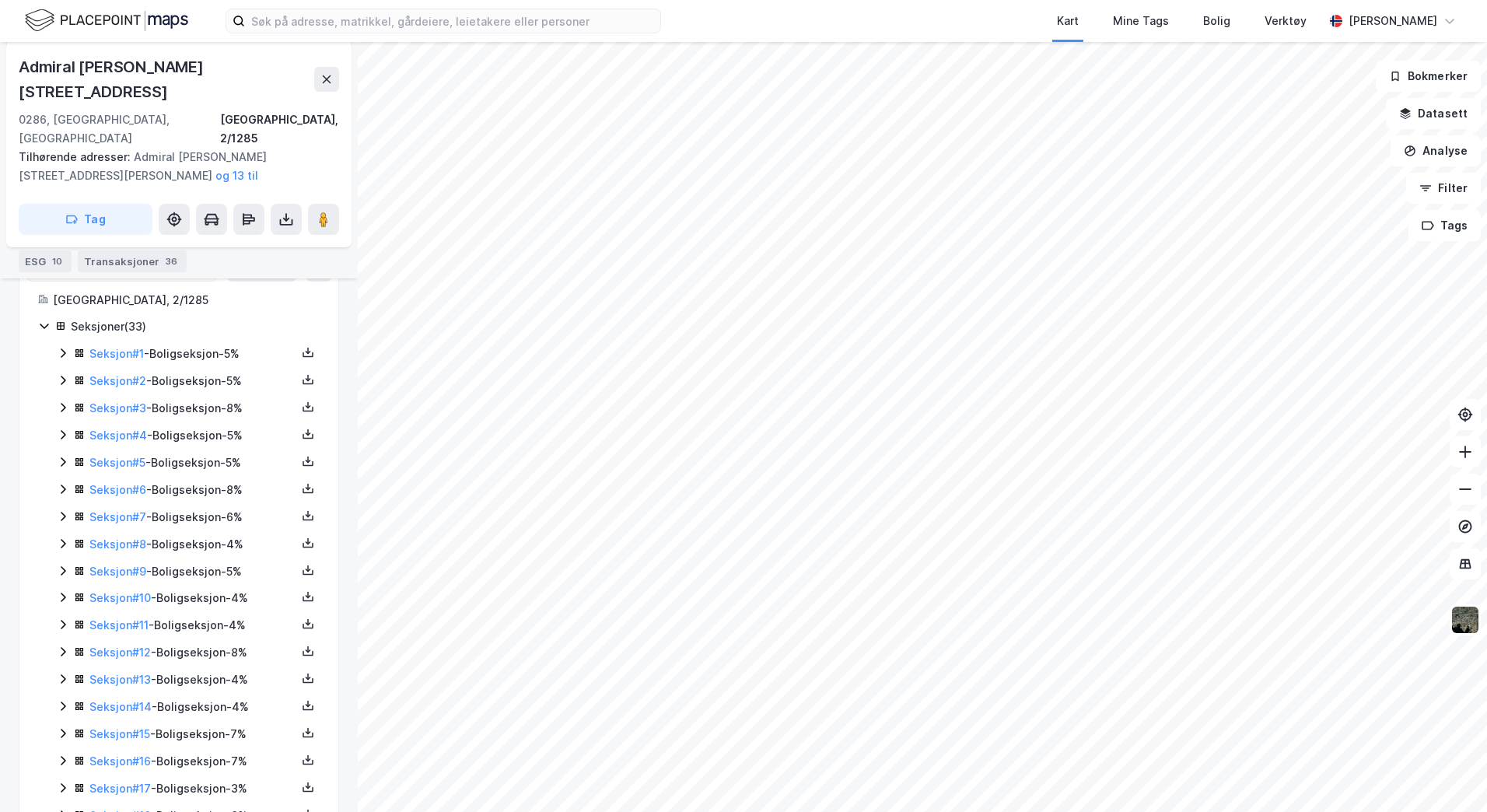
scroll to position [422, 0]
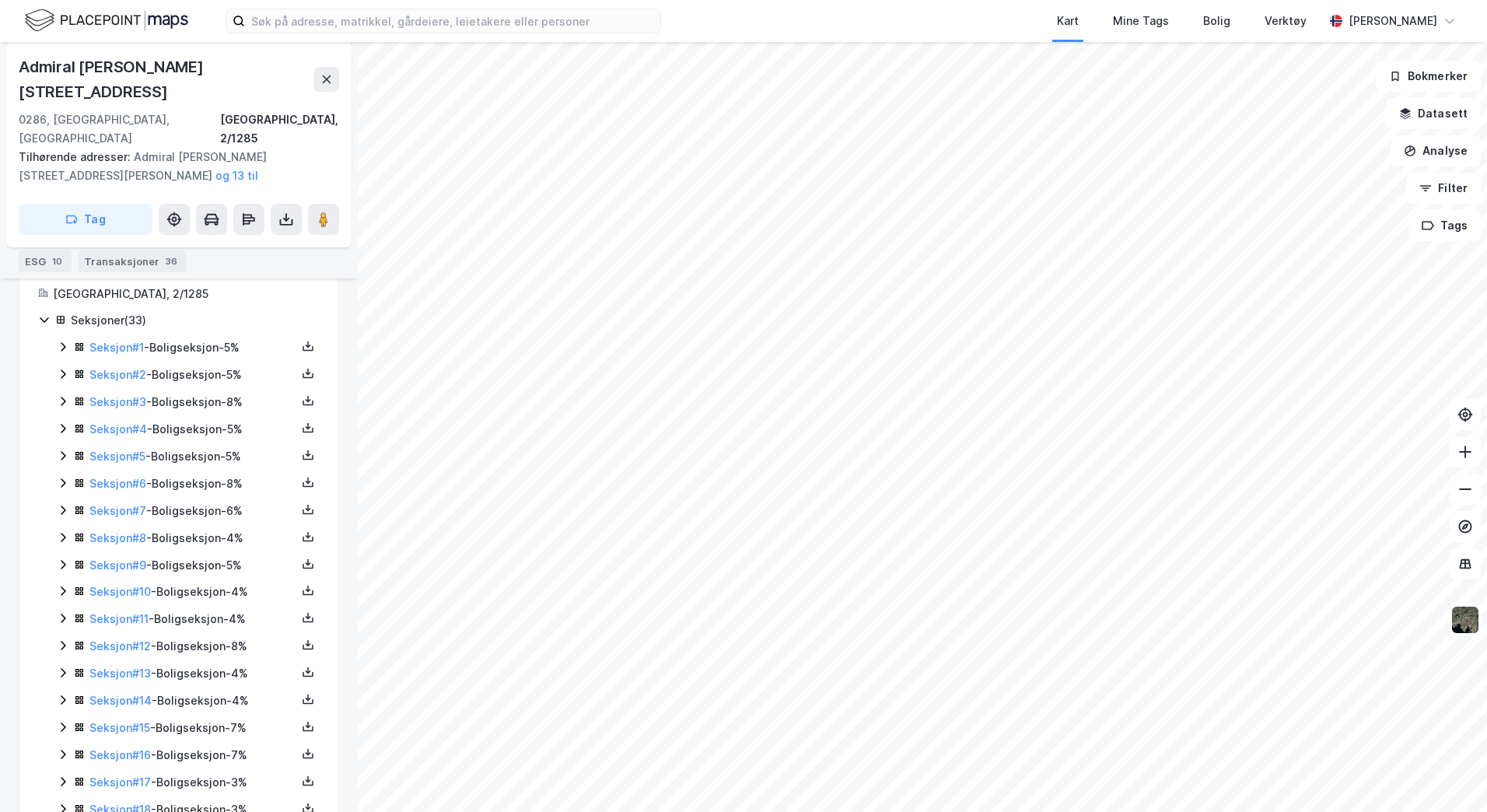
click at [60, 340] on icon at bounding box center [63, 347] width 13 height 13
click at [64, 449] on icon at bounding box center [63, 453] width 5 height 10
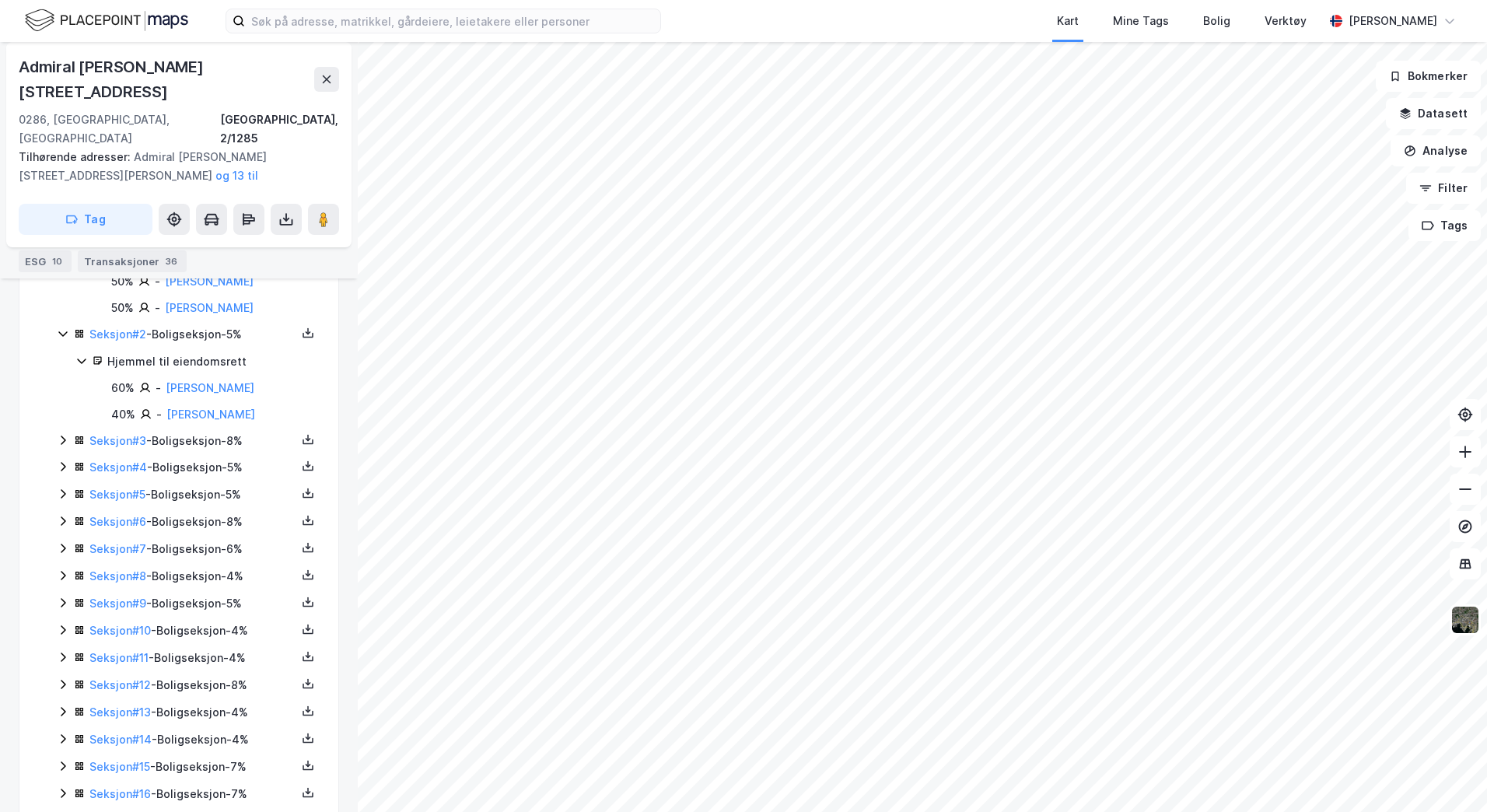
scroll to position [577, 0]
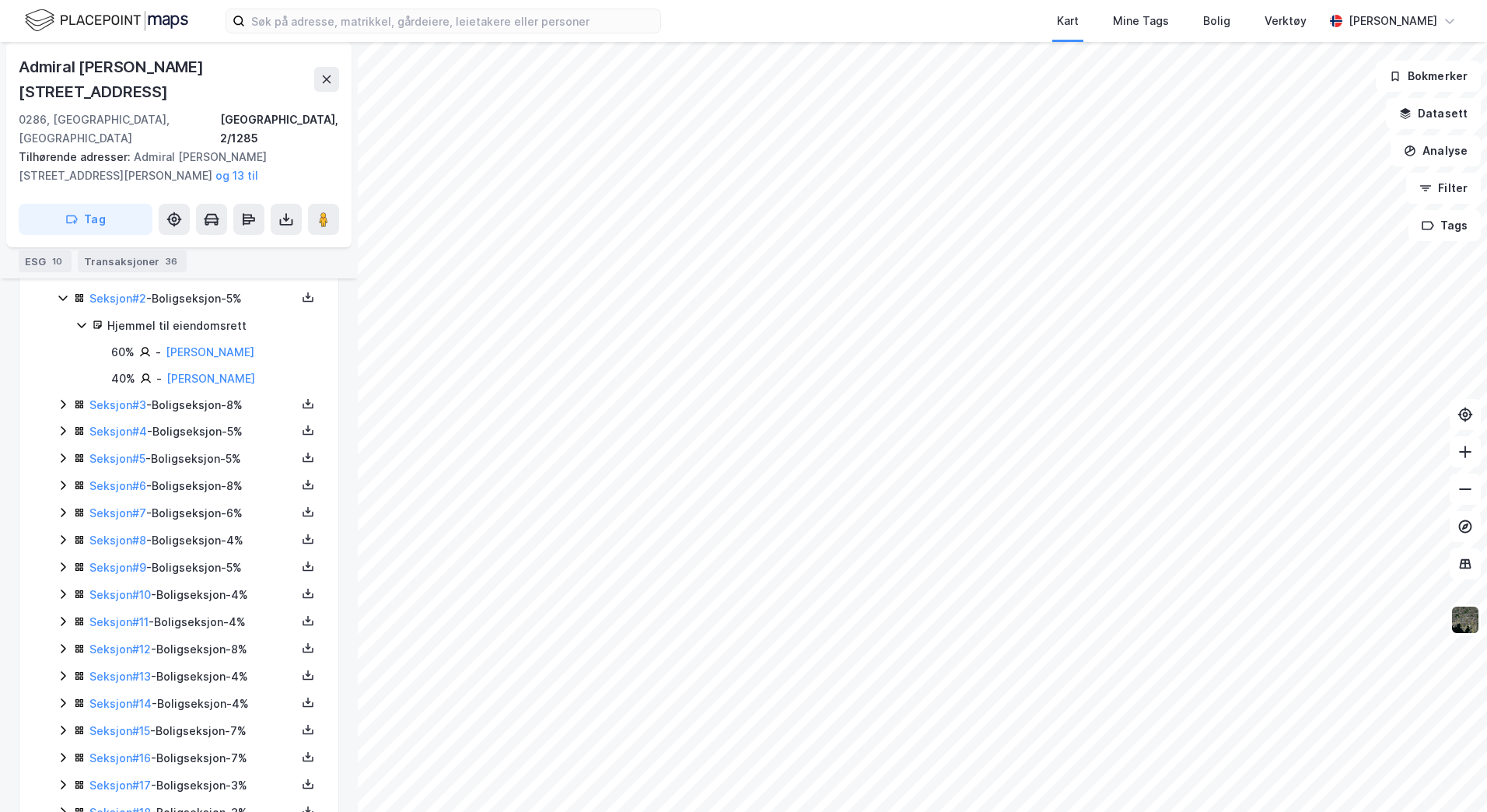
click at [60, 398] on icon at bounding box center [63, 405] width 13 height 13
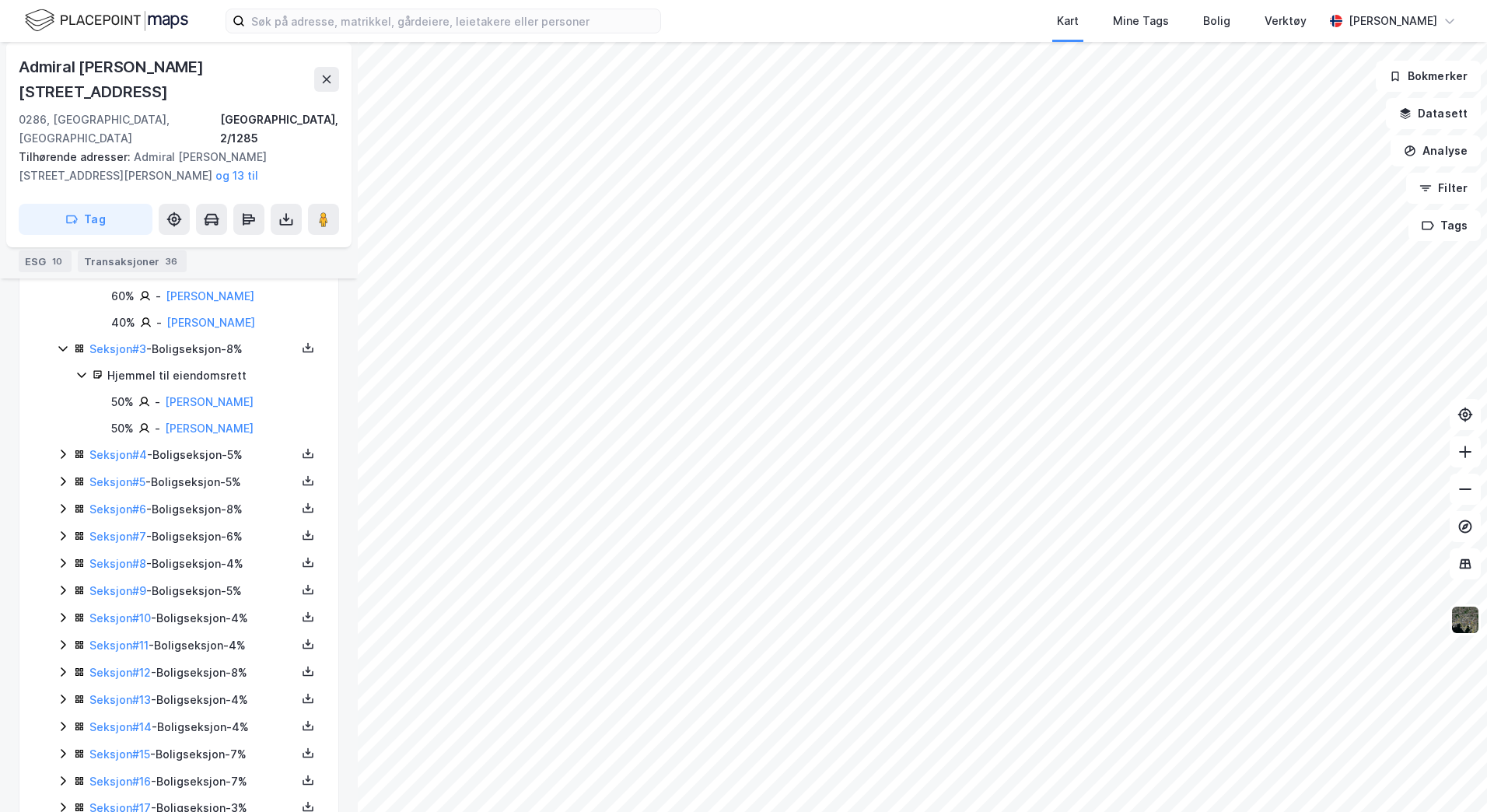
scroll to position [655, 0]
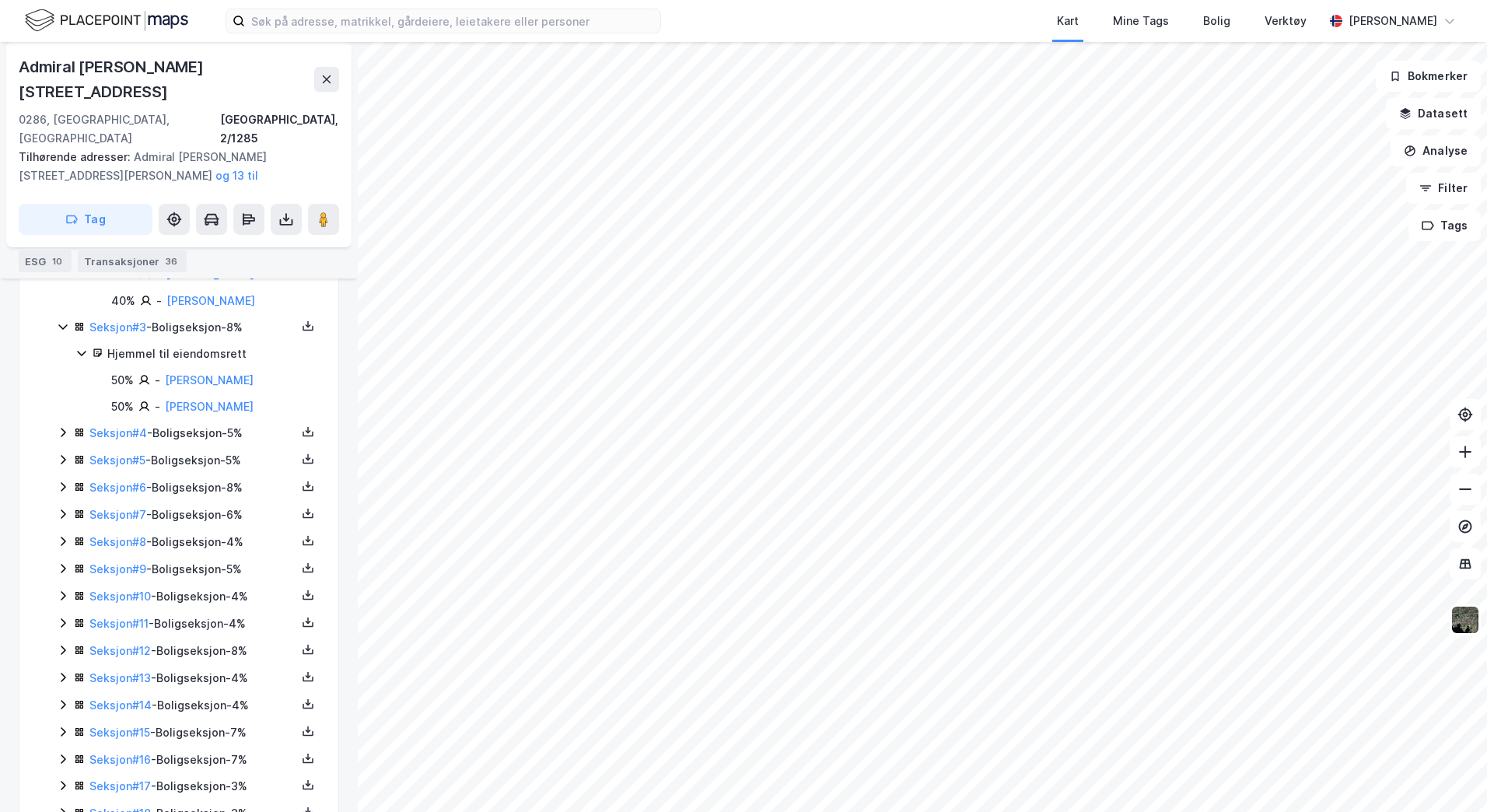
click at [58, 426] on icon at bounding box center [63, 433] width 13 height 13
click at [58, 455] on icon at bounding box center [63, 461] width 13 height 13
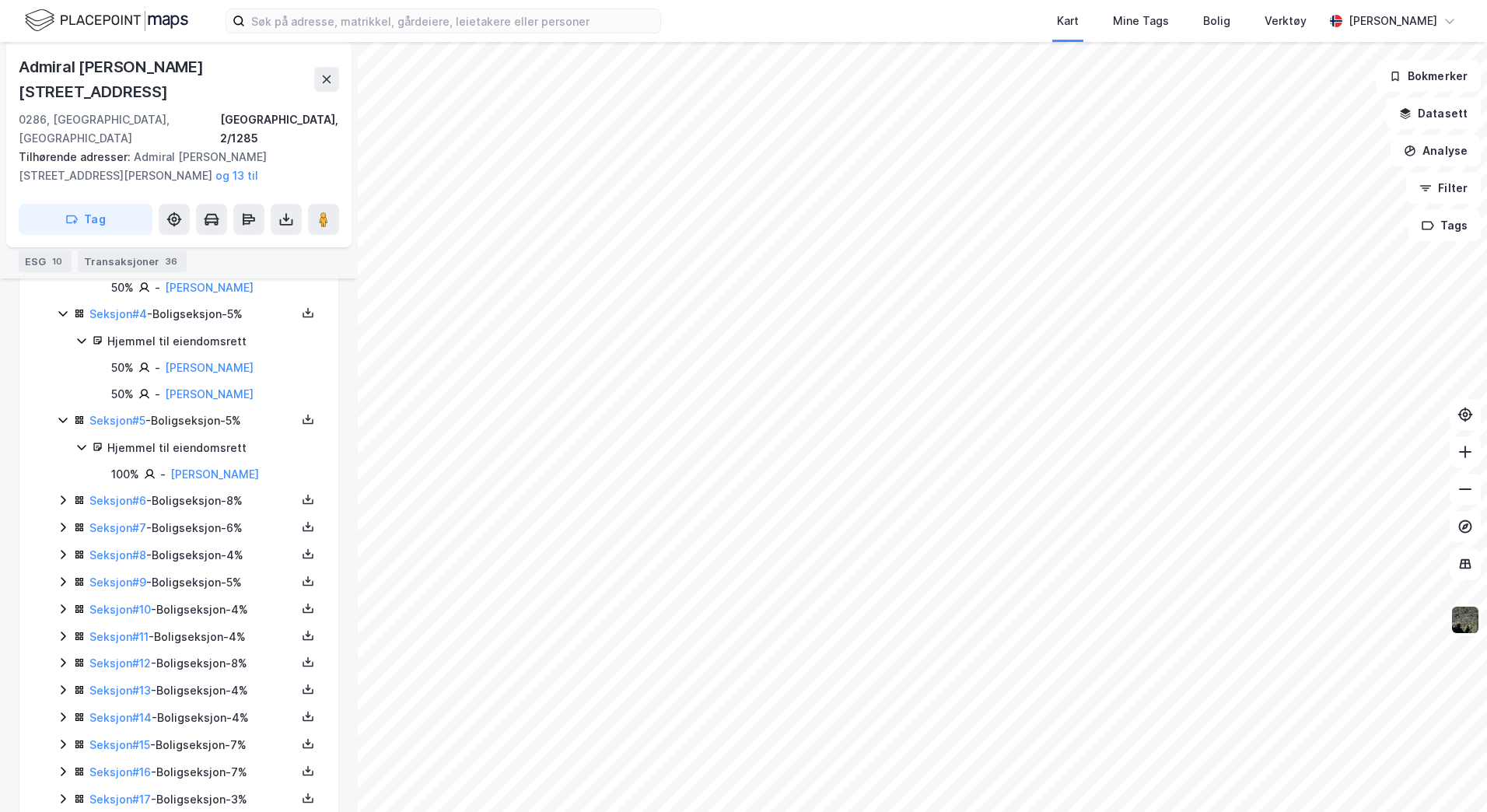
scroll to position [811, 0]
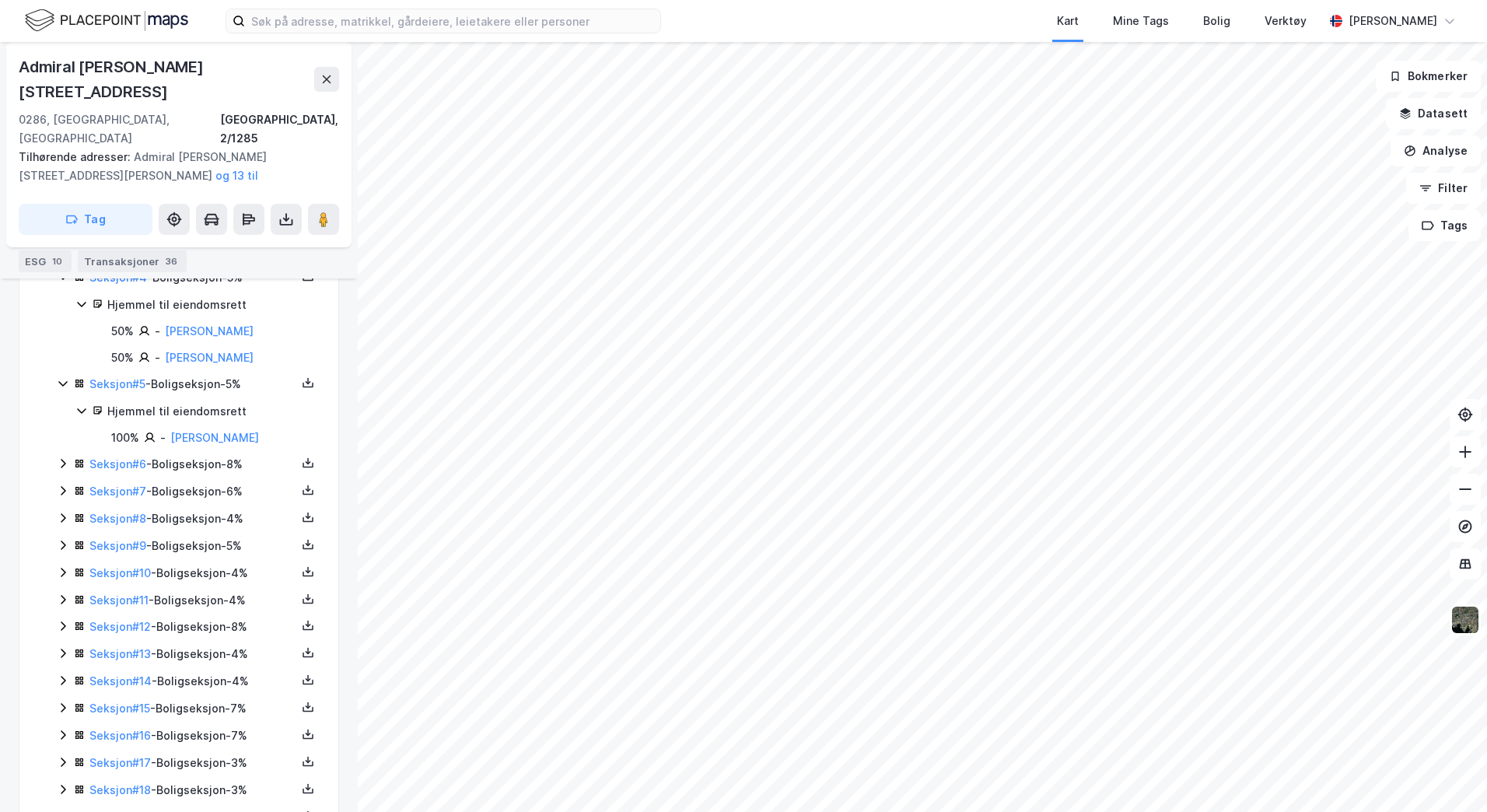
click at [62, 457] on icon at bounding box center [63, 464] width 13 height 13
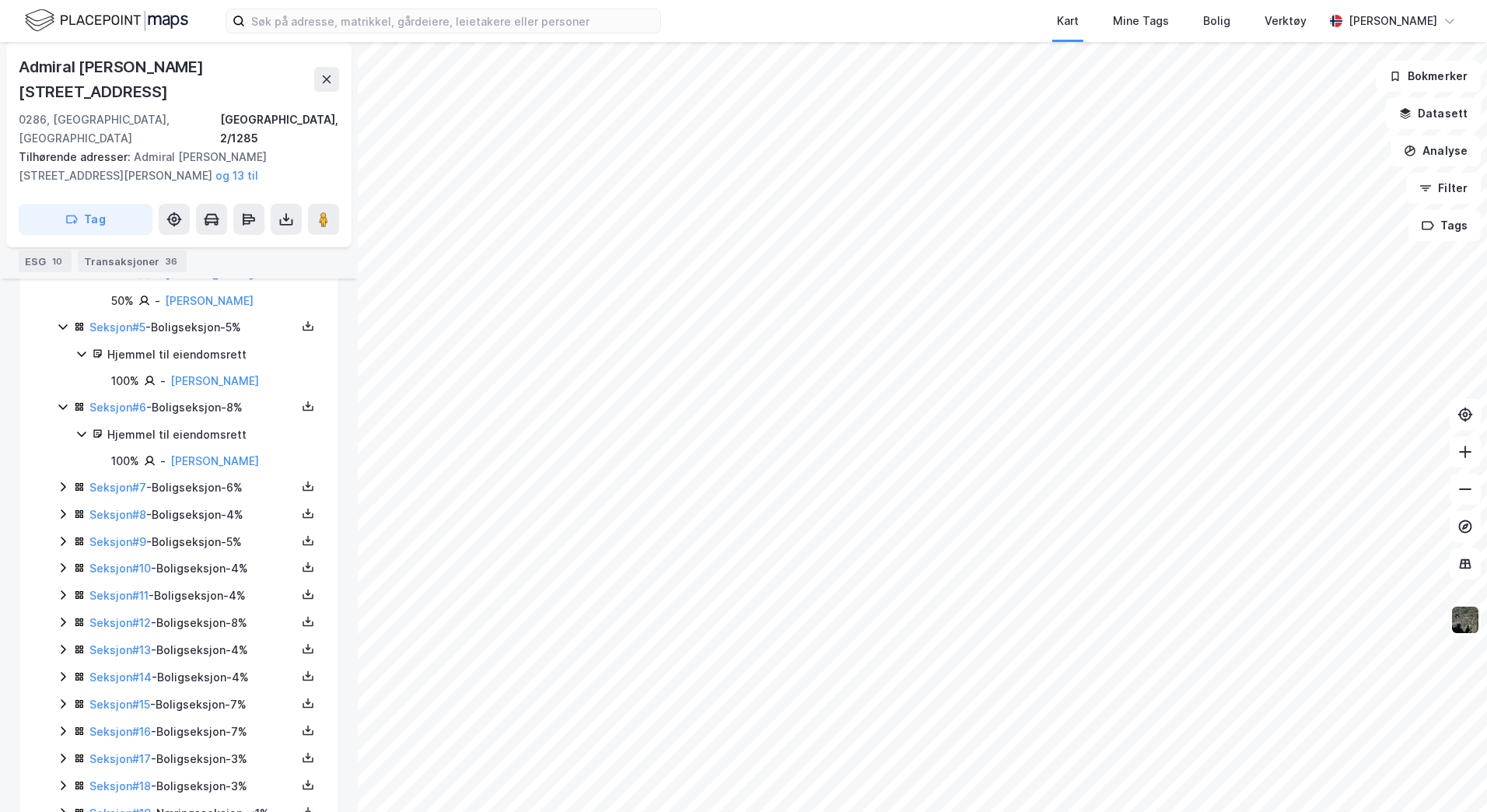
scroll to position [888, 0]
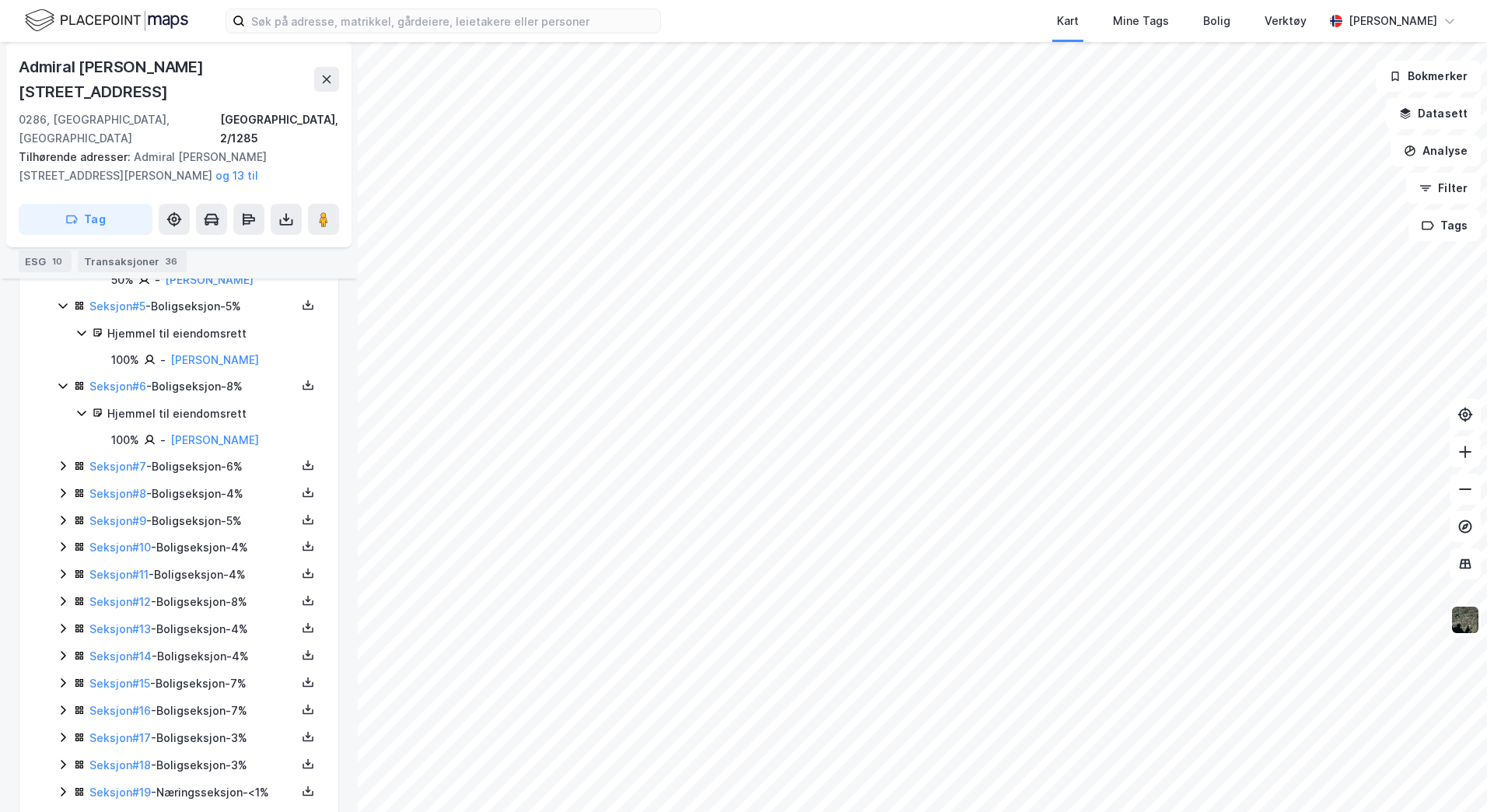
click at [67, 460] on icon at bounding box center [63, 466] width 13 height 13
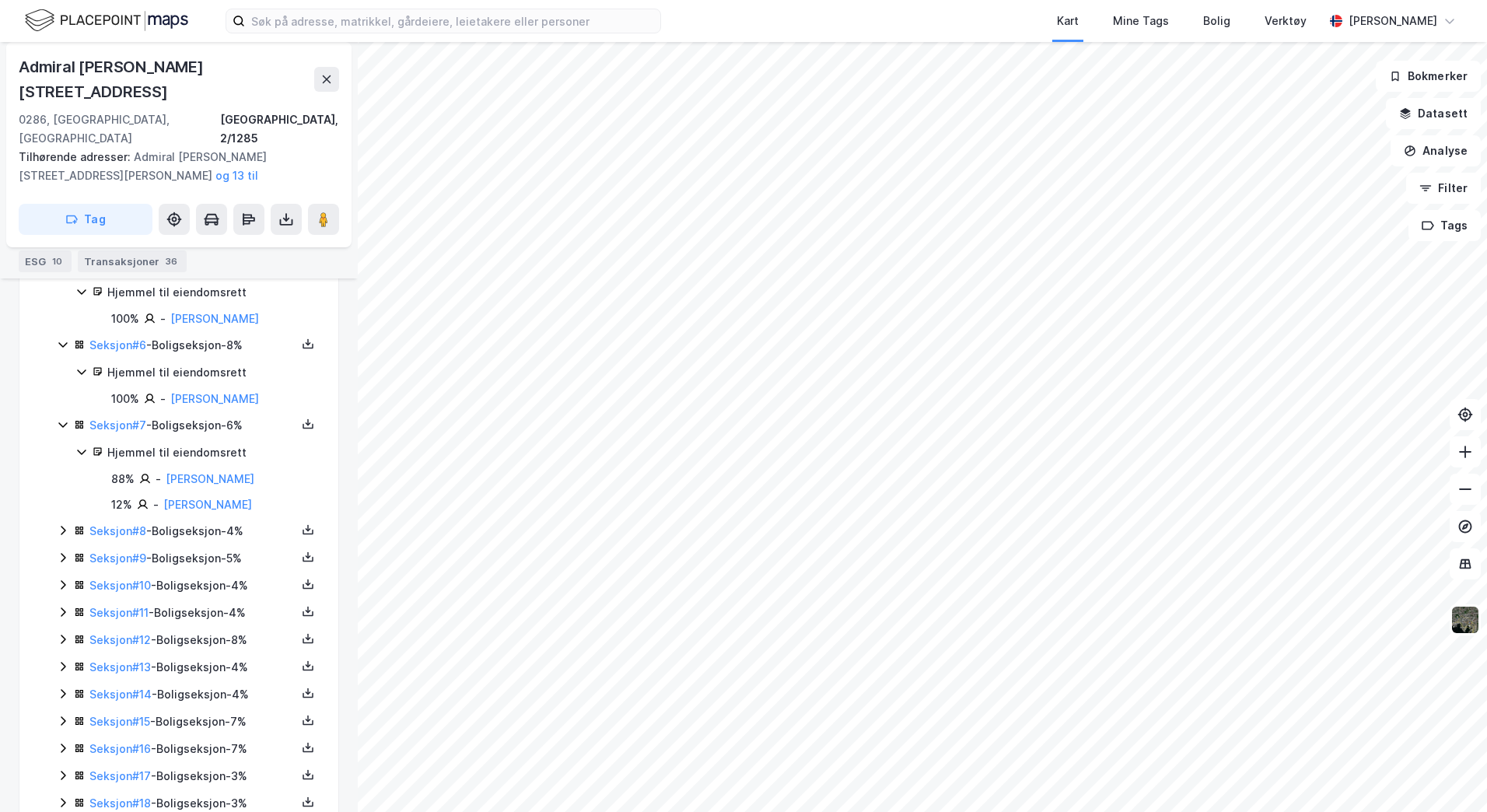
scroll to position [966, 0]
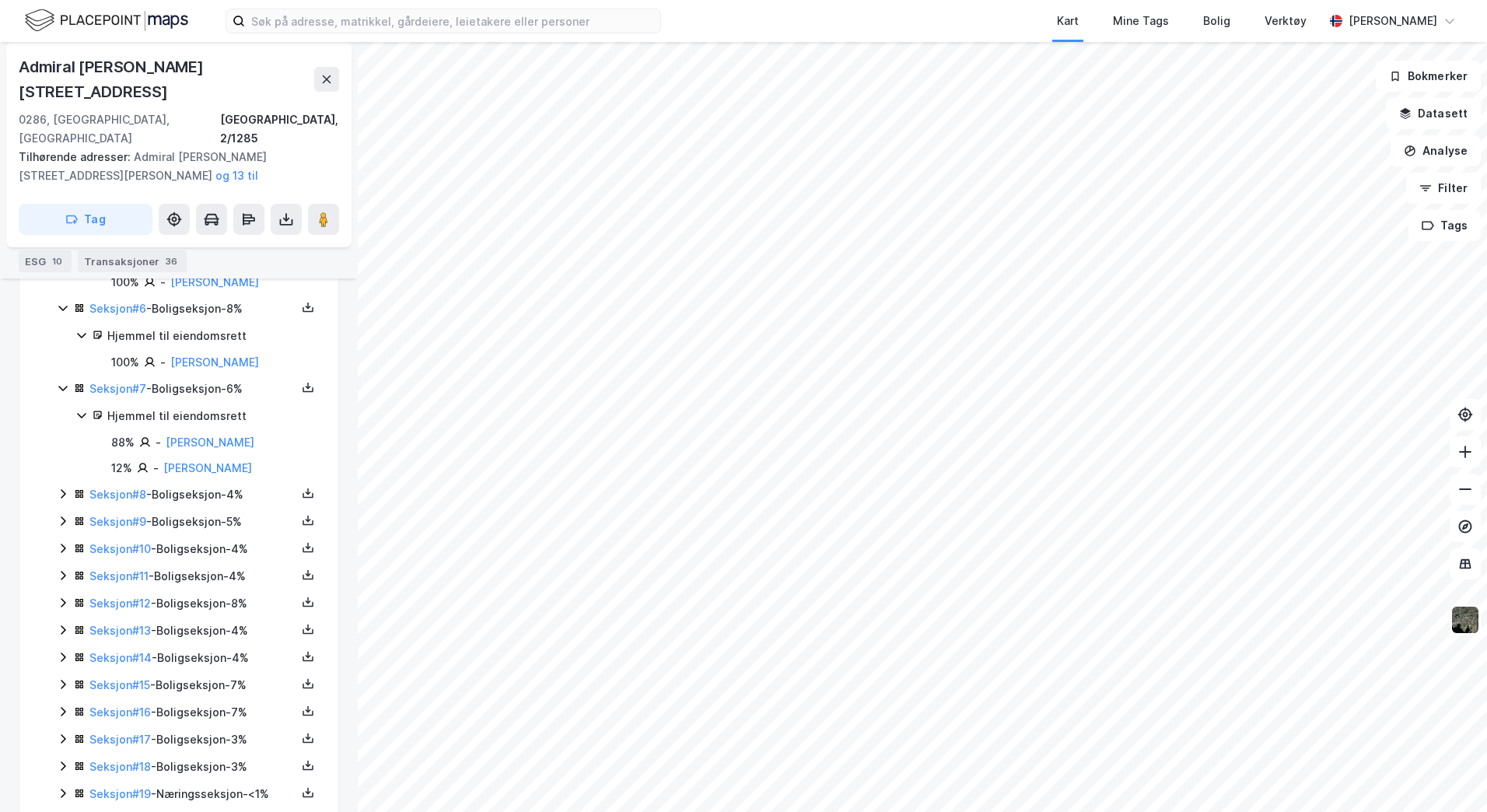
click at [61, 488] on icon at bounding box center [63, 494] width 13 height 13
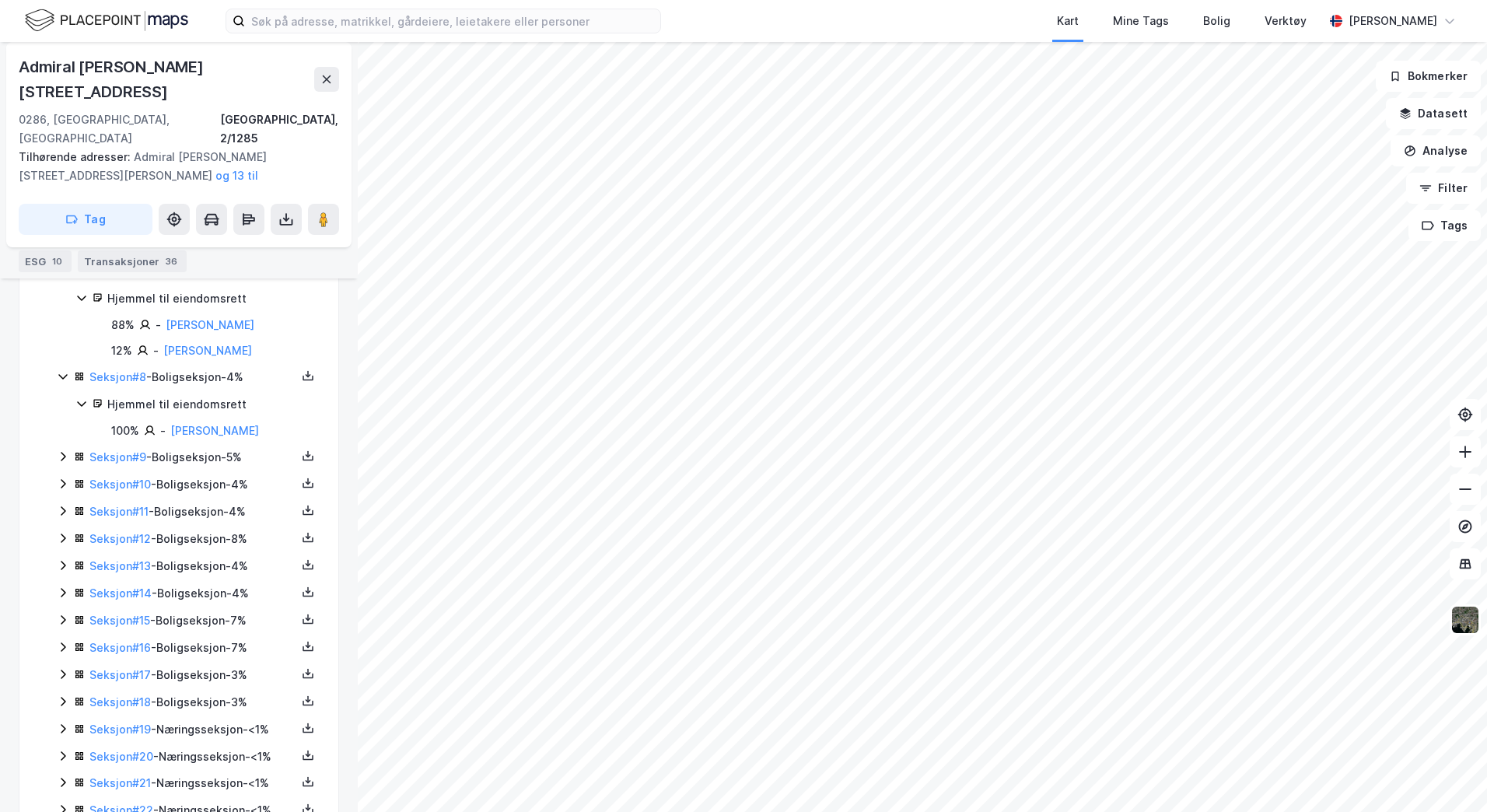
scroll to position [1122, 0]
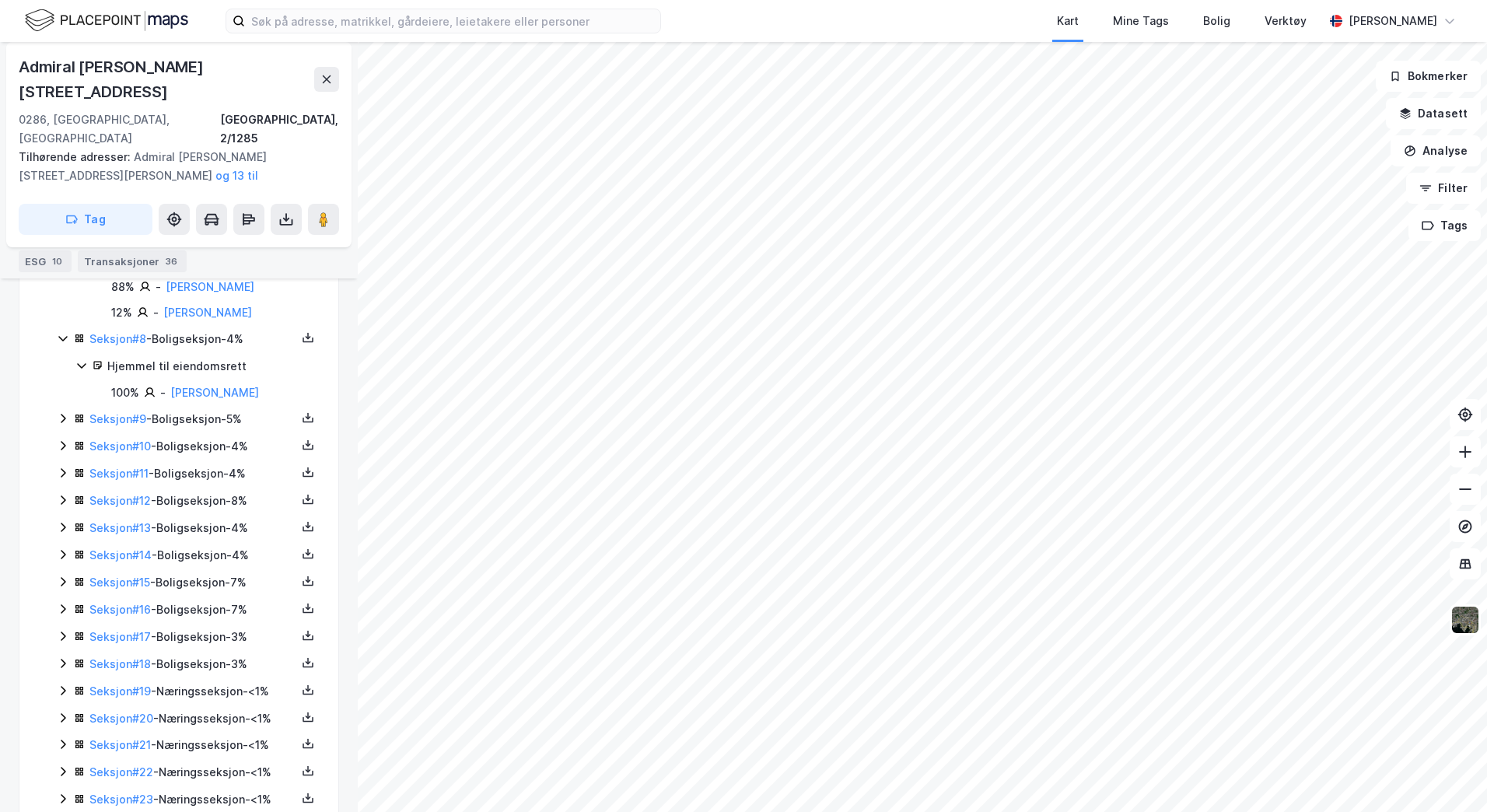
click at [61, 412] on icon at bounding box center [63, 418] width 13 height 13
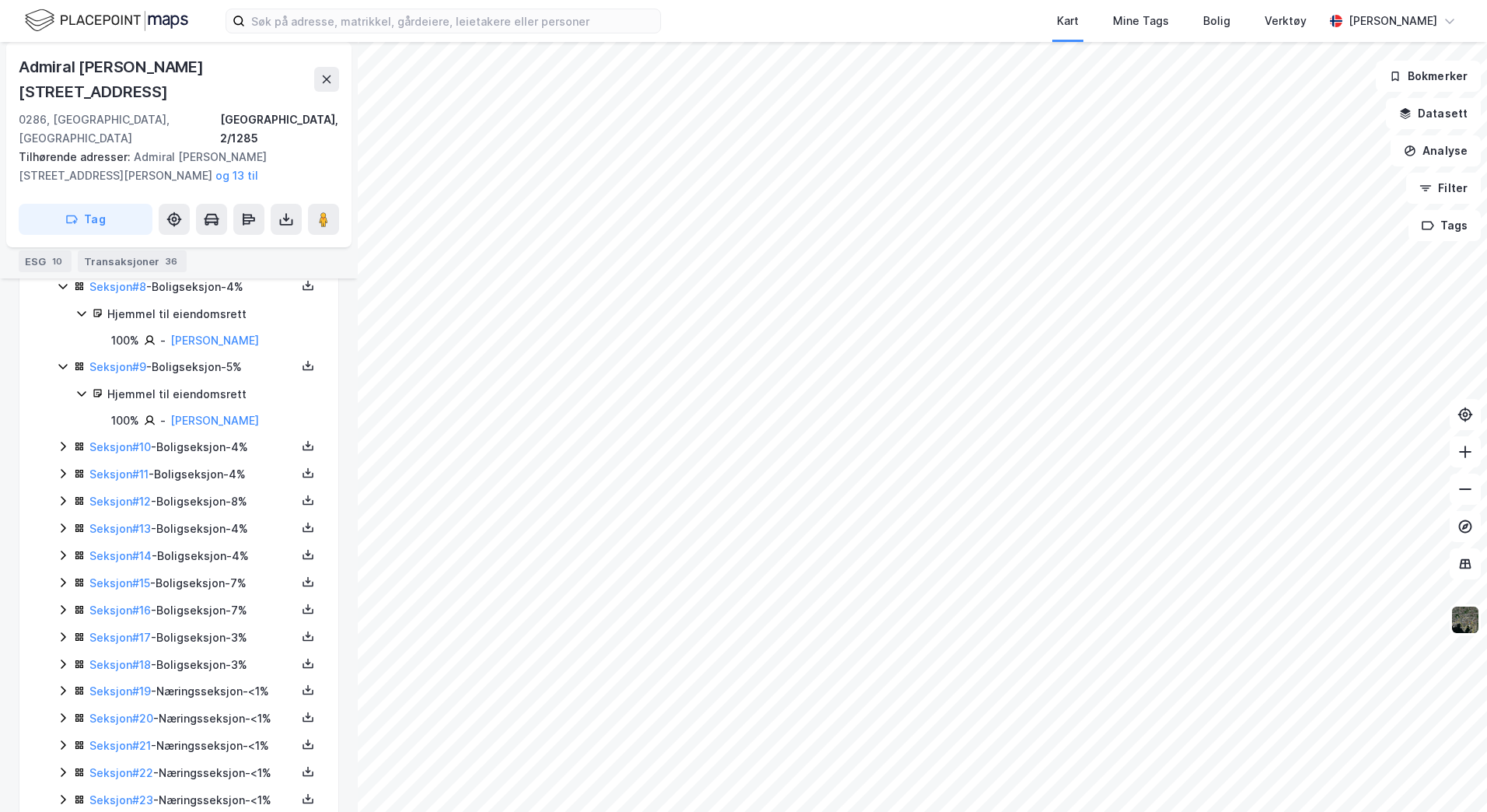
scroll to position [1199, 0]
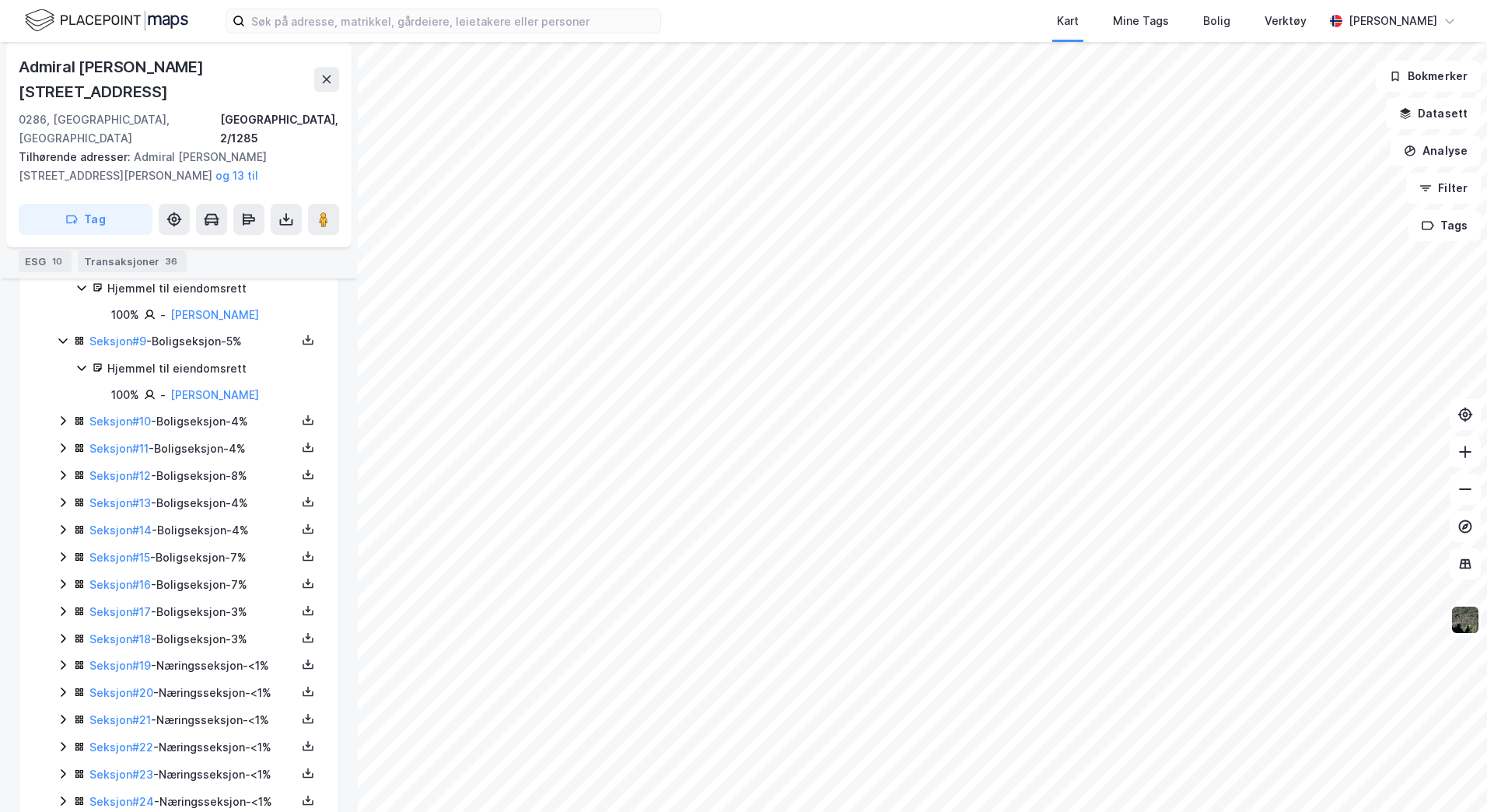
click at [57, 414] on icon at bounding box center [63, 421] width 13 height 13
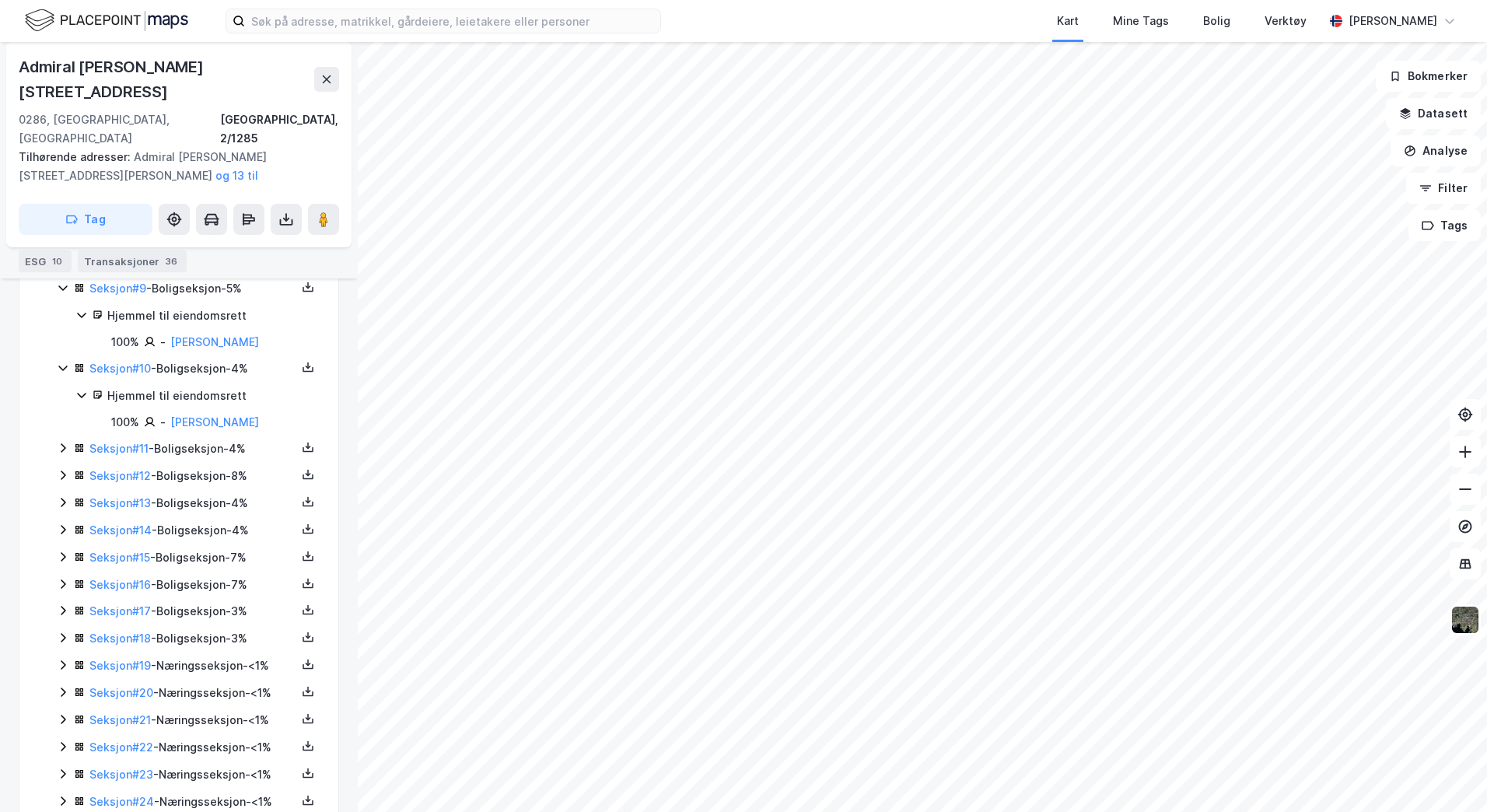
scroll to position [1277, 0]
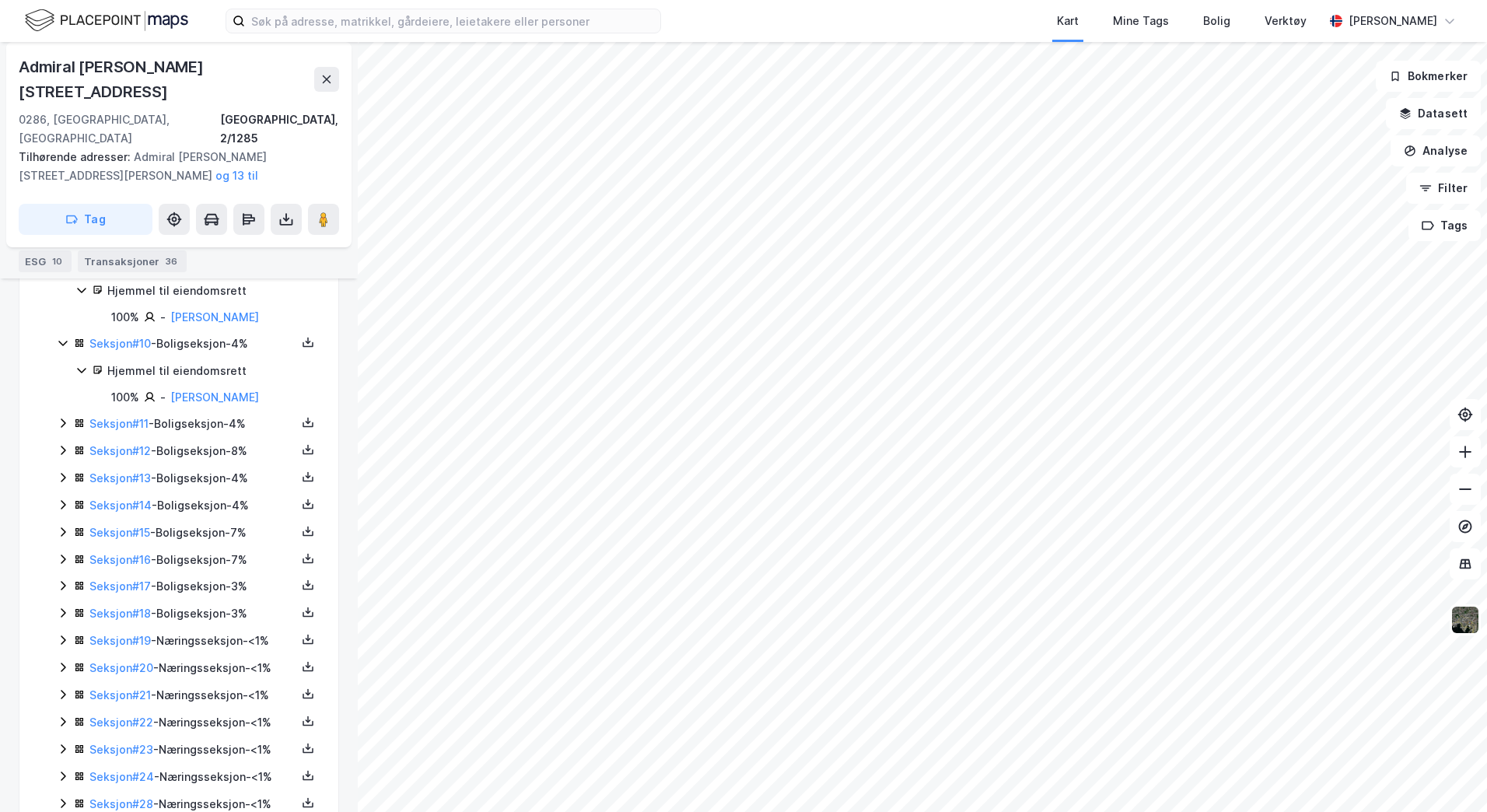
click at [63, 417] on icon at bounding box center [63, 423] width 13 height 13
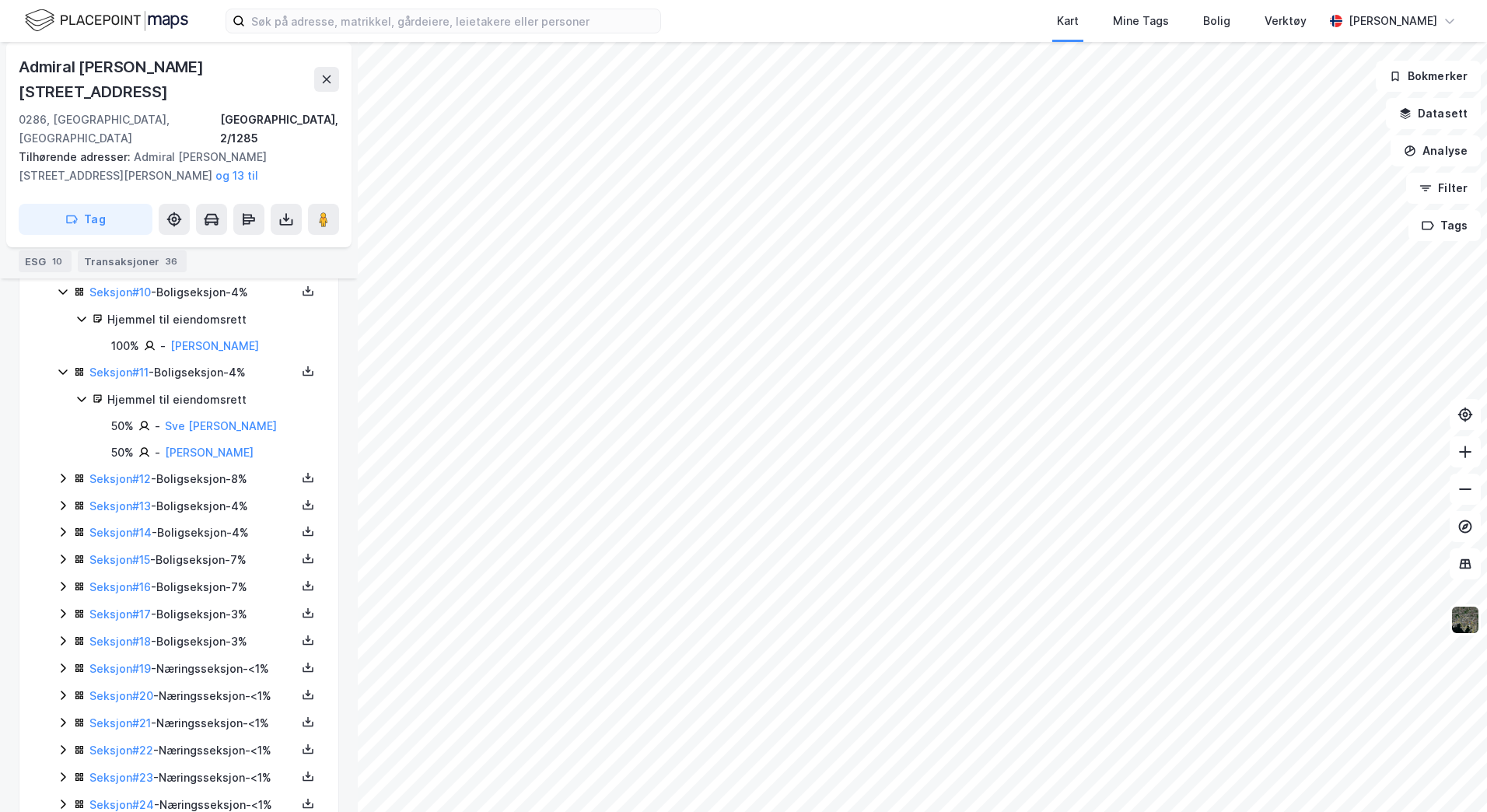
scroll to position [1355, 0]
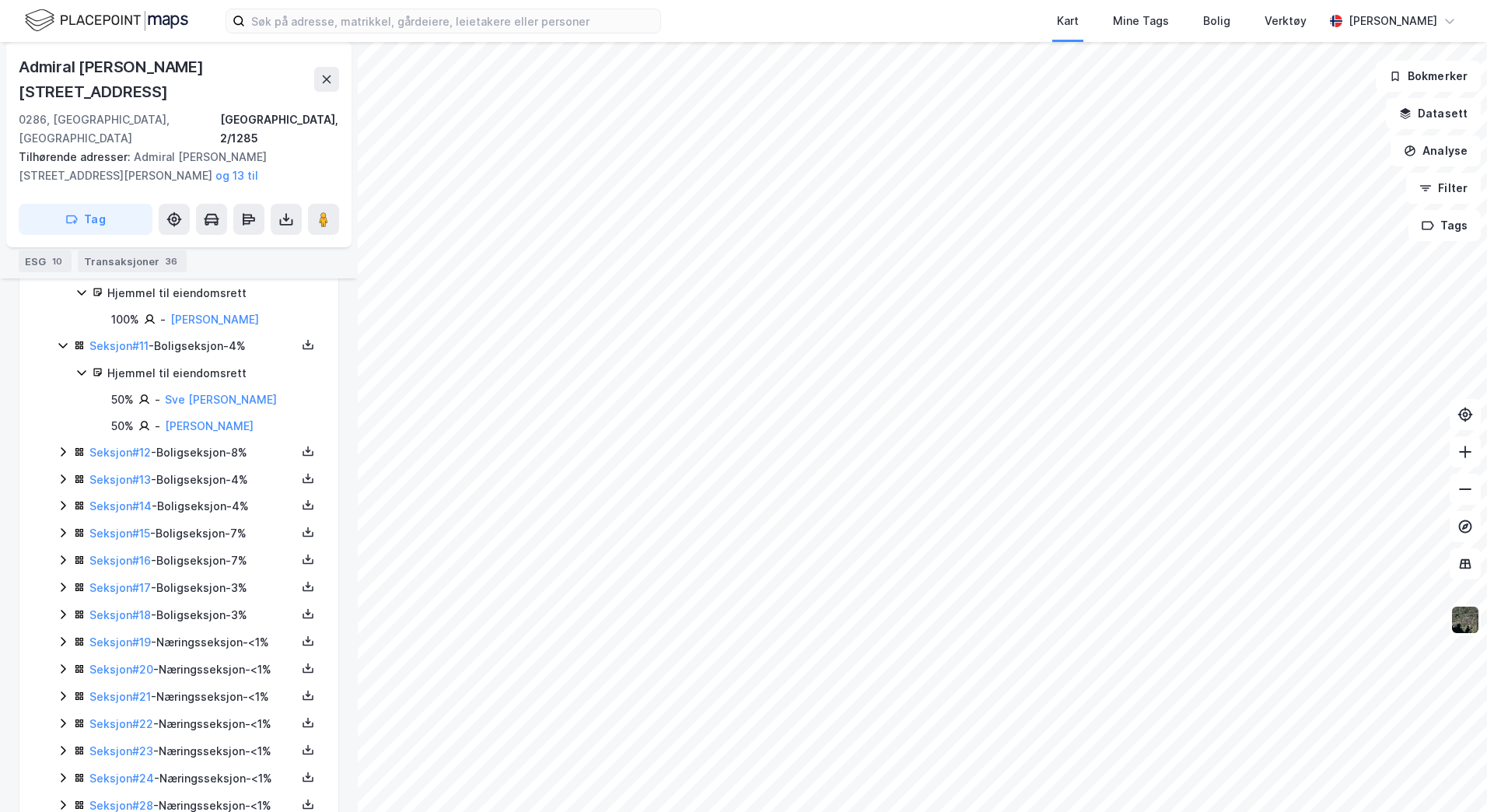
click at [59, 445] on icon at bounding box center [63, 452] width 13 height 13
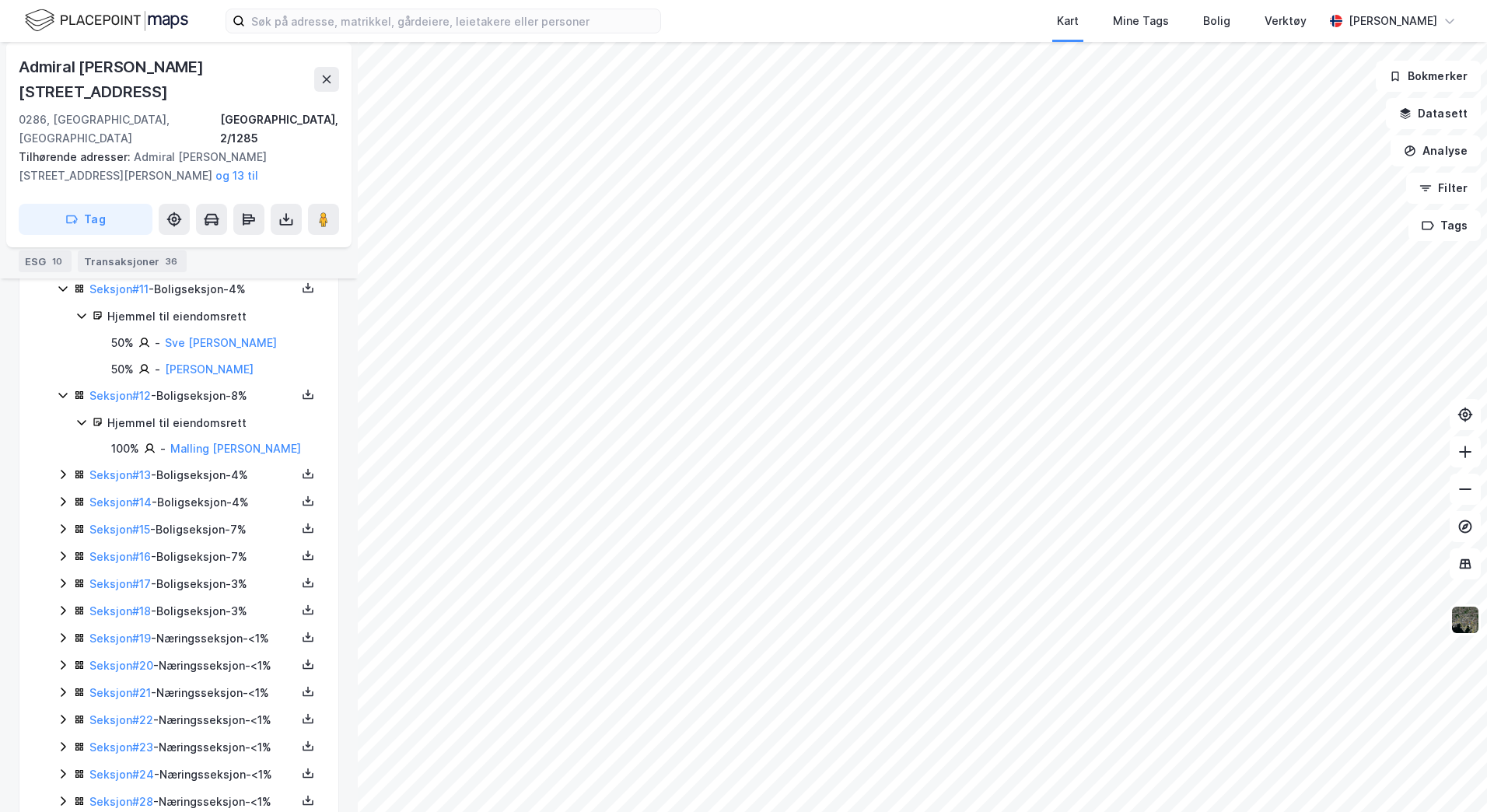
scroll to position [1433, 0]
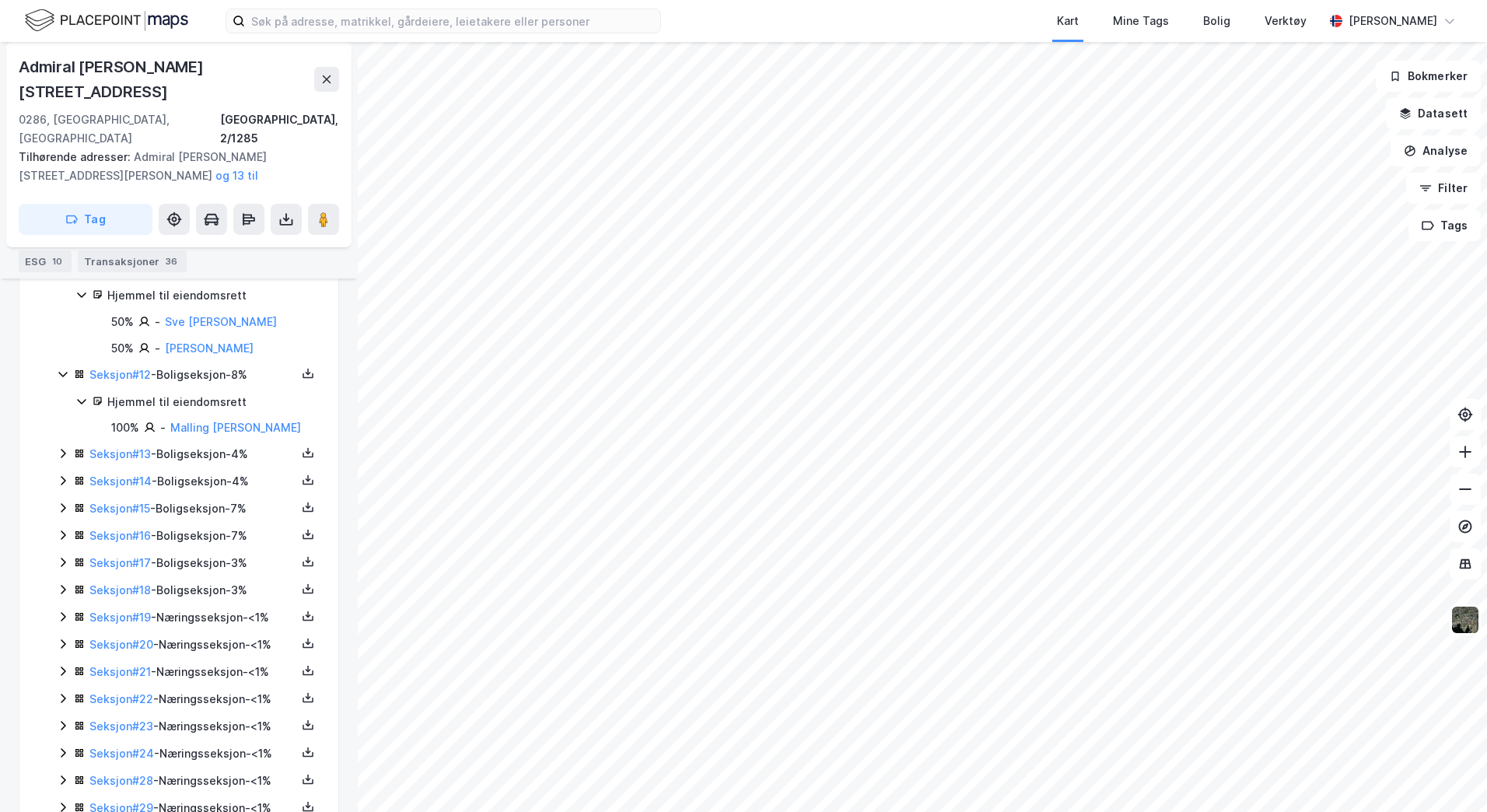
click at [61, 447] on icon at bounding box center [63, 453] width 13 height 13
click at [62, 449] on icon at bounding box center [63, 456] width 13 height 13
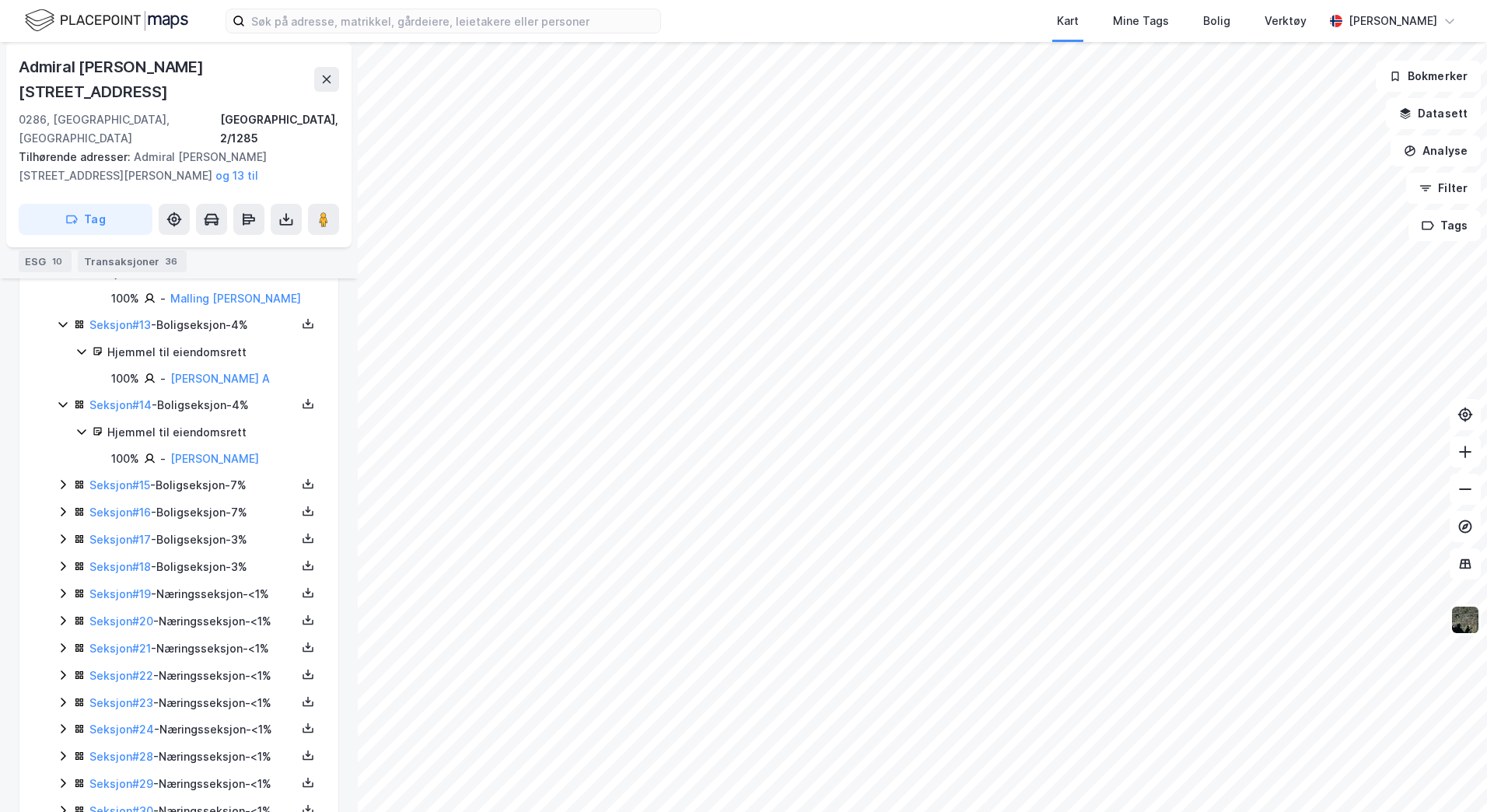
scroll to position [1588, 0]
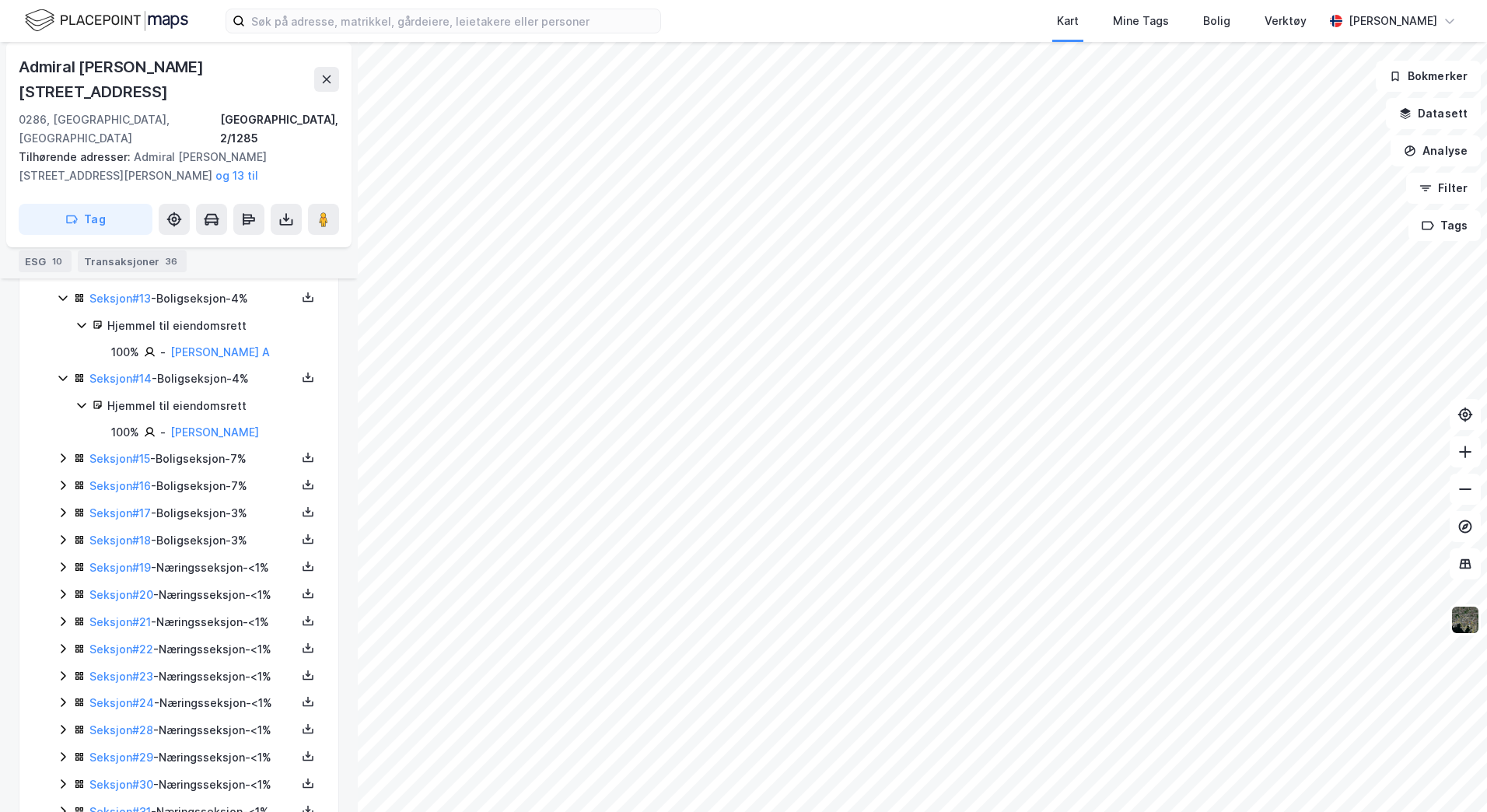
click at [62, 452] on icon at bounding box center [63, 458] width 13 height 13
click at [62, 456] on icon at bounding box center [63, 460] width 5 height 10
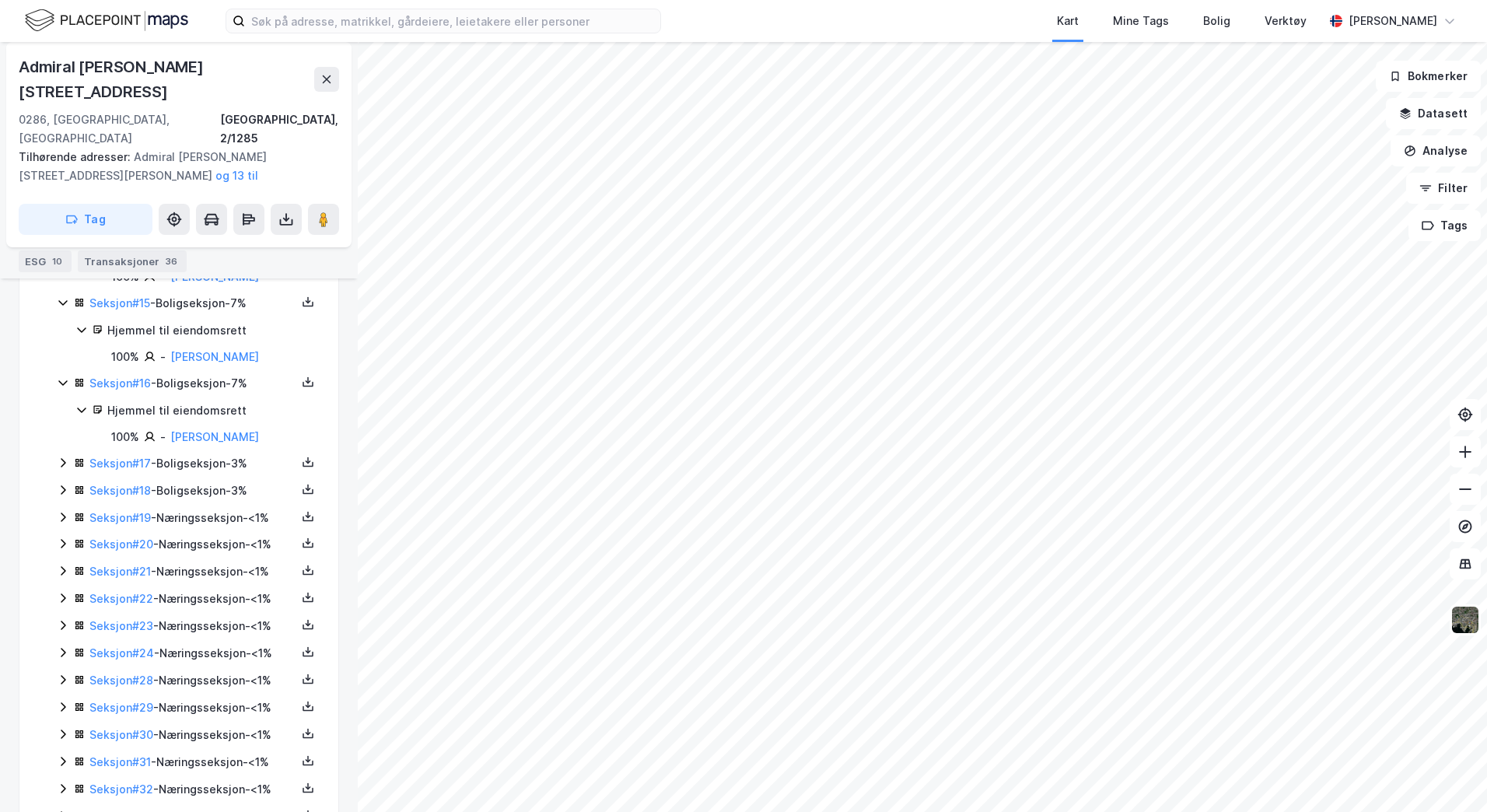
click at [62, 457] on icon at bounding box center [63, 463] width 13 height 13
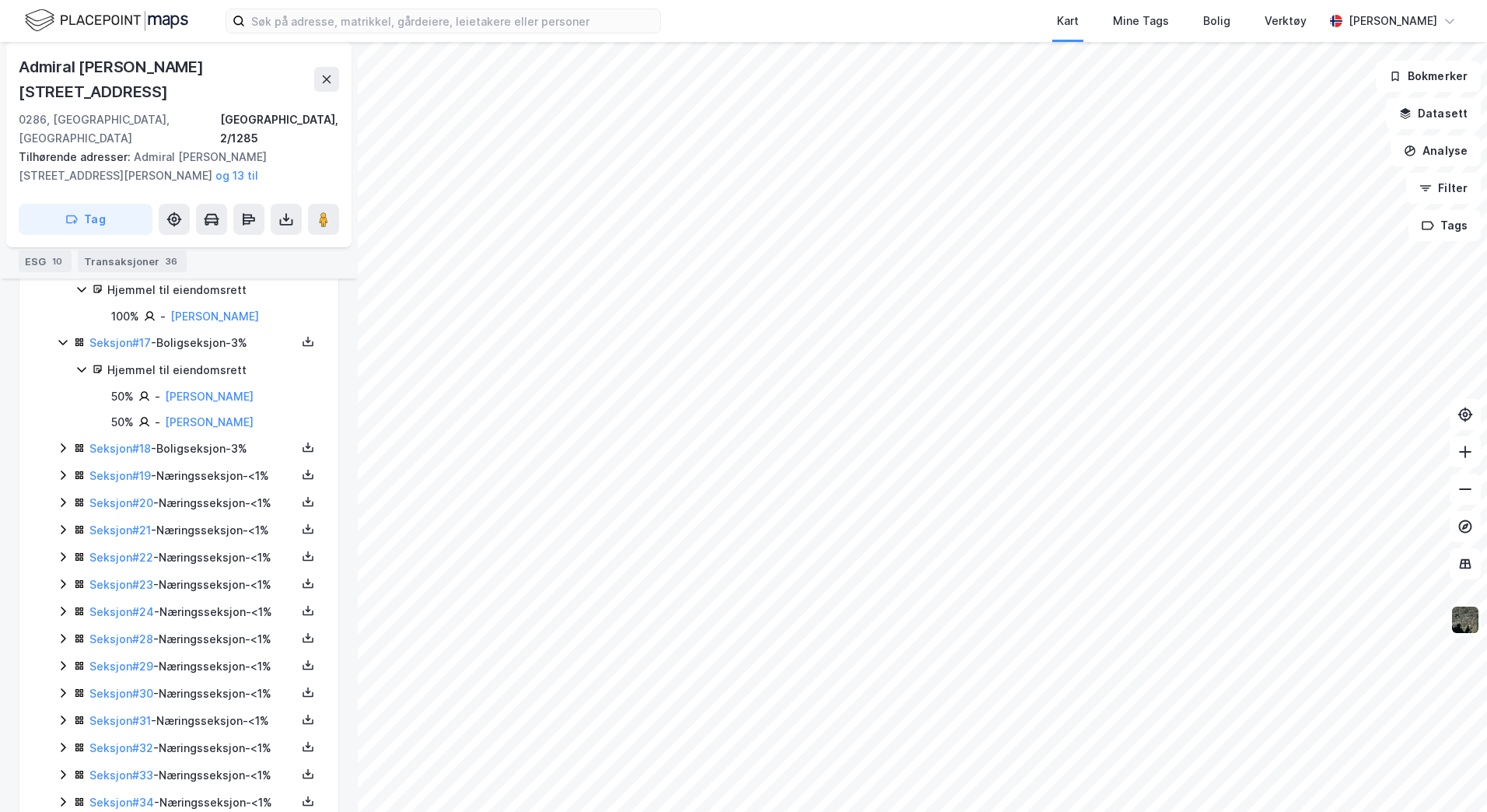
scroll to position [1899, 0]
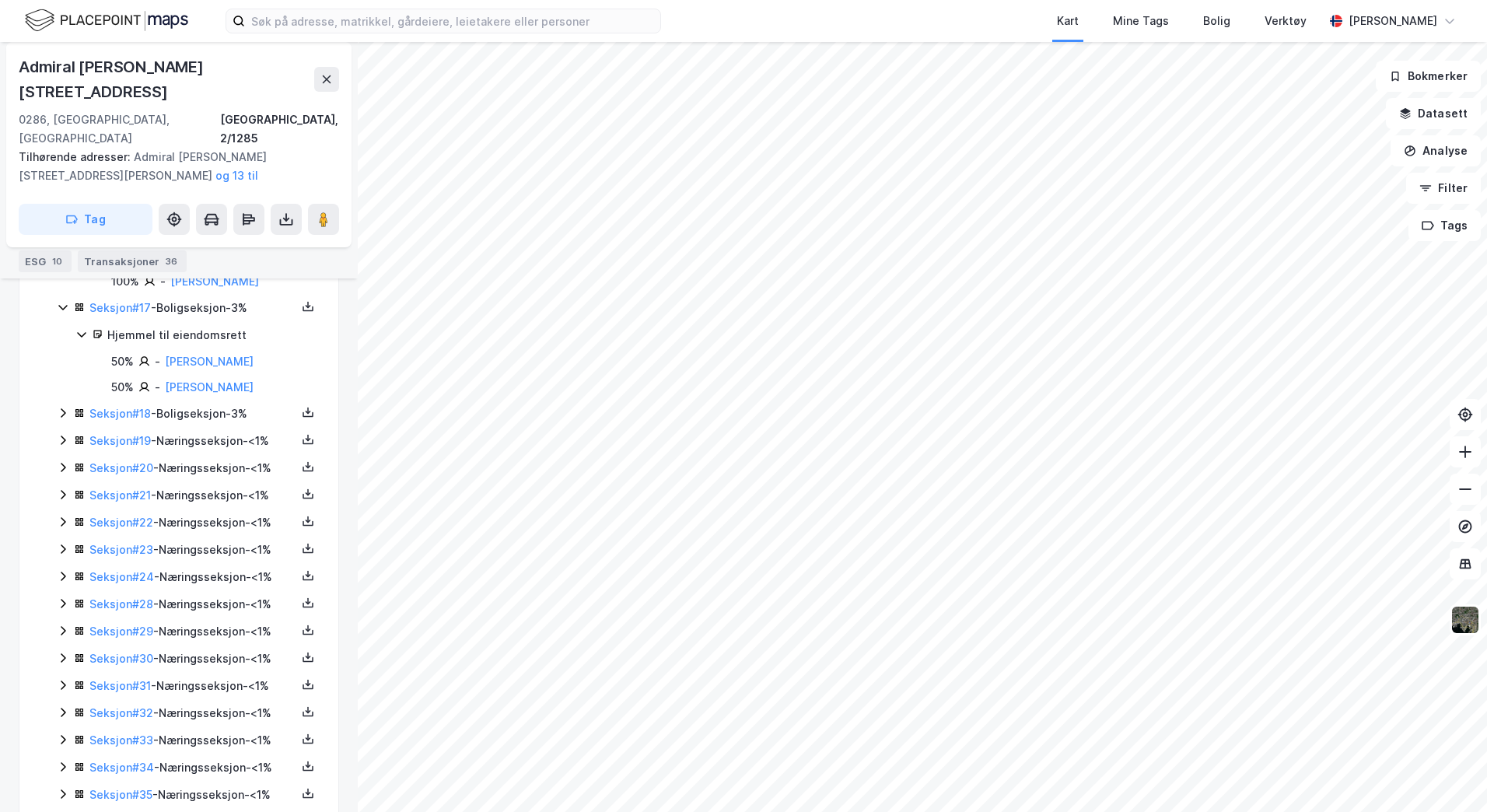
click at [64, 409] on icon at bounding box center [63, 414] width 5 height 10
click at [59, 435] on icon at bounding box center [63, 441] width 13 height 13
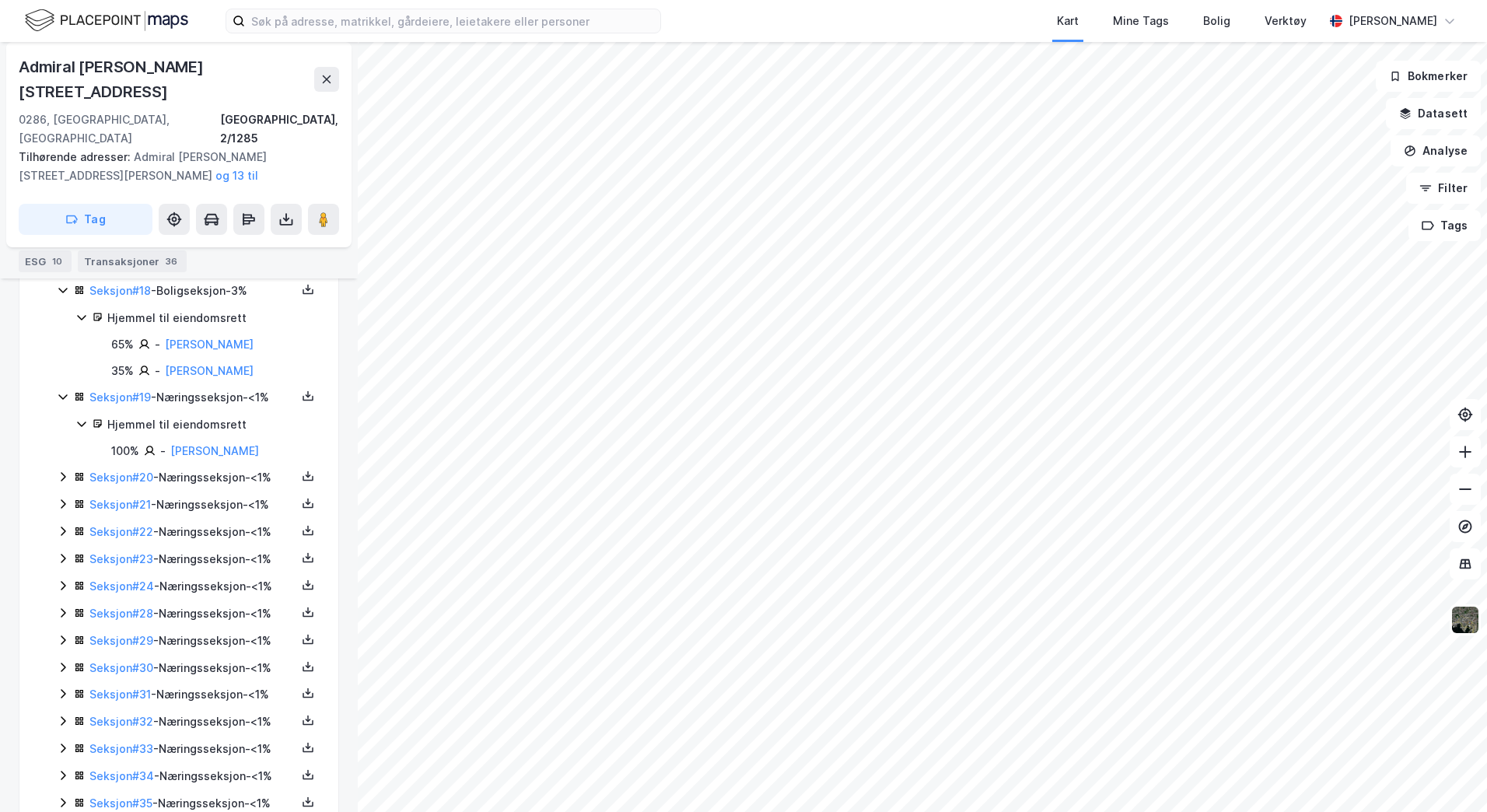
scroll to position [2046, 0]
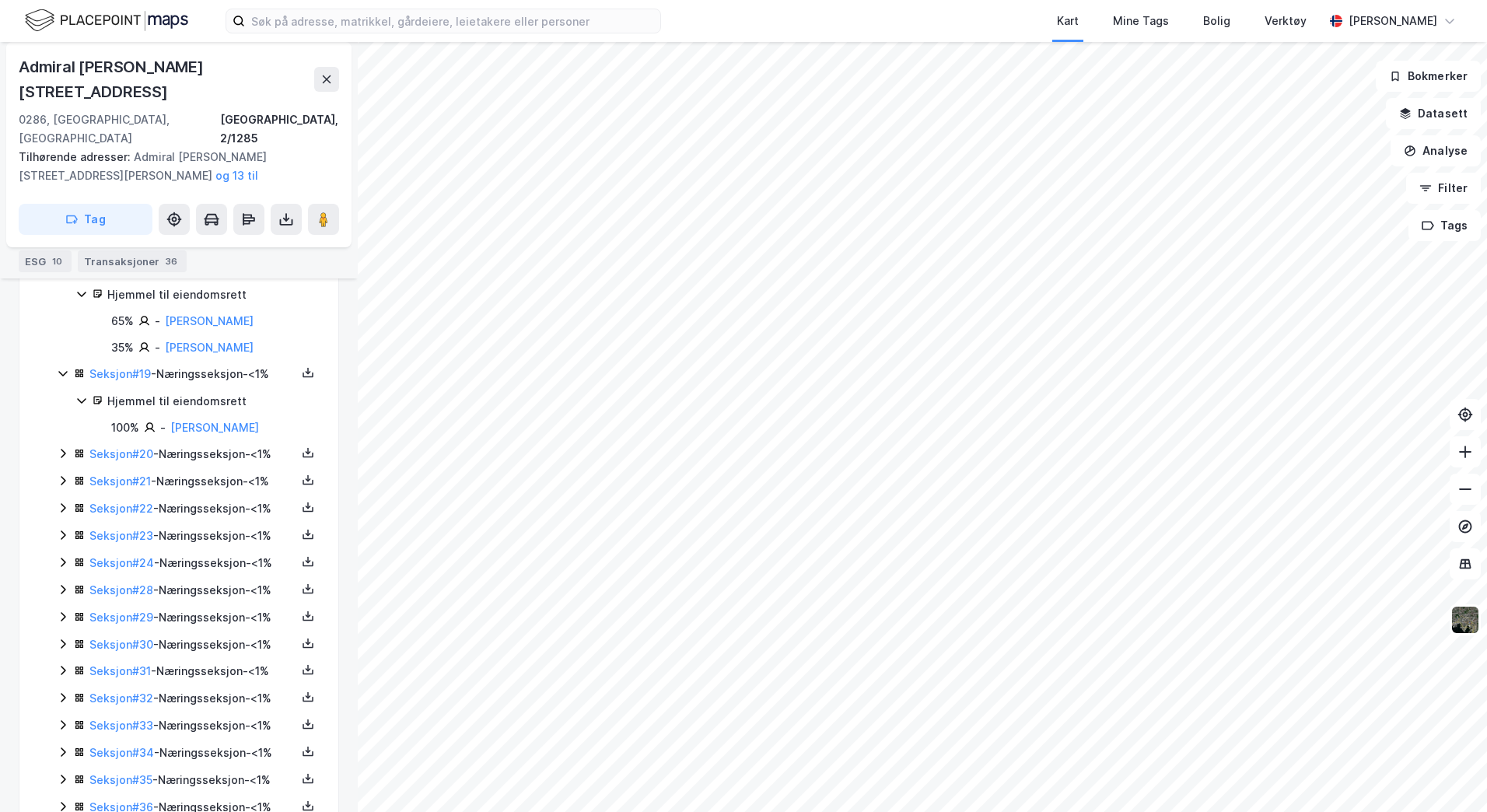
click at [62, 447] on icon at bounding box center [63, 453] width 13 height 13
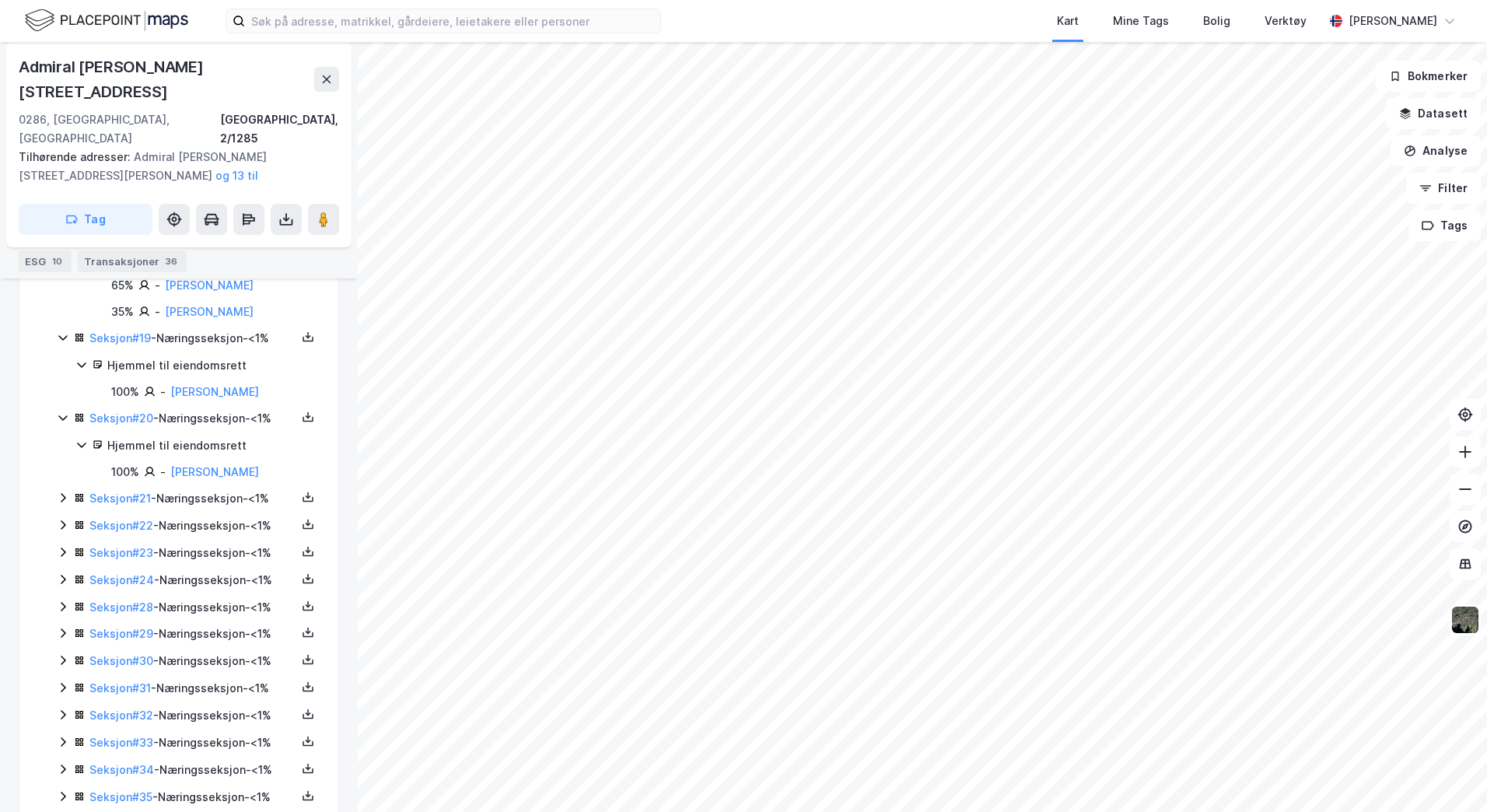
scroll to position [2099, 0]
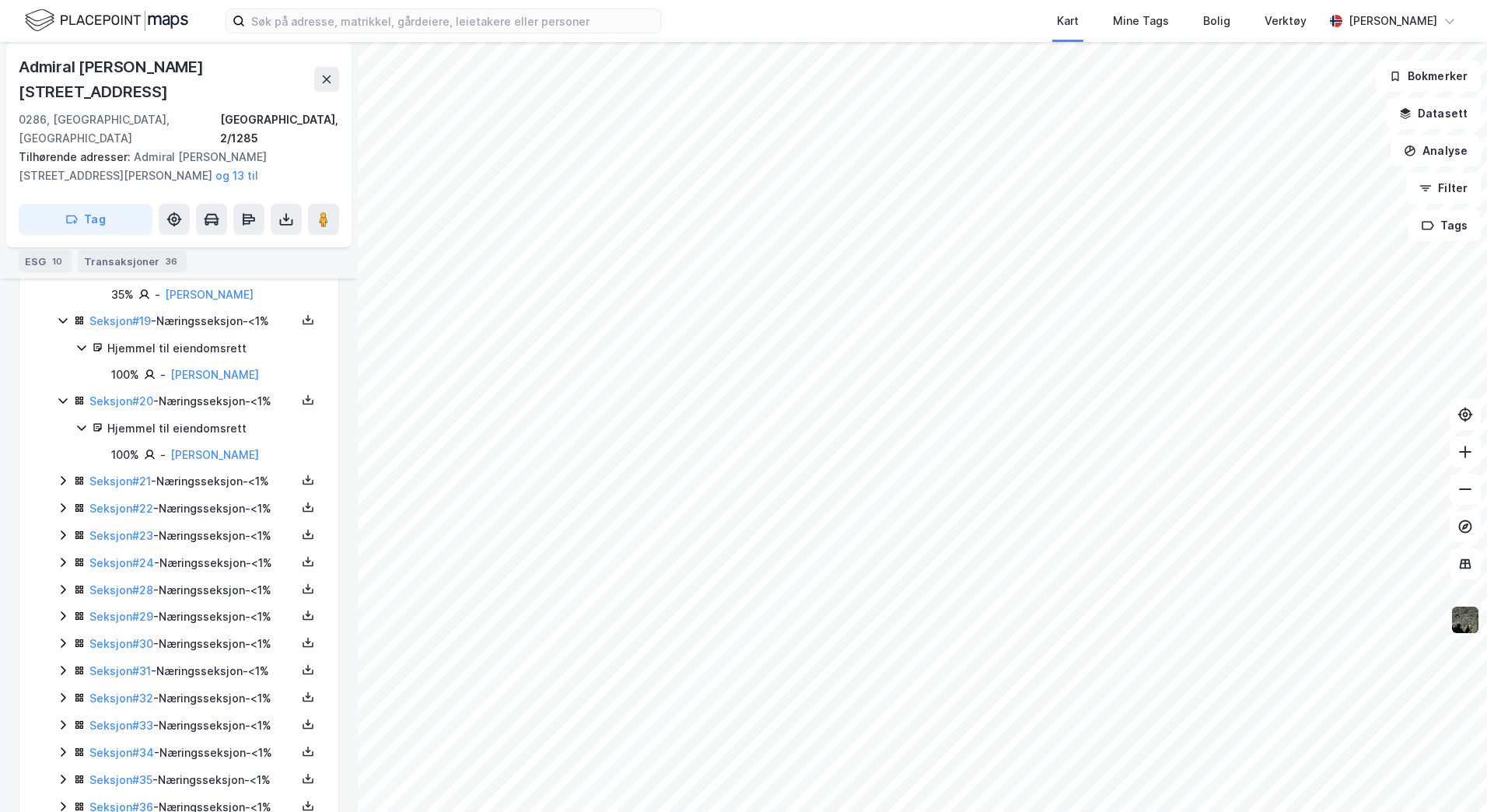
click at [62, 474] on icon at bounding box center [63, 480] width 13 height 13
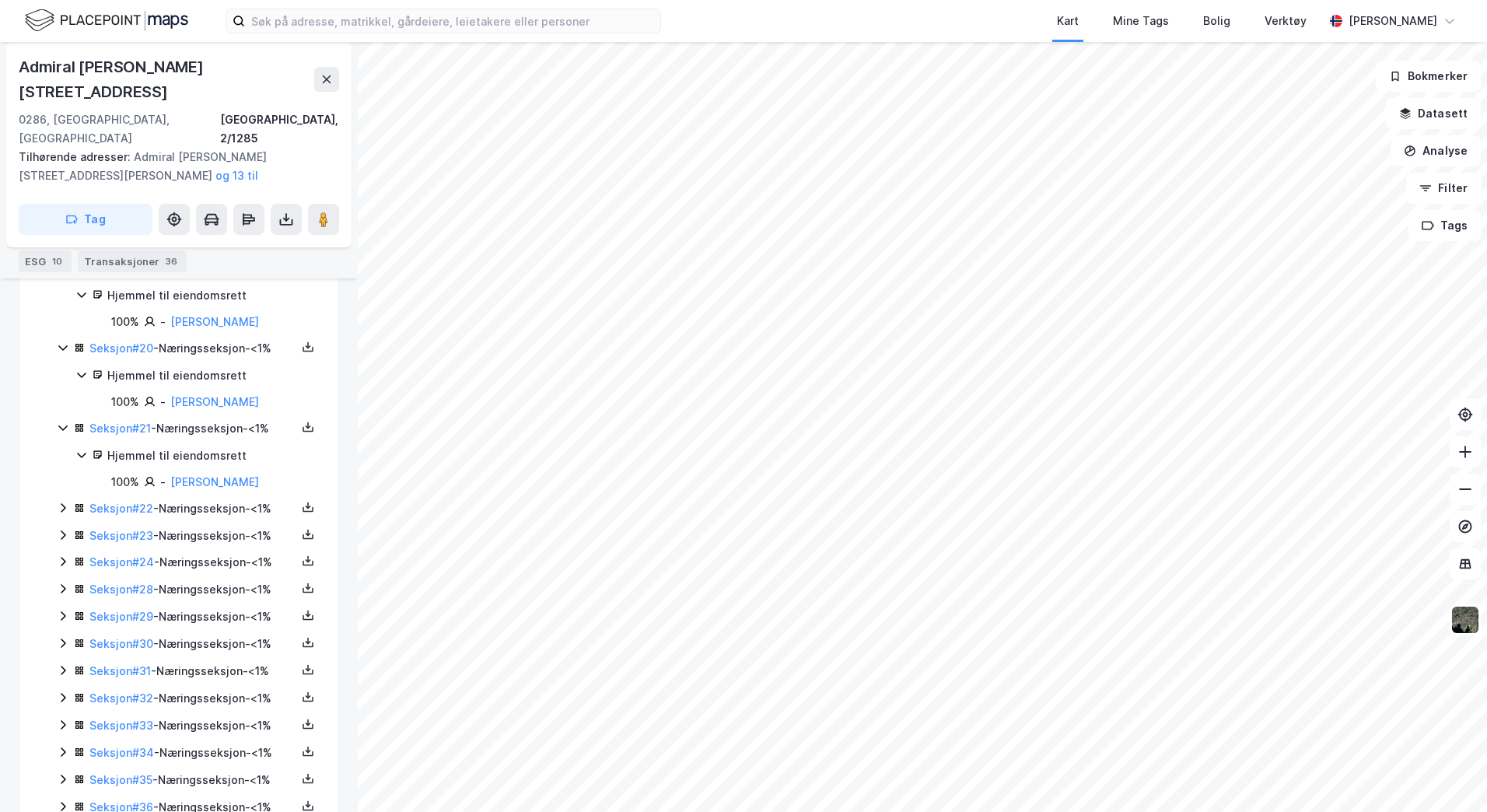
click at [60, 502] on icon at bounding box center [63, 508] width 13 height 13
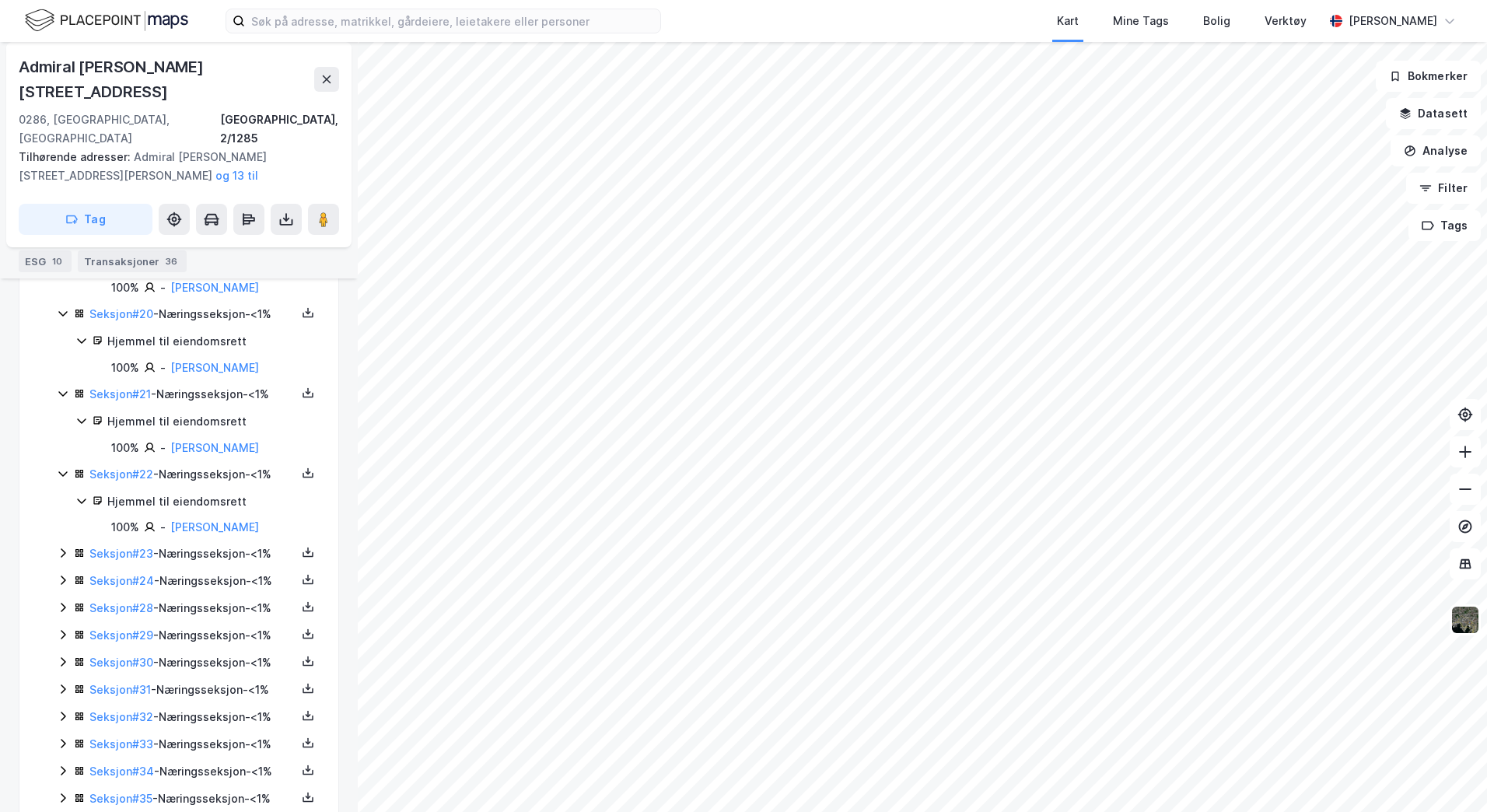
scroll to position [2204, 0]
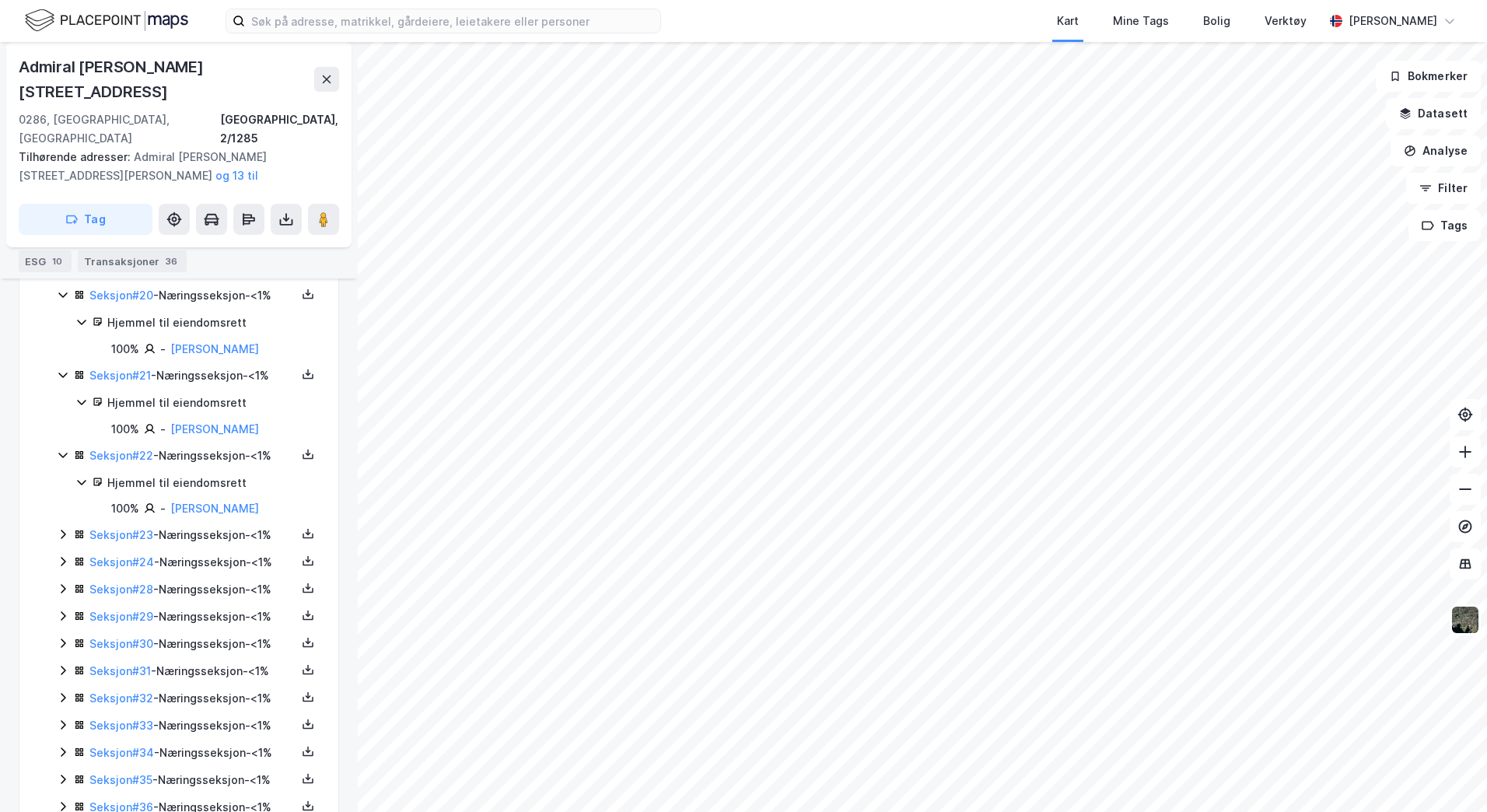
click at [63, 528] on icon at bounding box center [63, 534] width 13 height 13
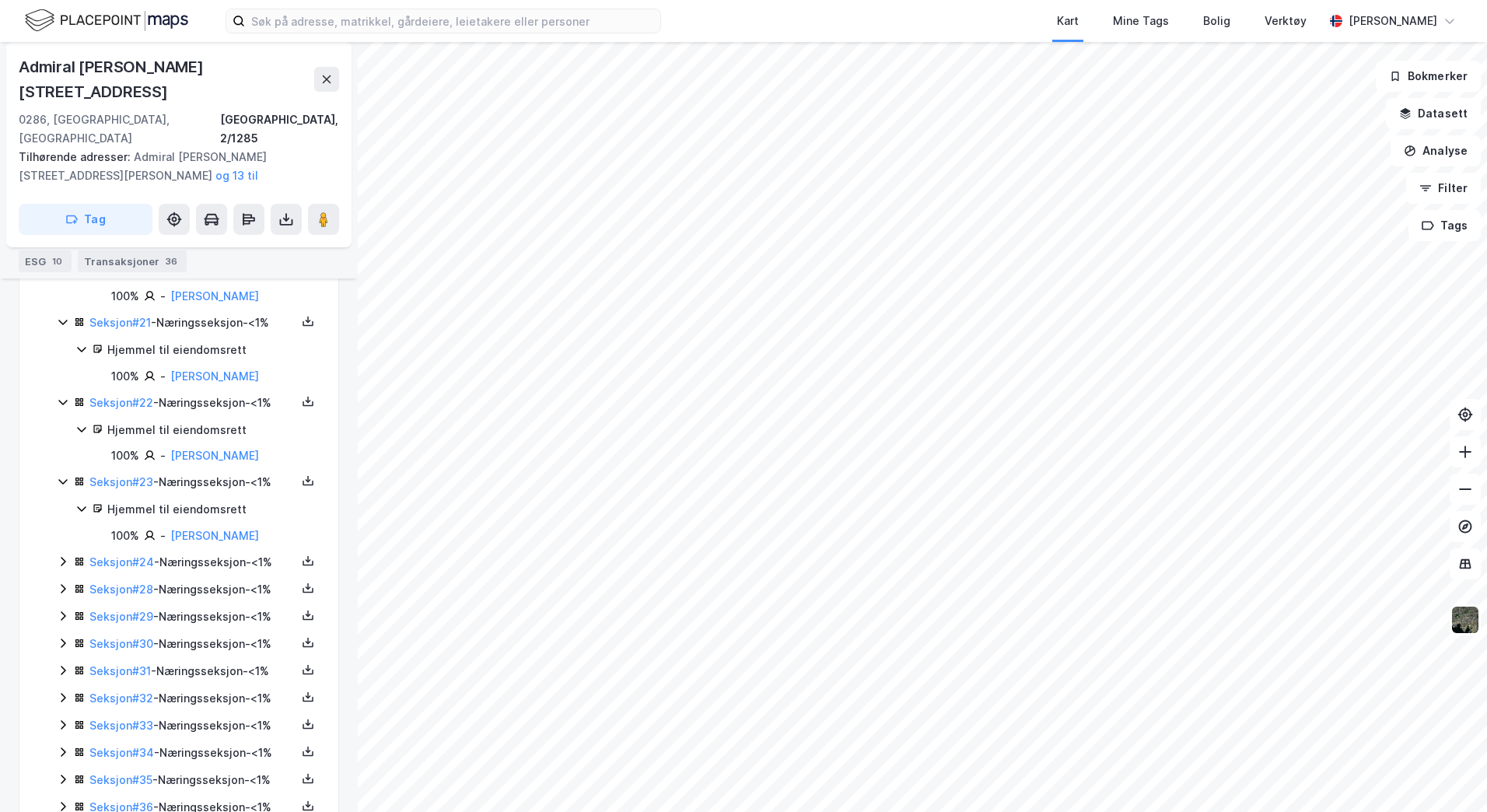
click at [60, 555] on icon at bounding box center [63, 561] width 13 height 13
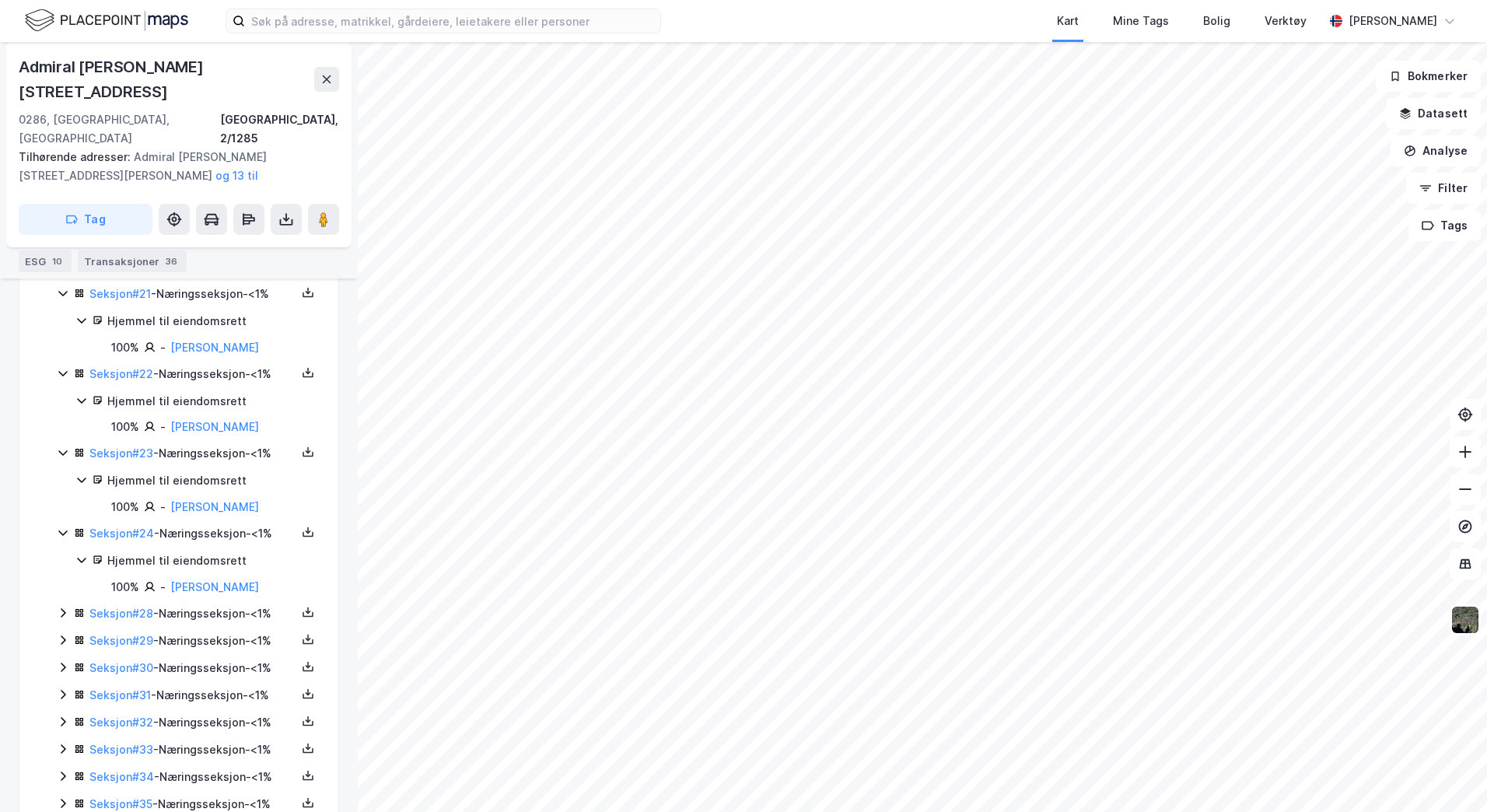
scroll to position [2310, 0]
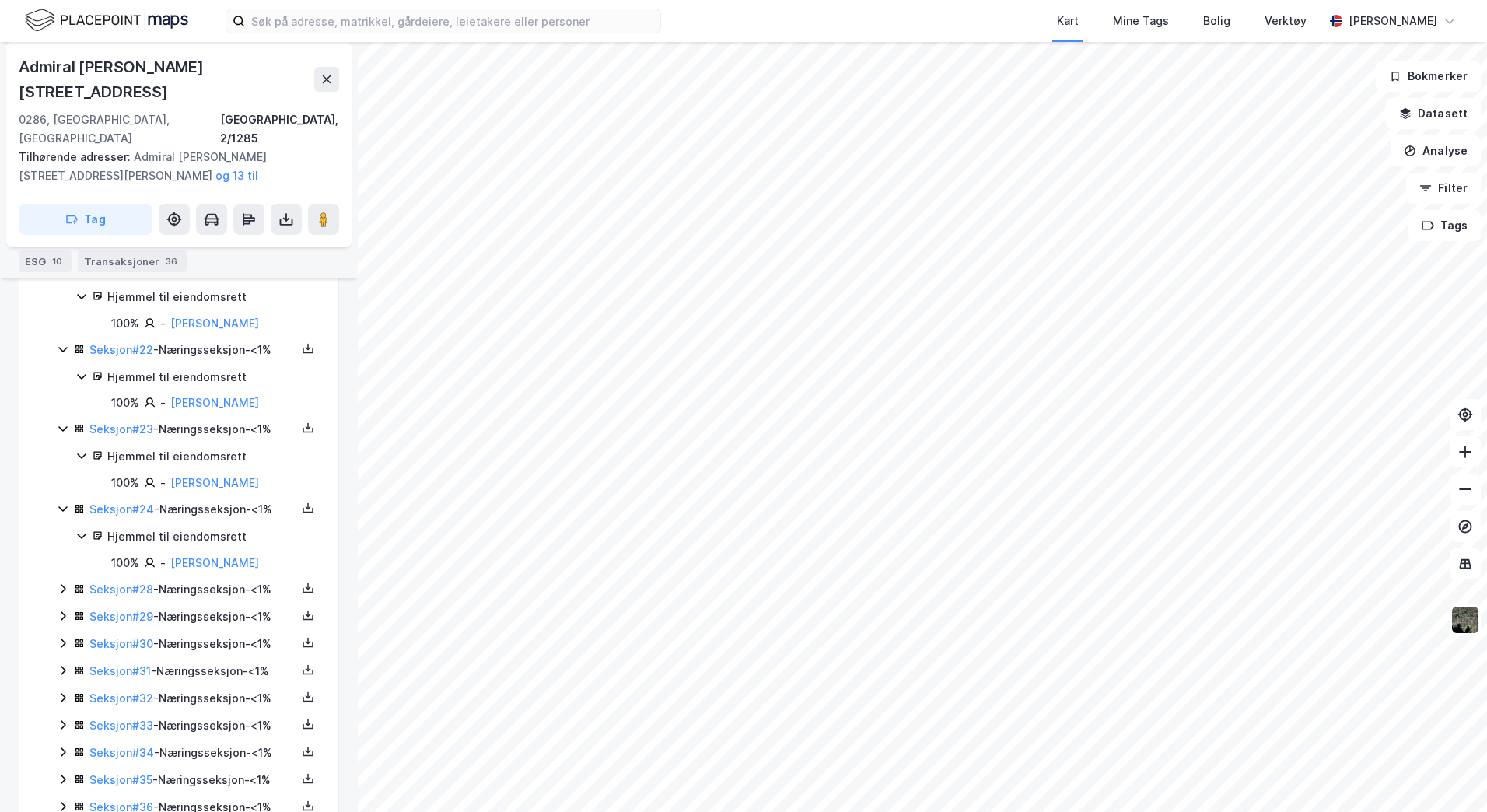
click at [60, 582] on icon at bounding box center [63, 589] width 13 height 13
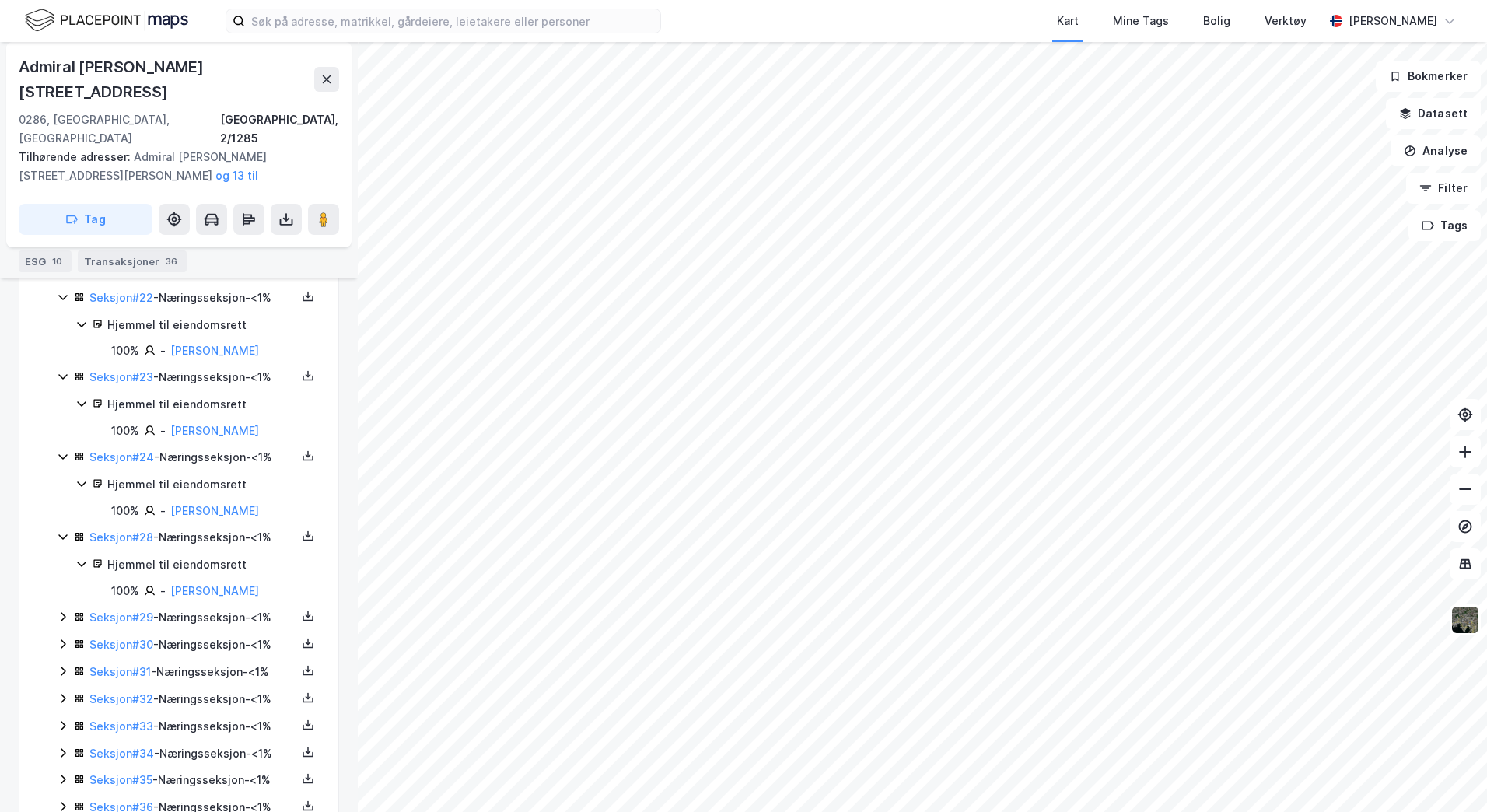
click at [65, 610] on icon at bounding box center [63, 616] width 13 height 13
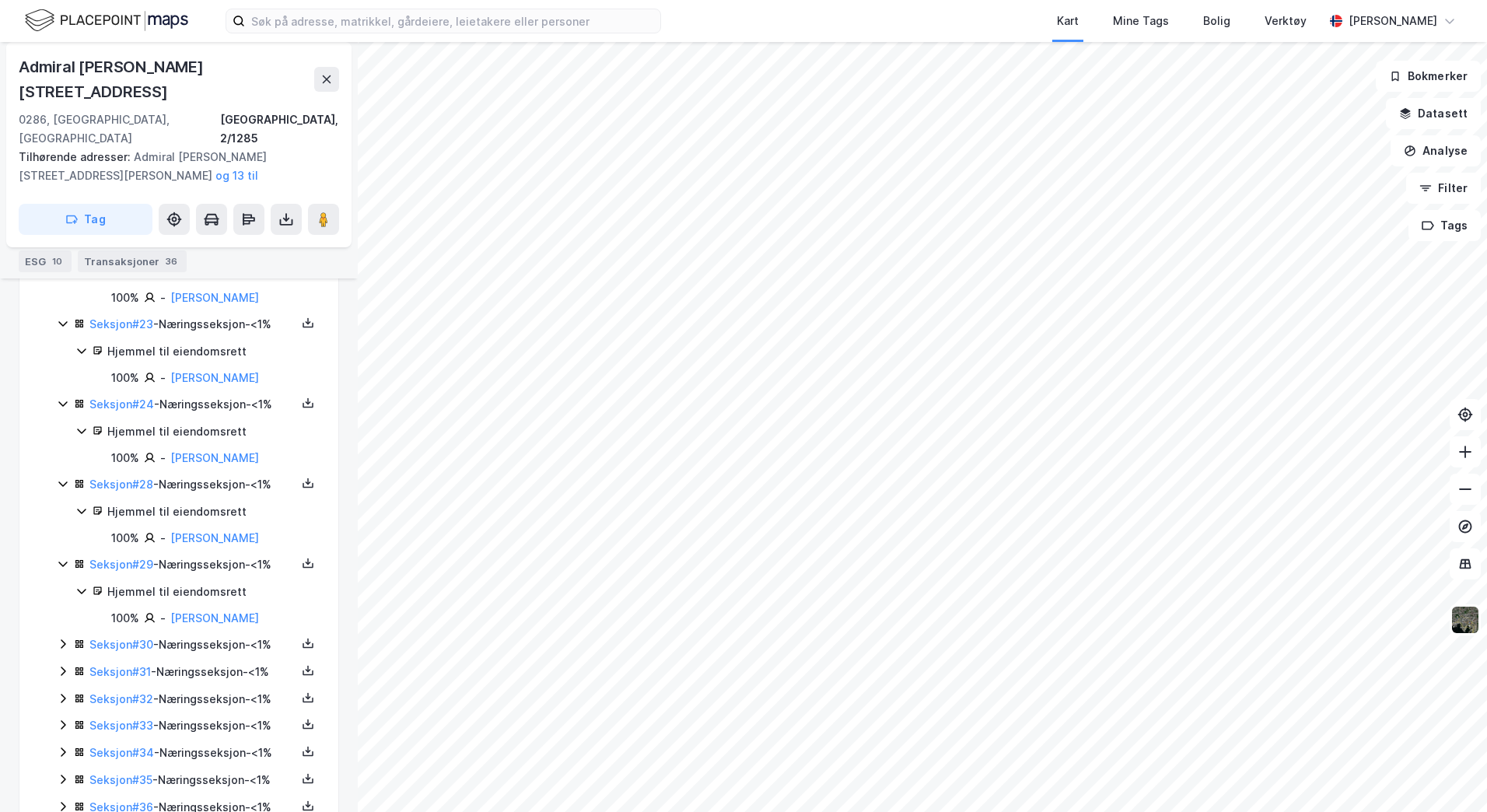
click at [59, 638] on icon at bounding box center [63, 644] width 13 height 13
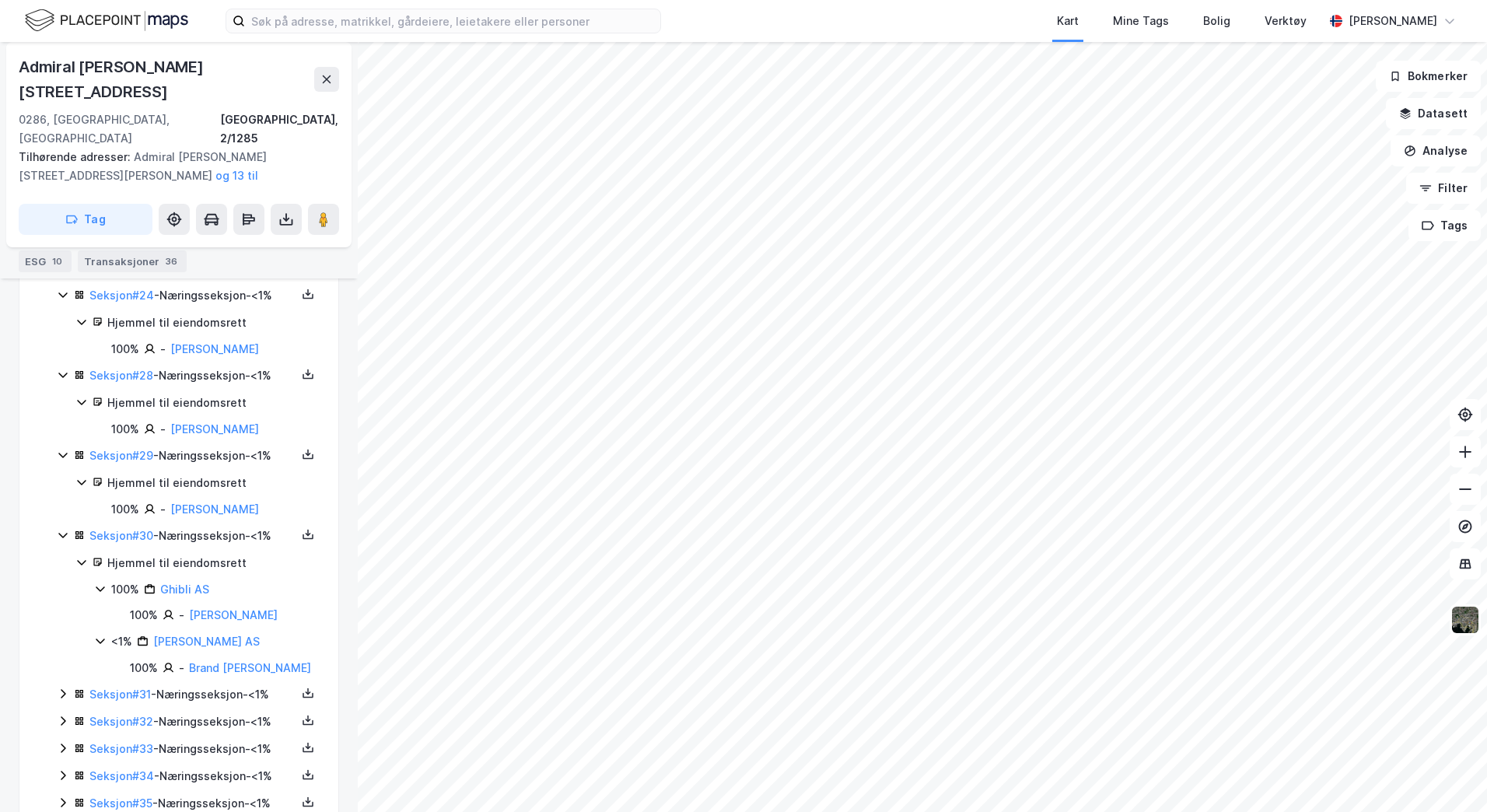
scroll to position [2547, 0]
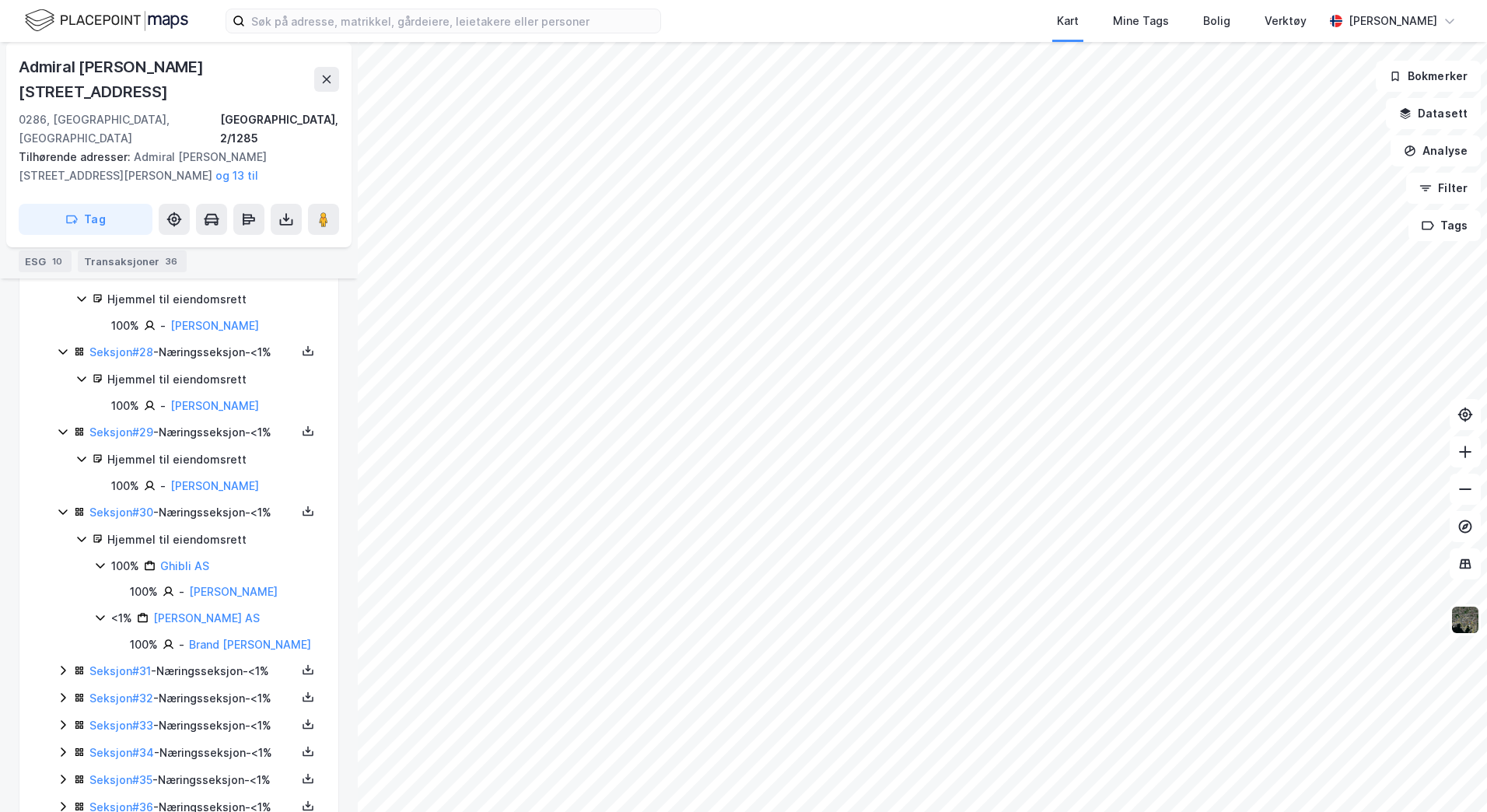
click at [60, 664] on icon at bounding box center [63, 670] width 13 height 13
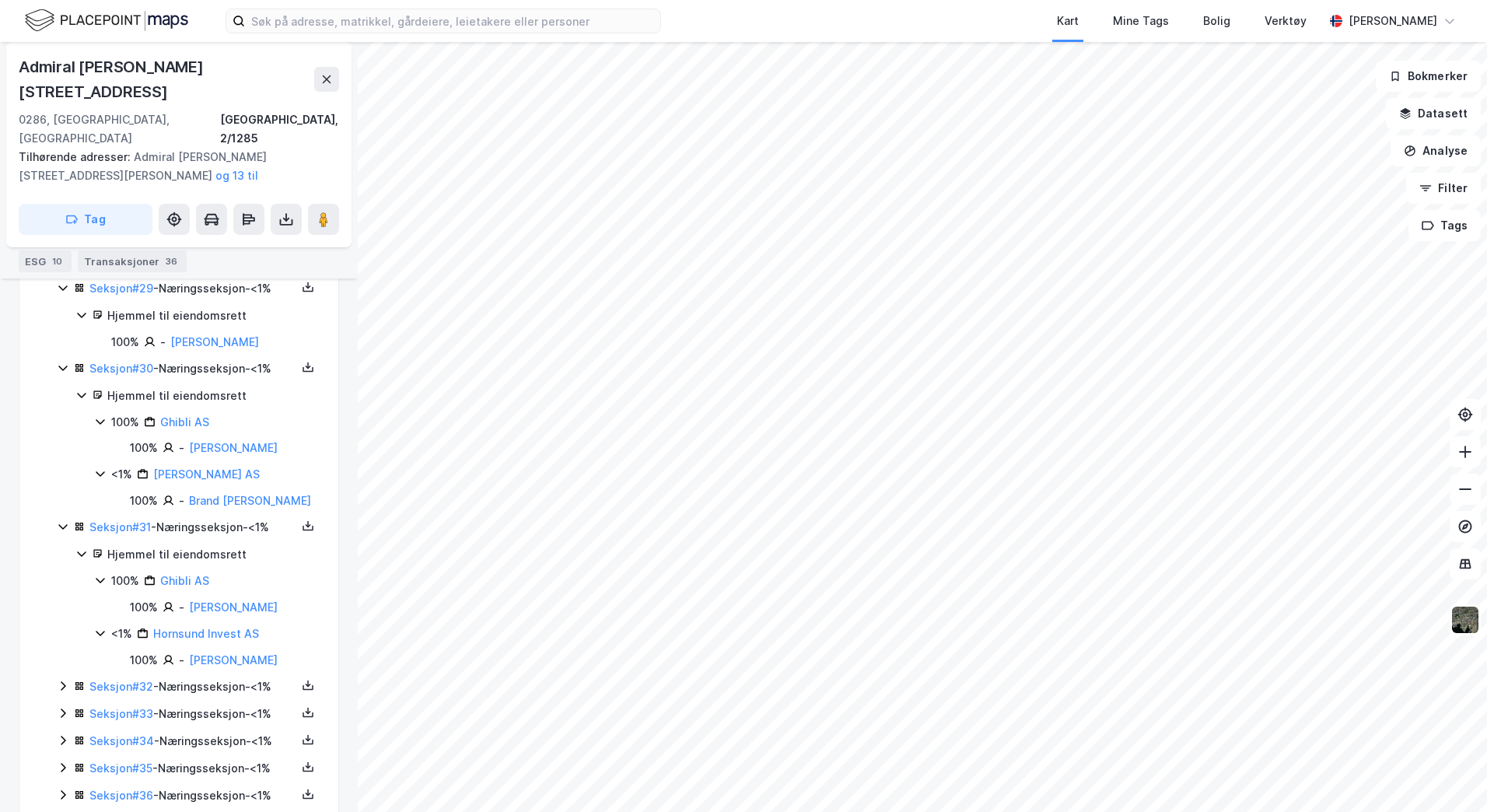
scroll to position [2698, 0]
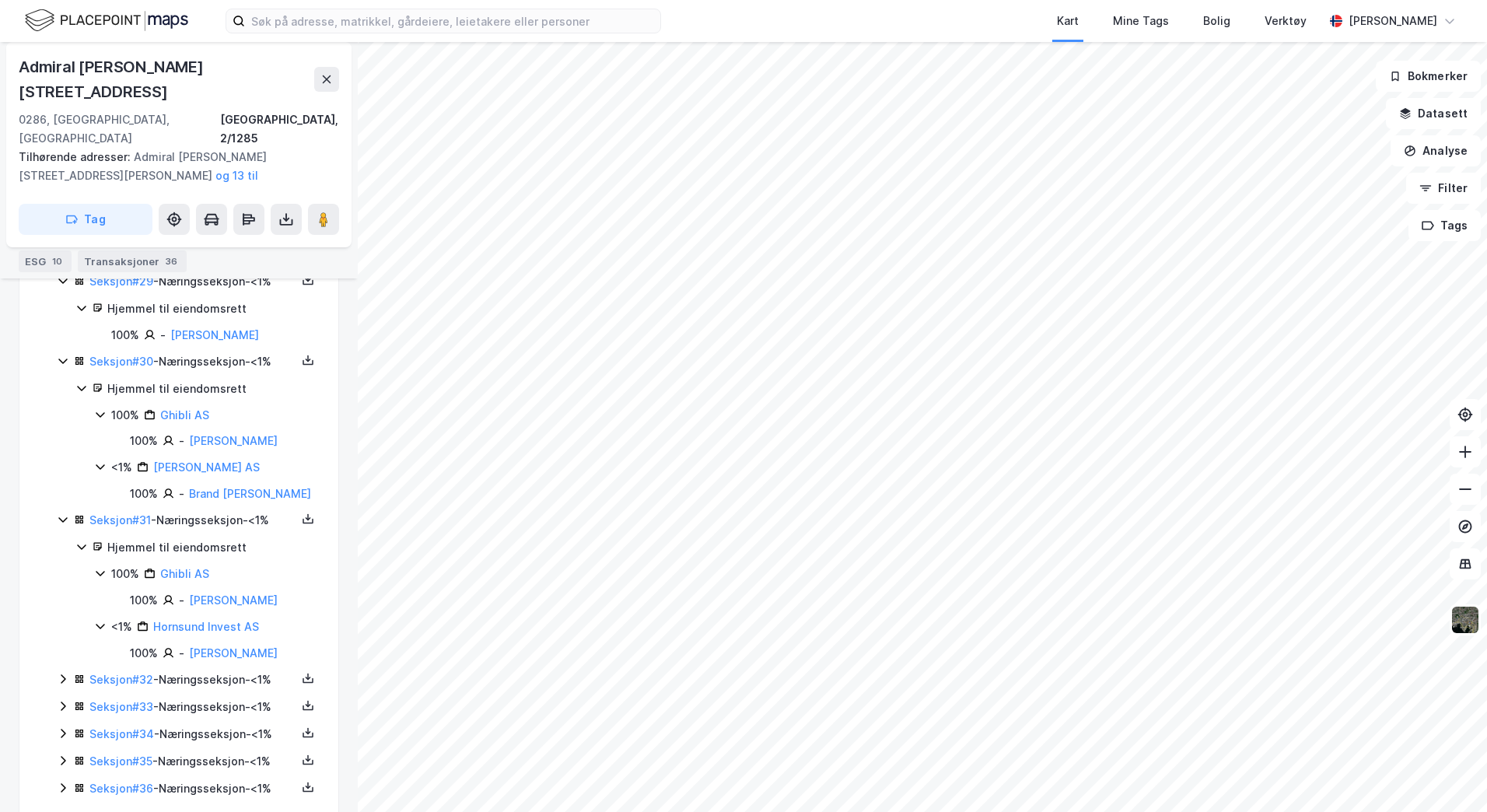
click at [60, 673] on icon at bounding box center [63, 679] width 13 height 13
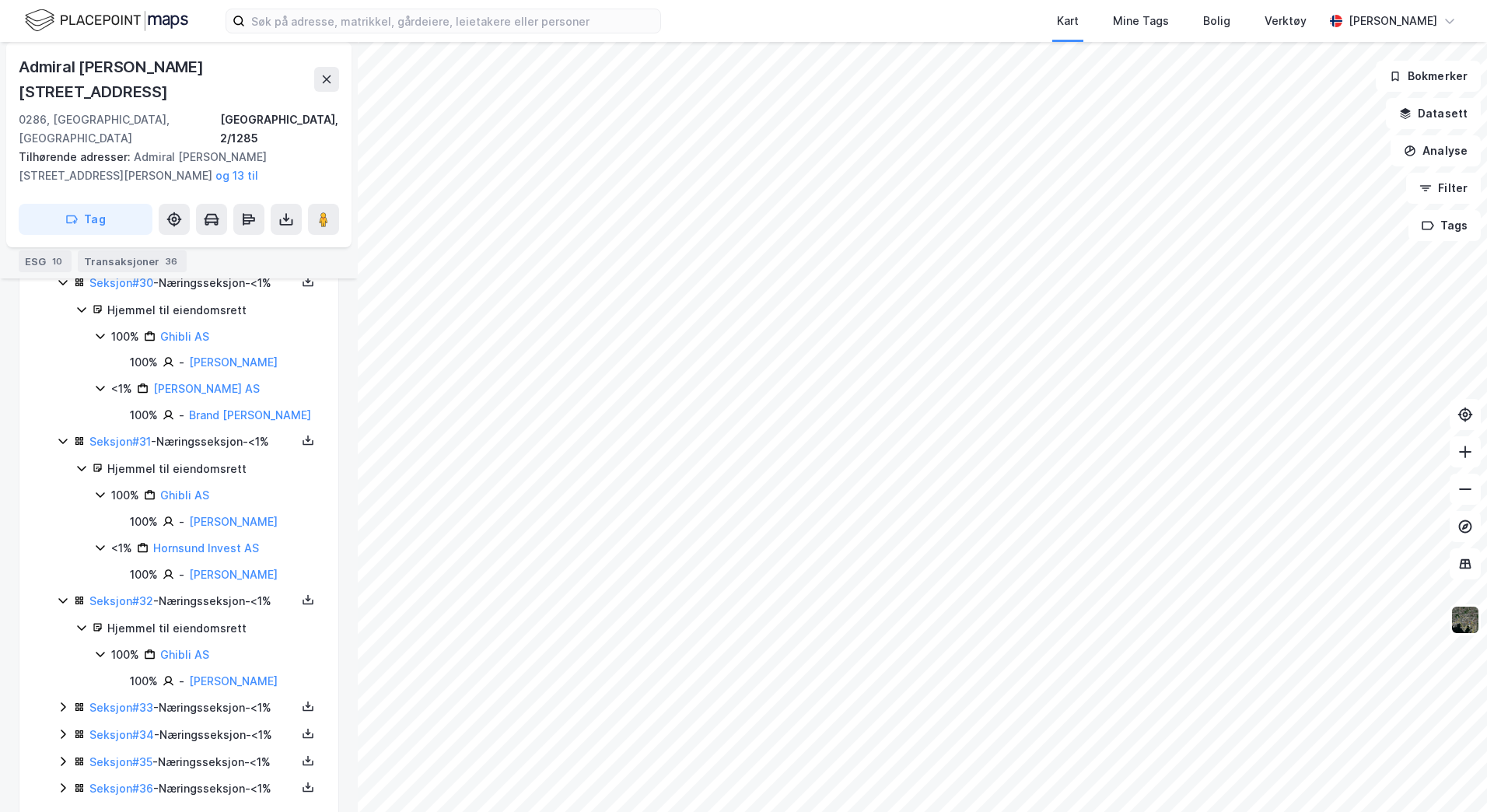
click at [64, 701] on icon at bounding box center [63, 707] width 13 height 13
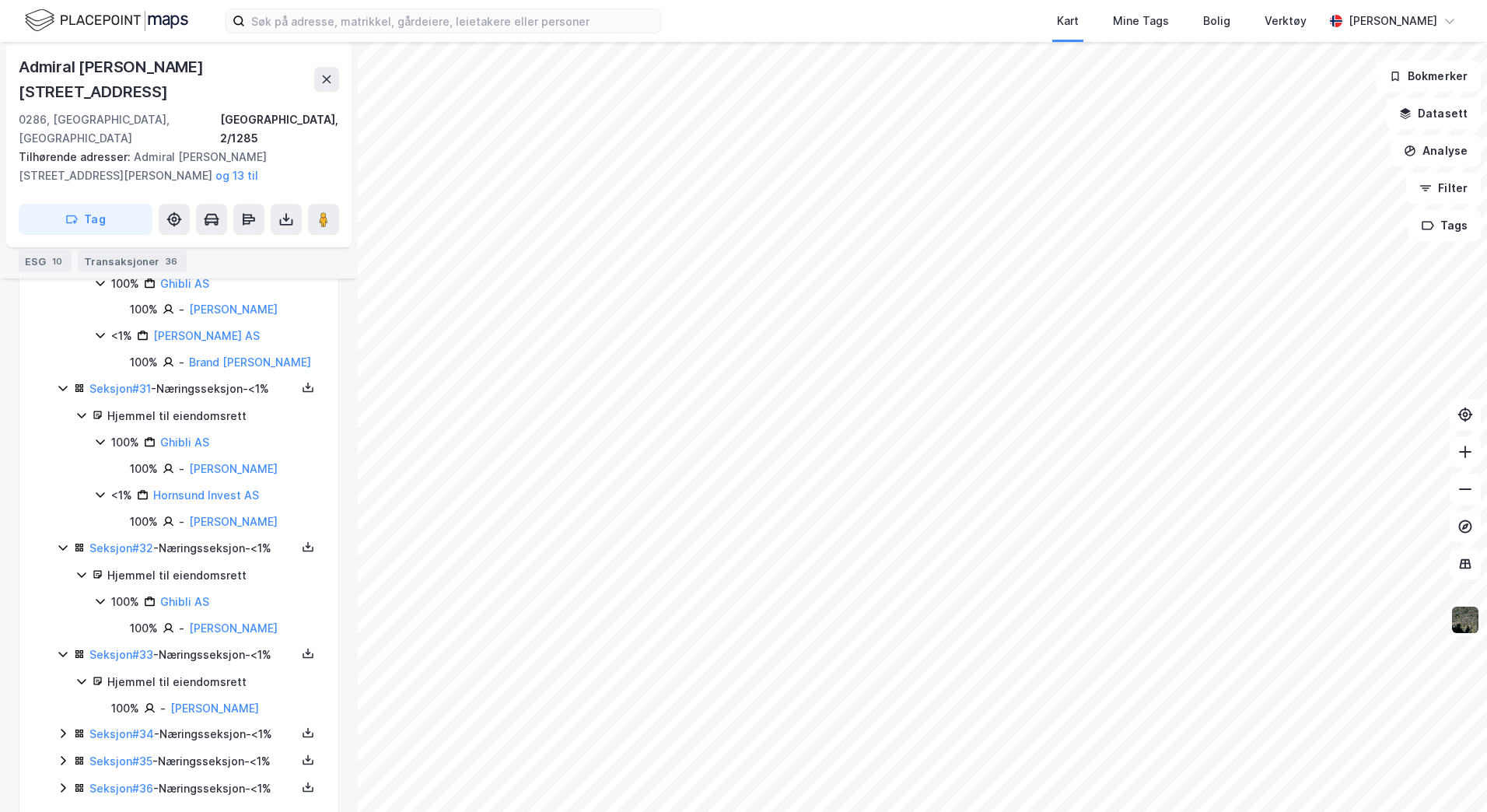
click at [60, 727] on icon at bounding box center [63, 733] width 13 height 13
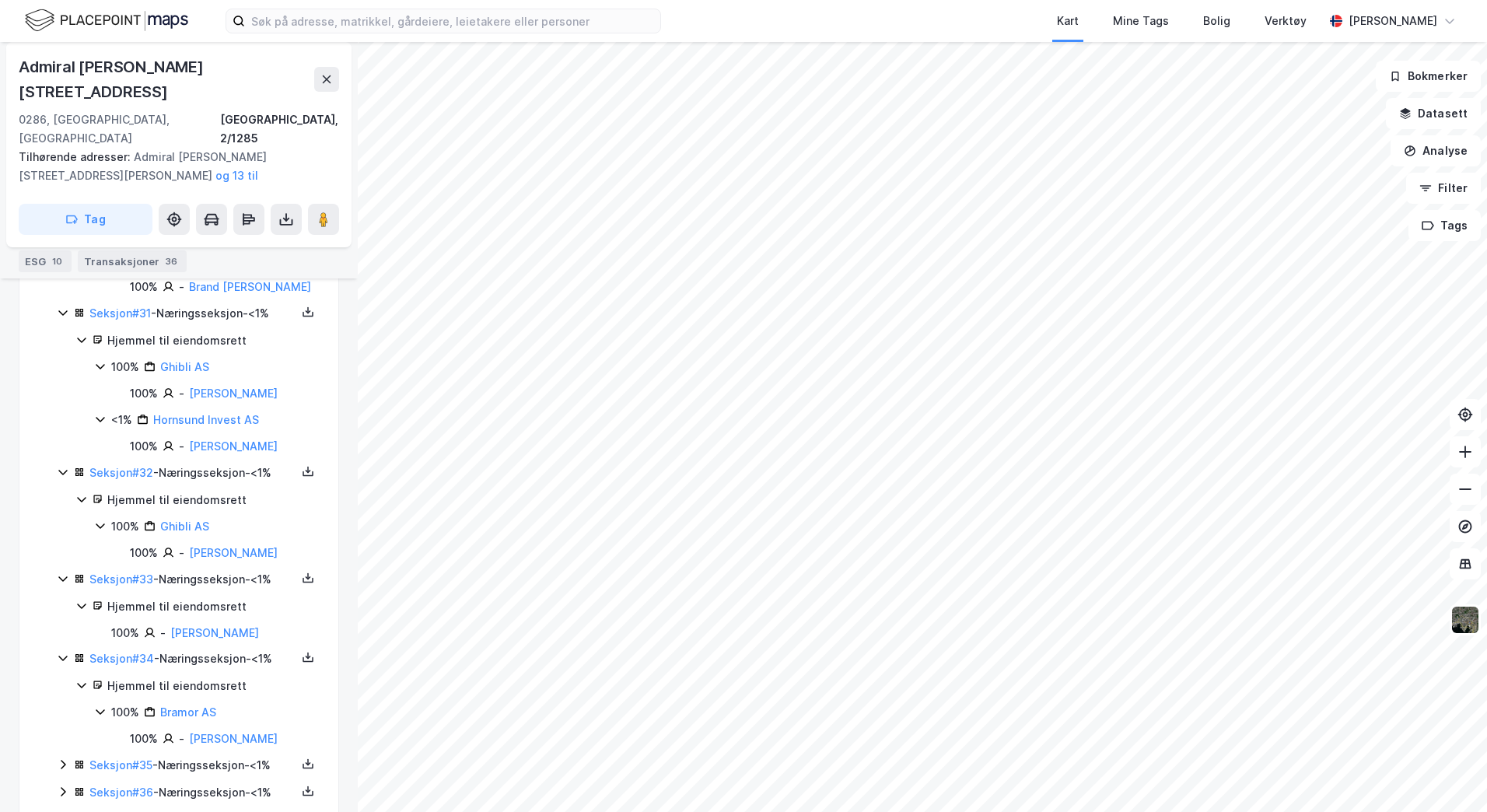
scroll to position [2908, 0]
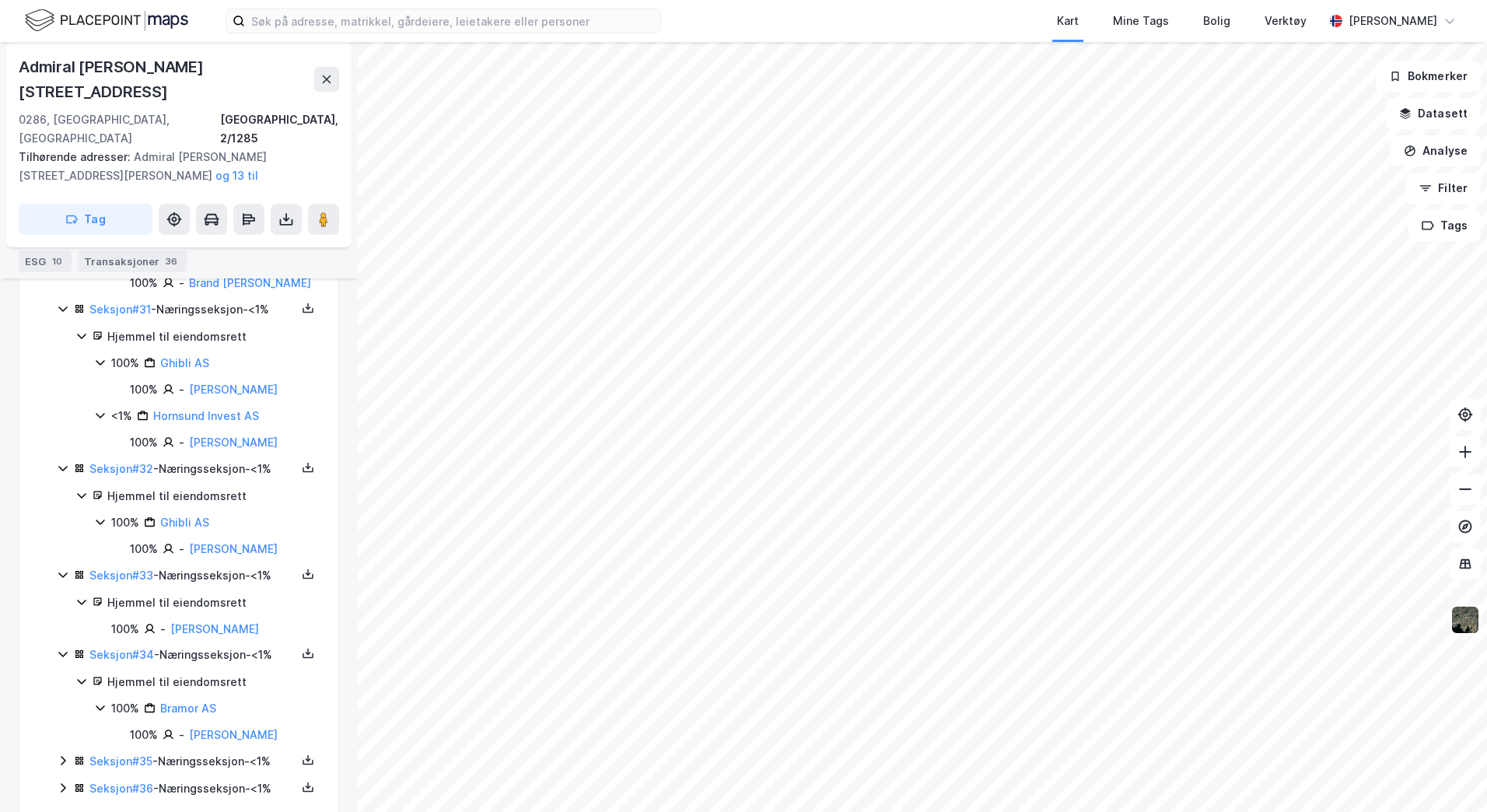
click at [60, 754] on icon at bounding box center [63, 760] width 13 height 13
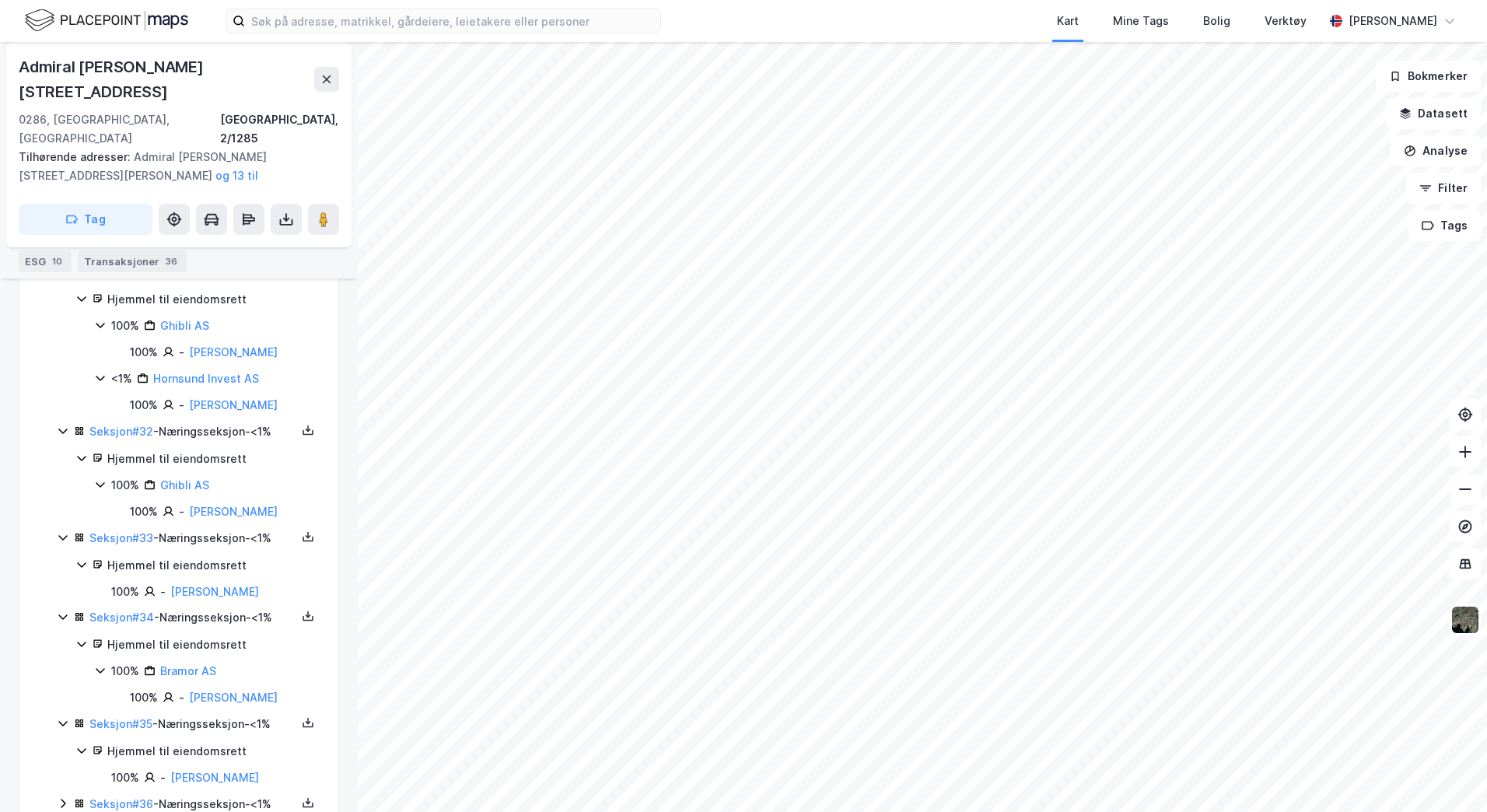
scroll to position [2962, 0]
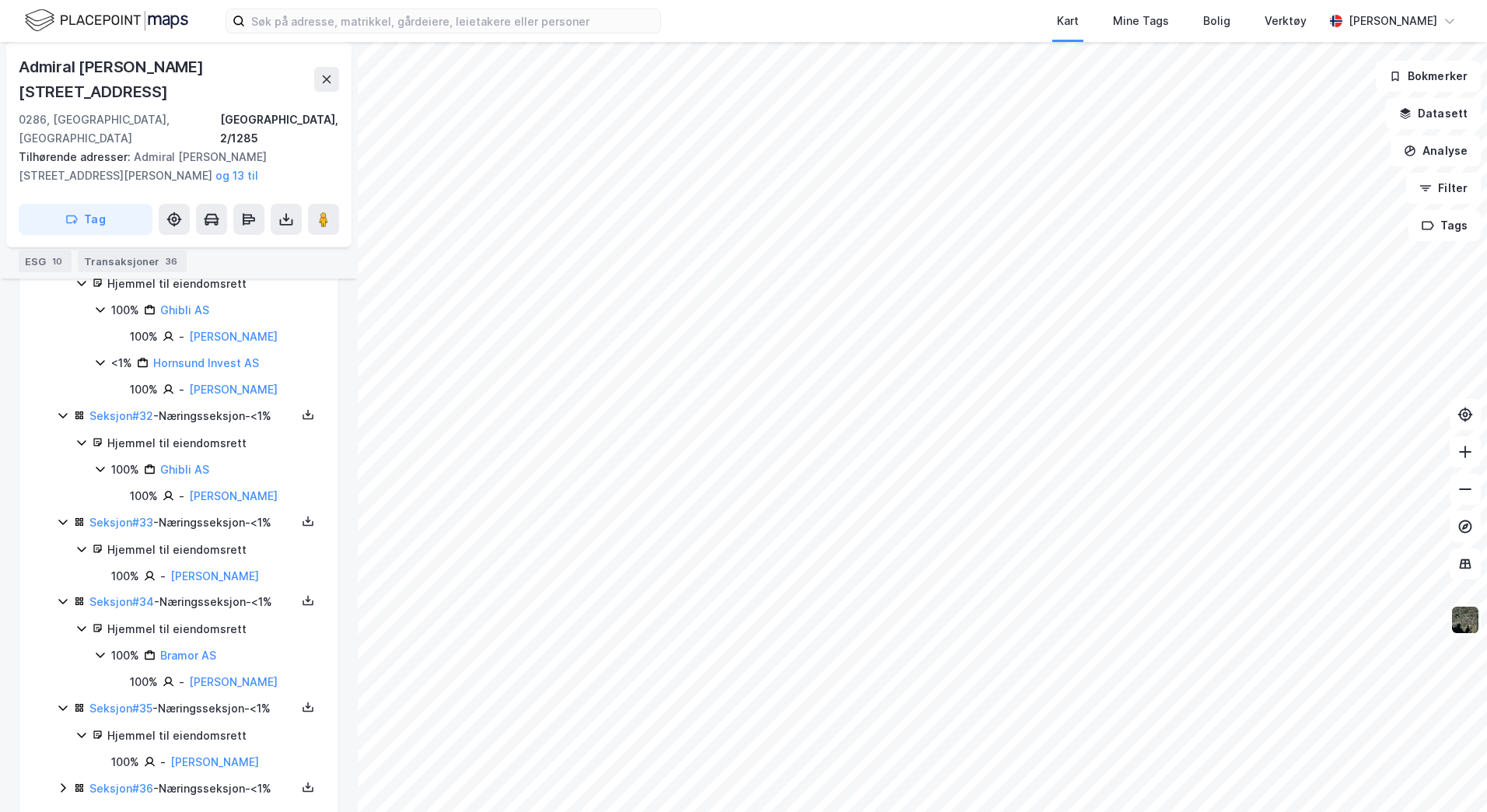
click at [60, 781] on icon at bounding box center [63, 787] width 13 height 13
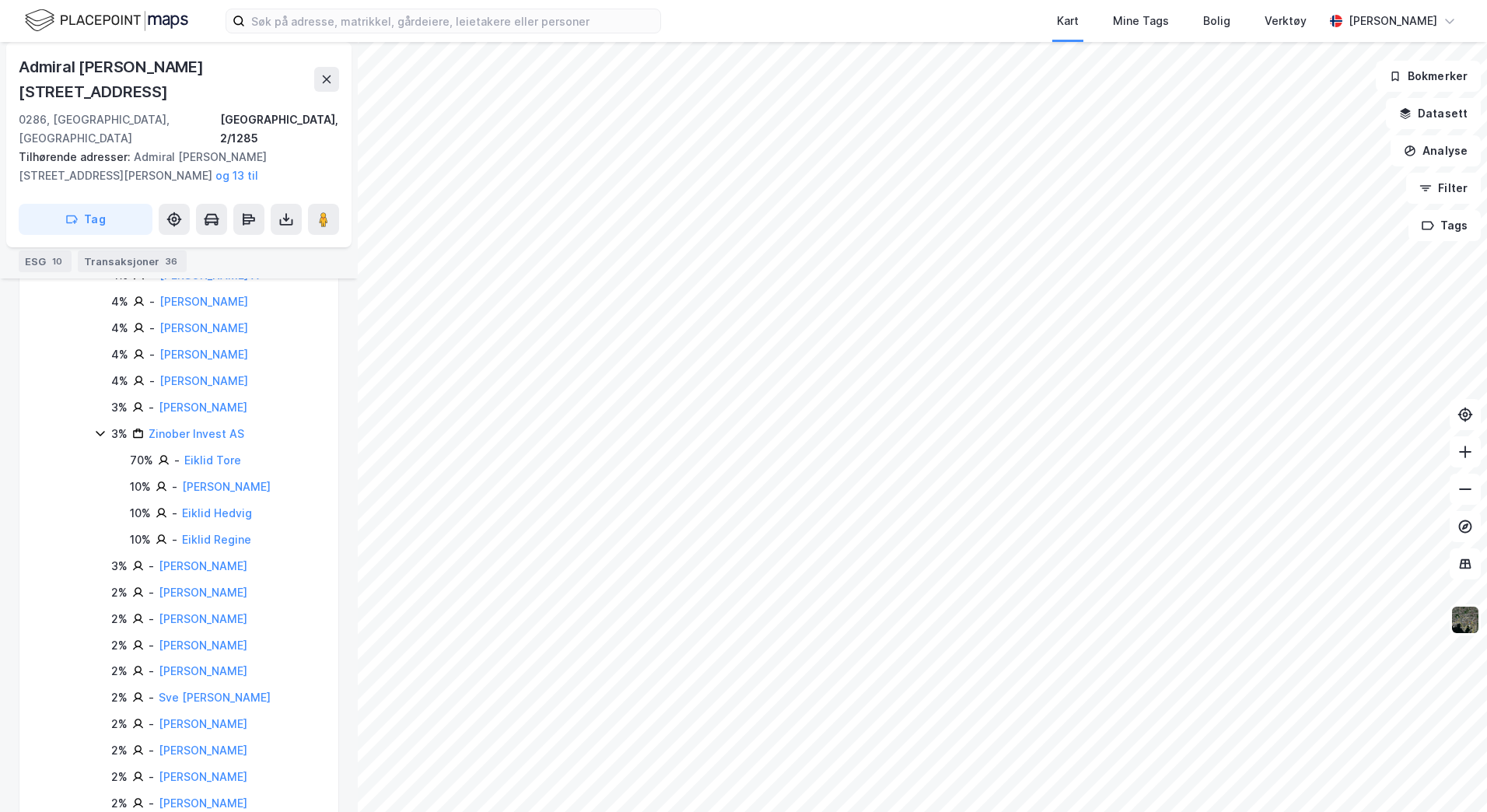
scroll to position [3806, 0]
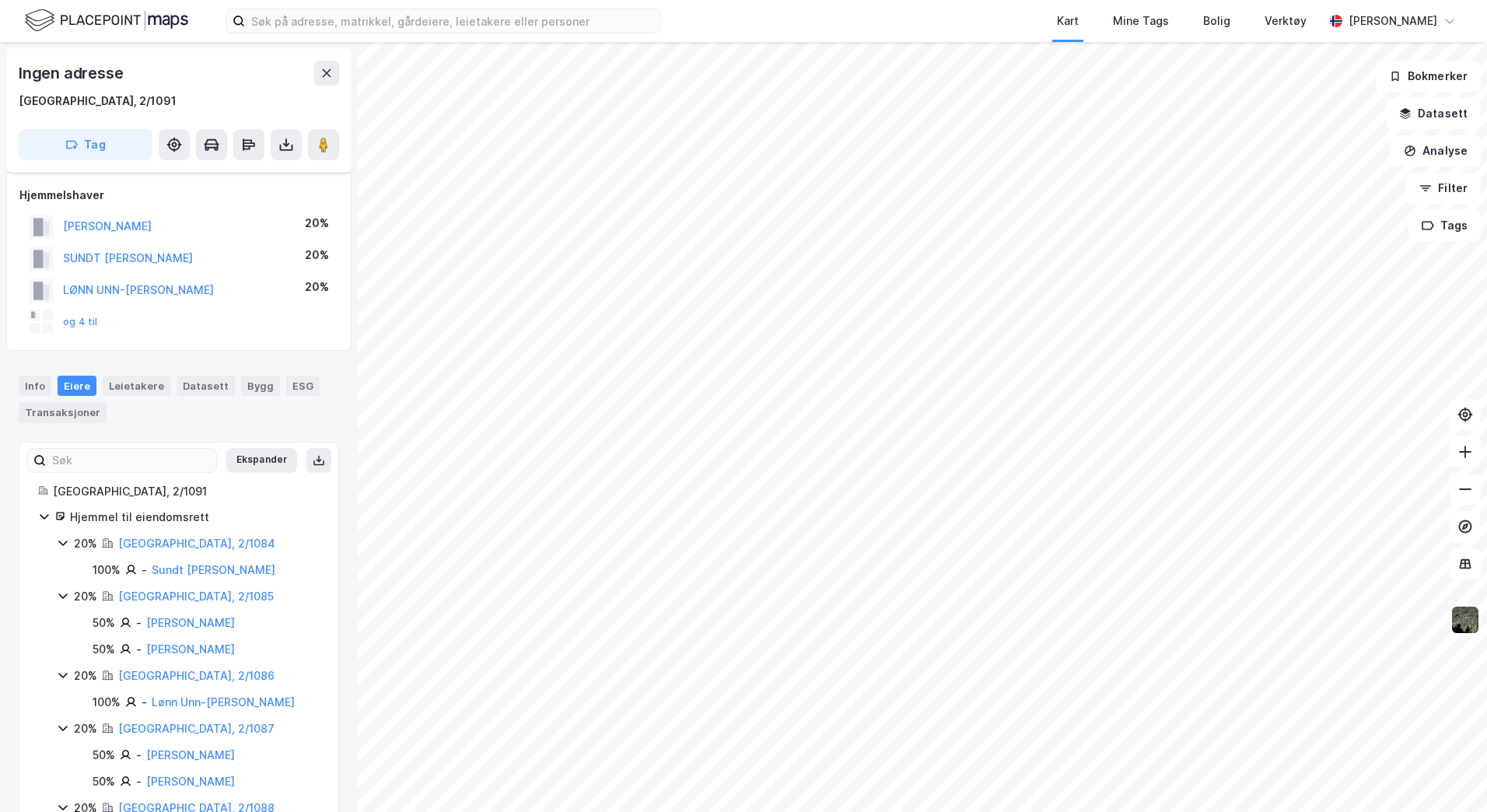
scroll to position [70, 0]
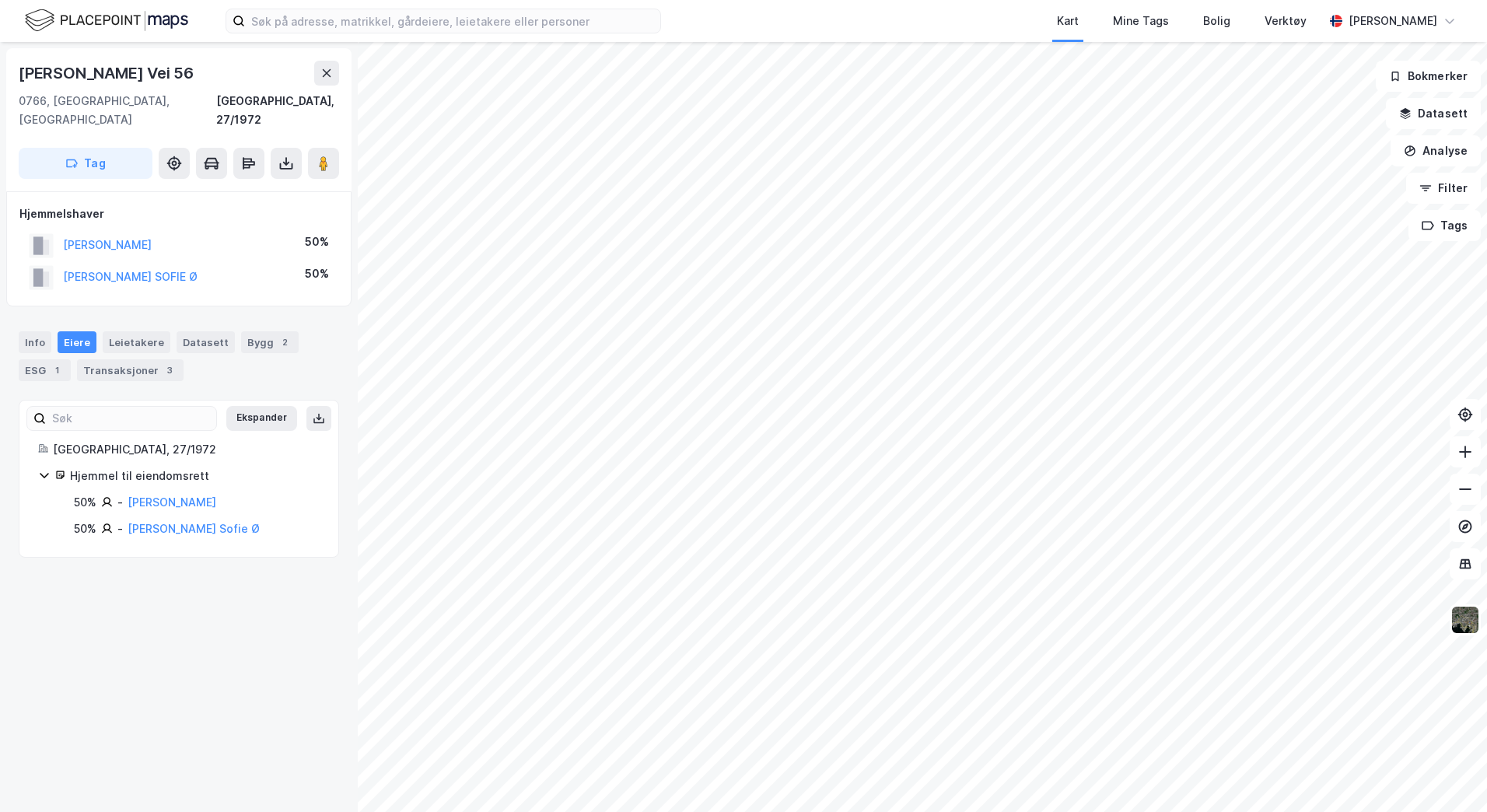
click at [693, 811] on html "Kart Mine Tags Bolig Verktøy [PERSON_NAME] Vei 56 0766, [GEOGRAPHIC_DATA], [GEO…" at bounding box center [743, 406] width 1487 height 812
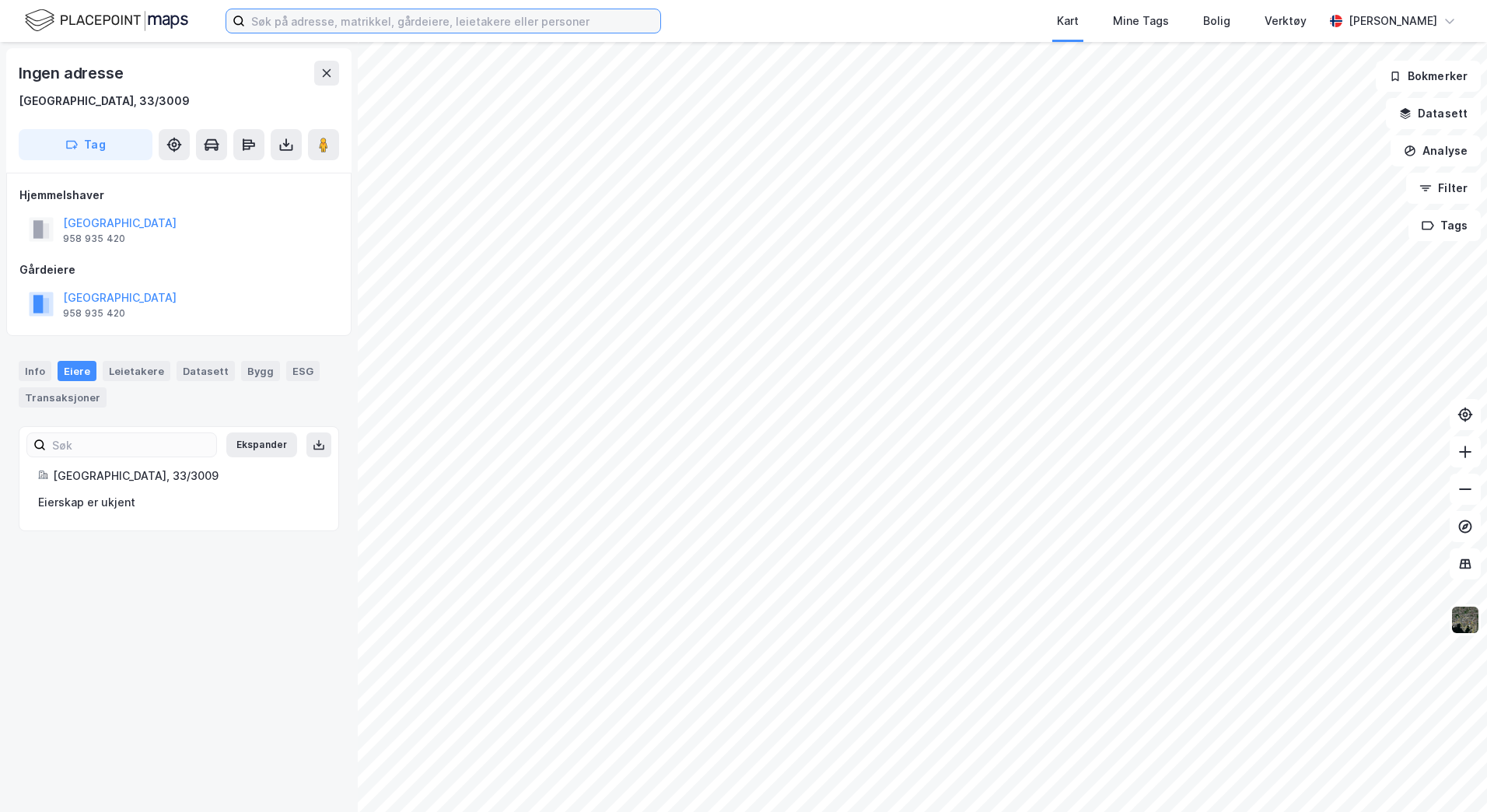
click at [411, 20] on input at bounding box center [453, 21] width 415 height 23
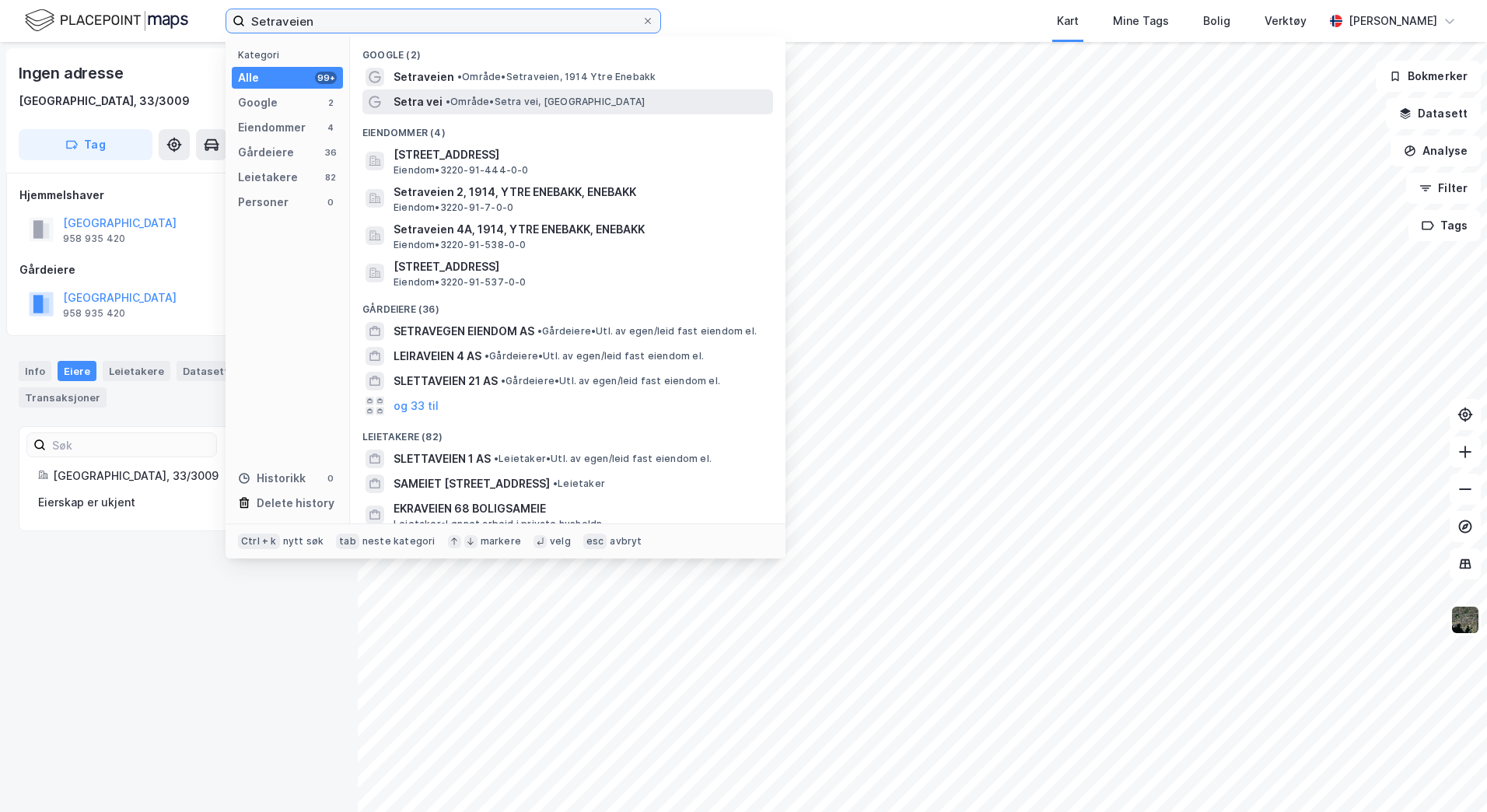
type input "Setraveien"
click at [614, 102] on div "Setra vei • Område • [GEOGRAPHIC_DATA], [GEOGRAPHIC_DATA]" at bounding box center [582, 101] width 376 height 18
